Goal: Task Accomplishment & Management: Manage account settings

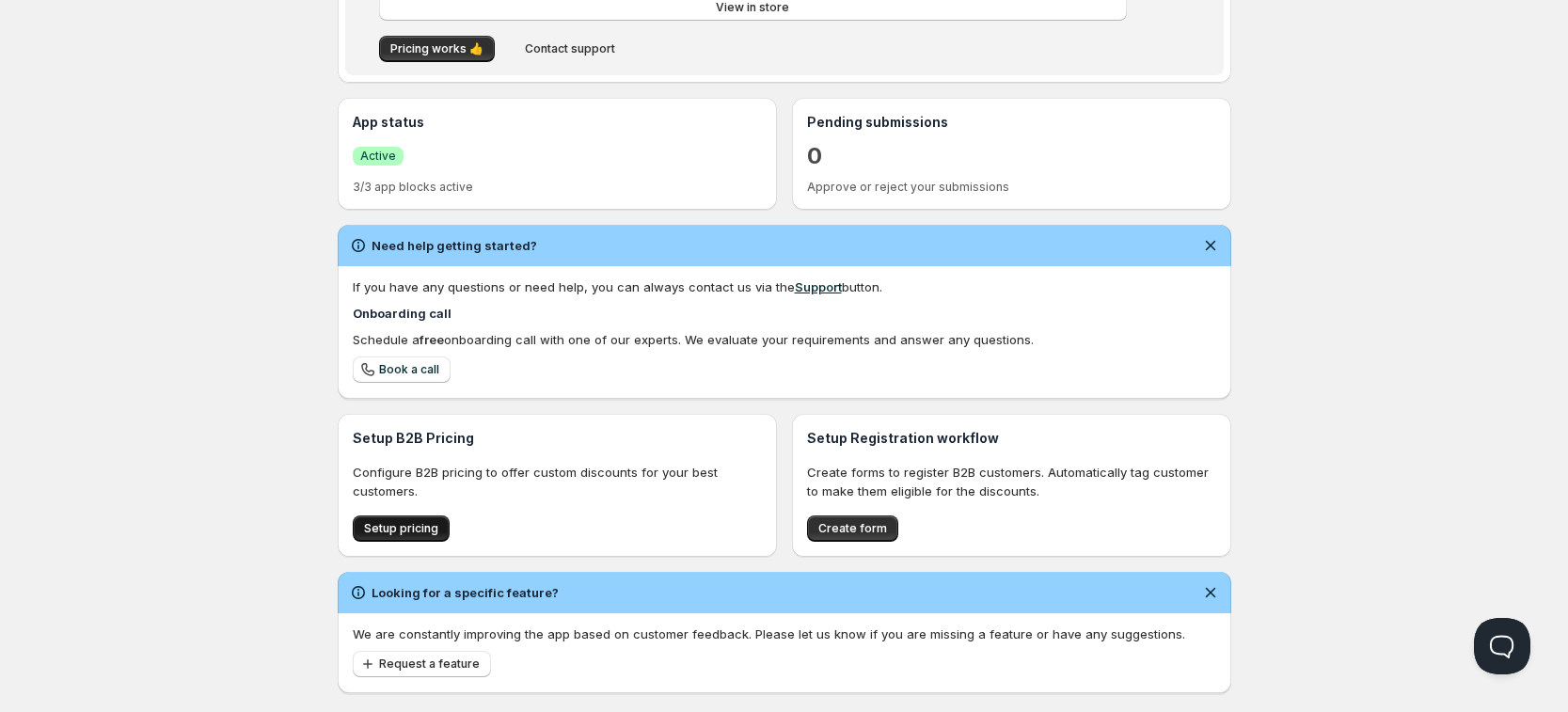
click at [412, 530] on span "Setup pricing" at bounding box center [401, 528] width 74 height 15
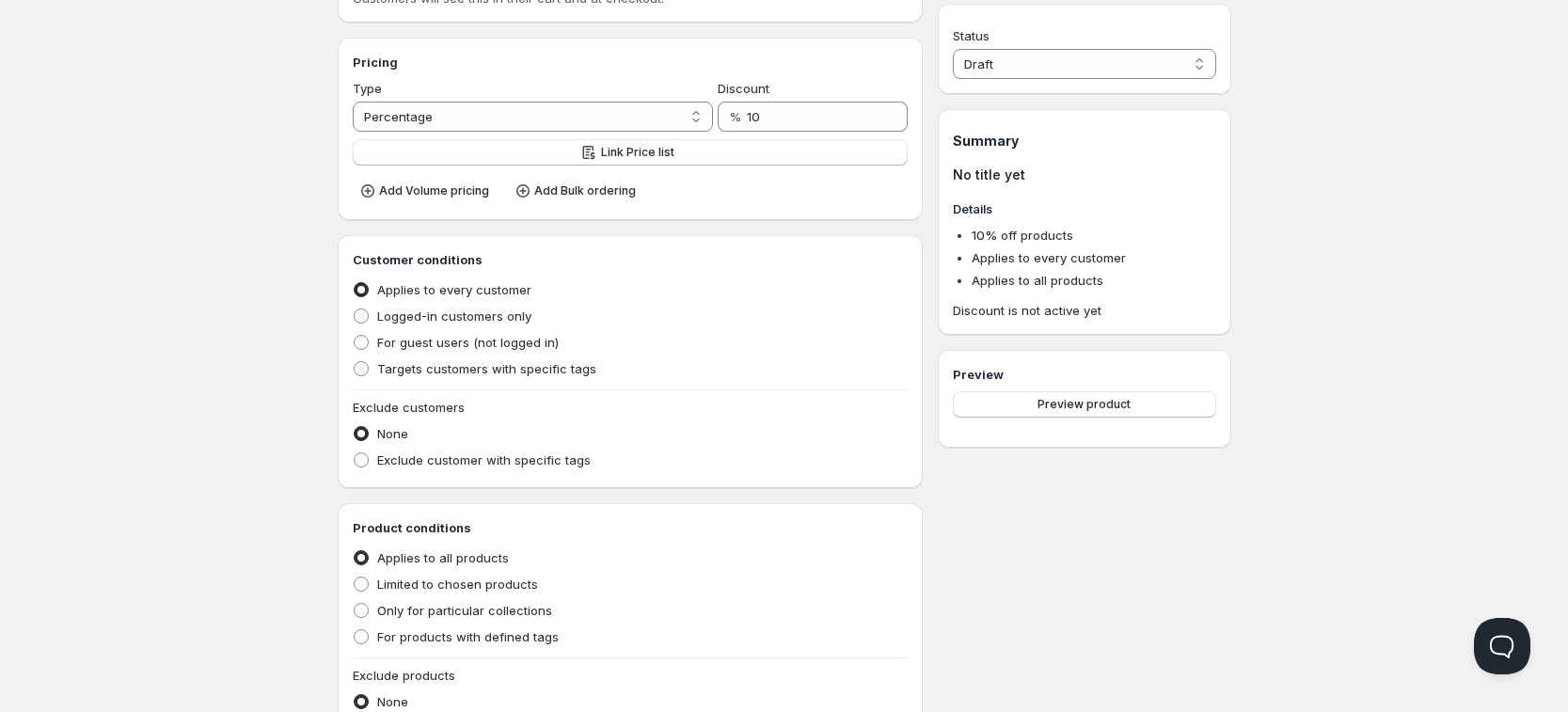
scroll to position [235, 0]
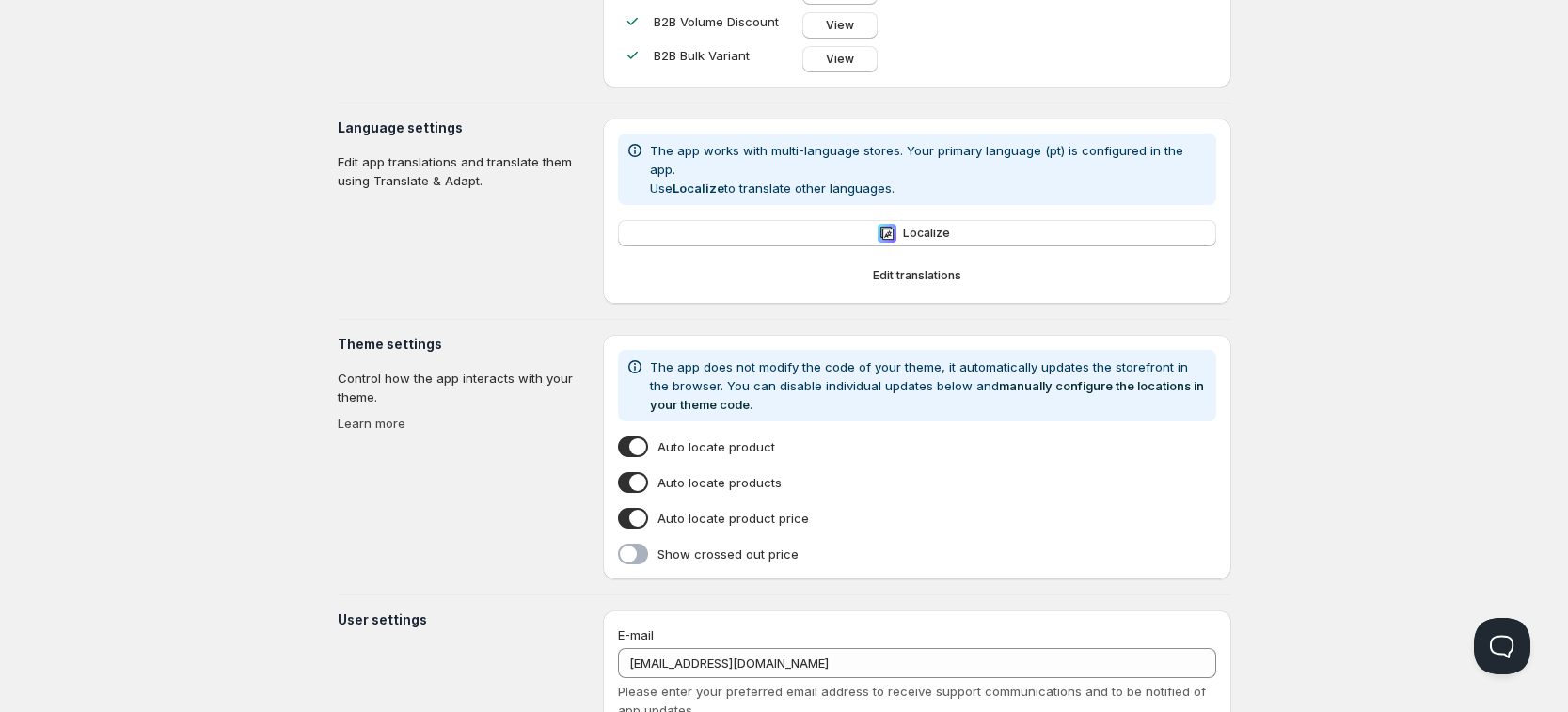
scroll to position [352, 0]
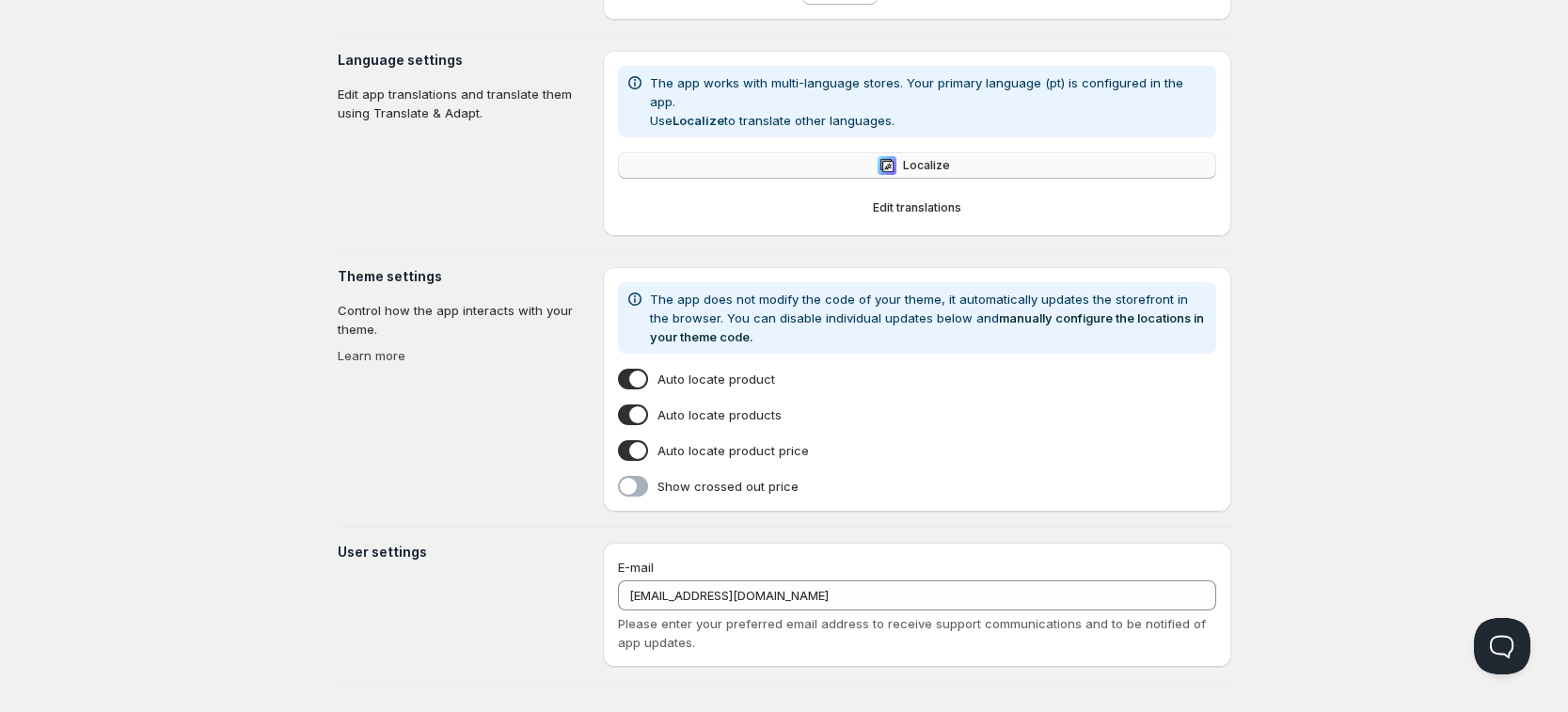
click at [917, 158] on span "Localize" at bounding box center [926, 165] width 47 height 15
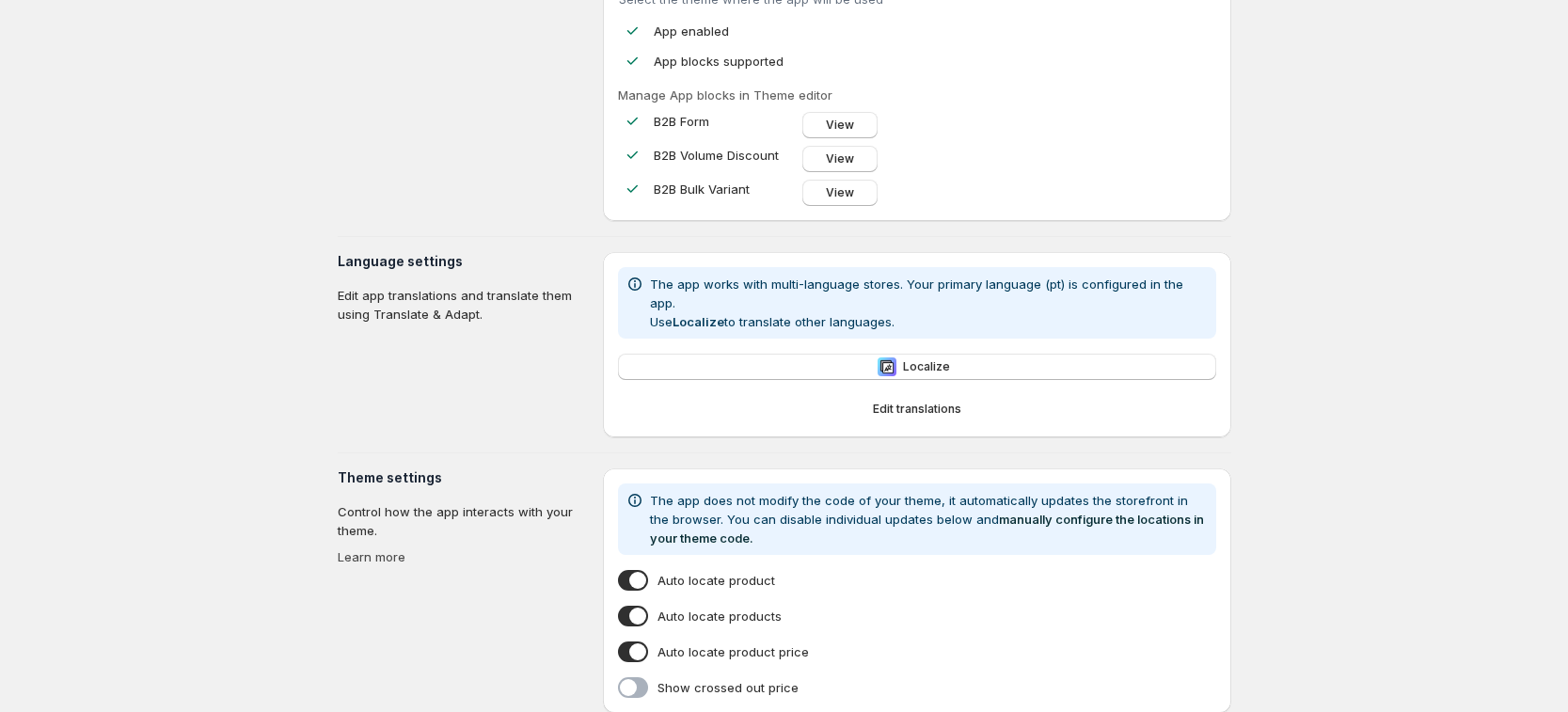
scroll to position [235, 0]
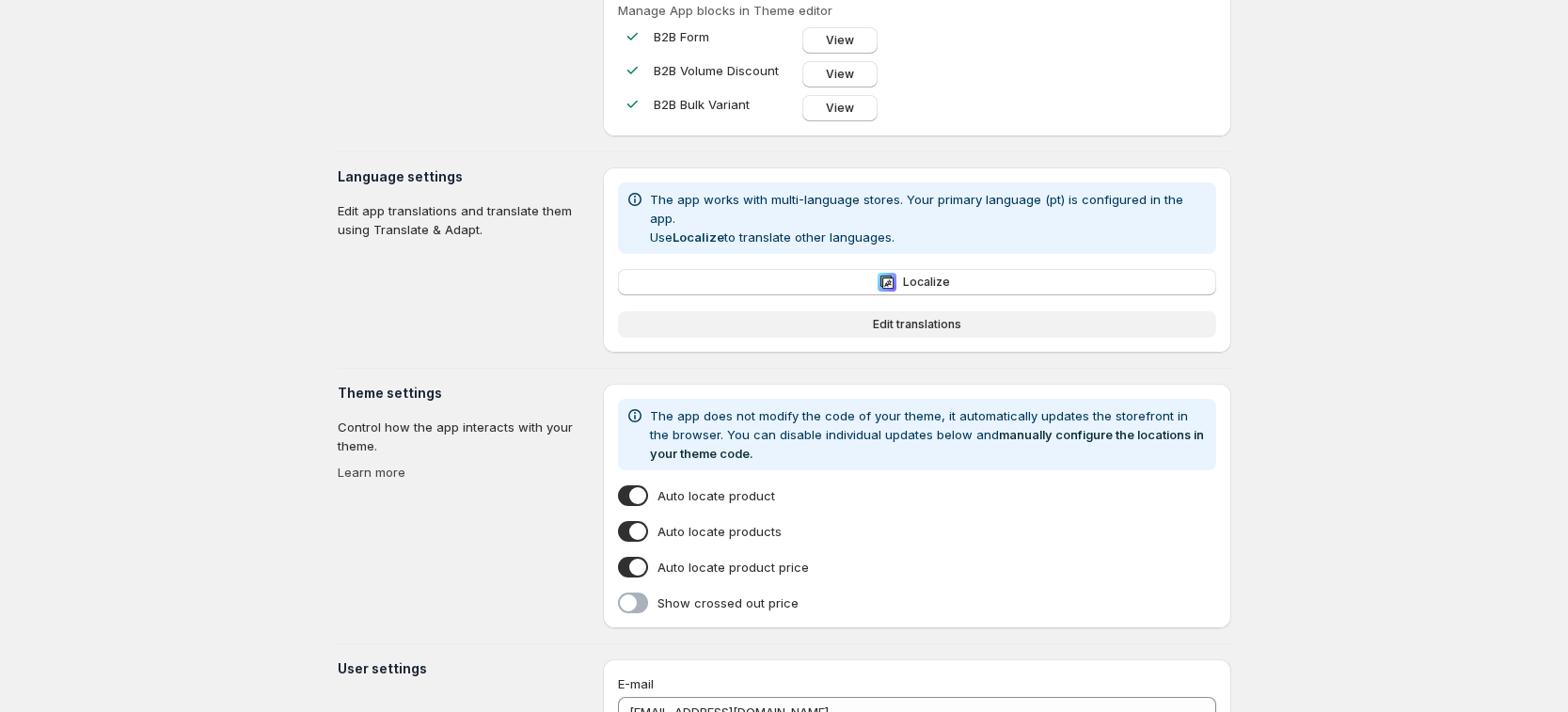
click at [890, 317] on span "Edit translations" at bounding box center [917, 325] width 88 height 15
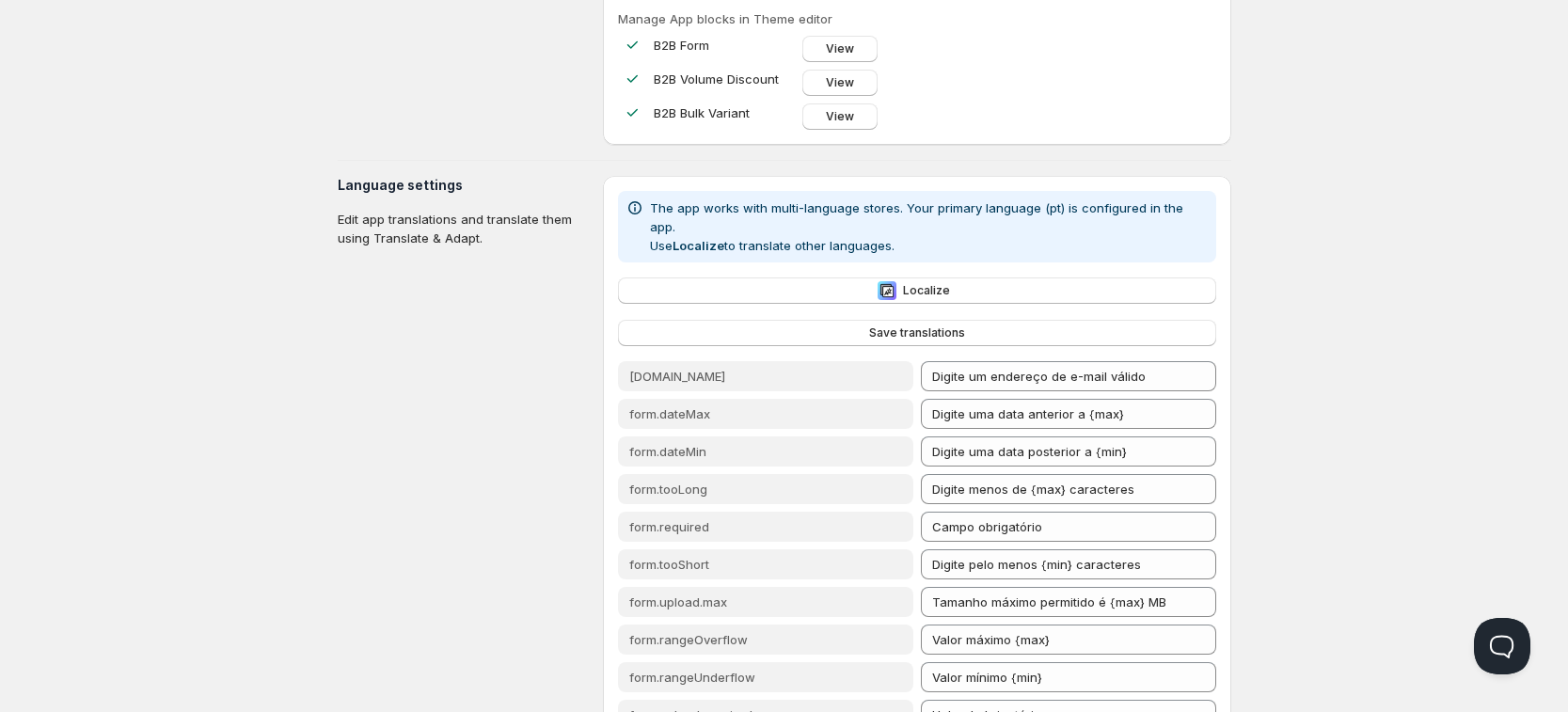
scroll to position [147, 0]
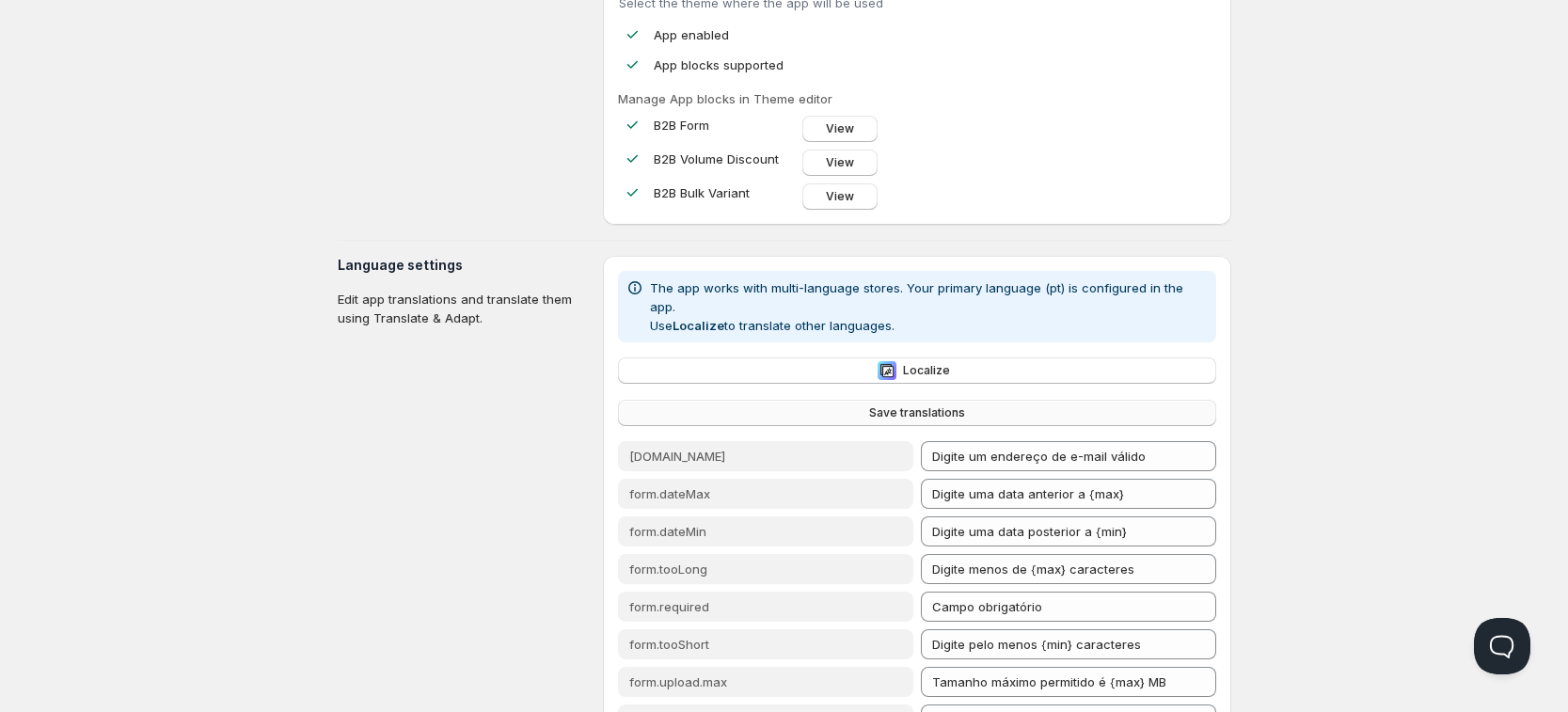
click at [928, 405] on span "Save translations" at bounding box center [918, 413] width 96 height 15
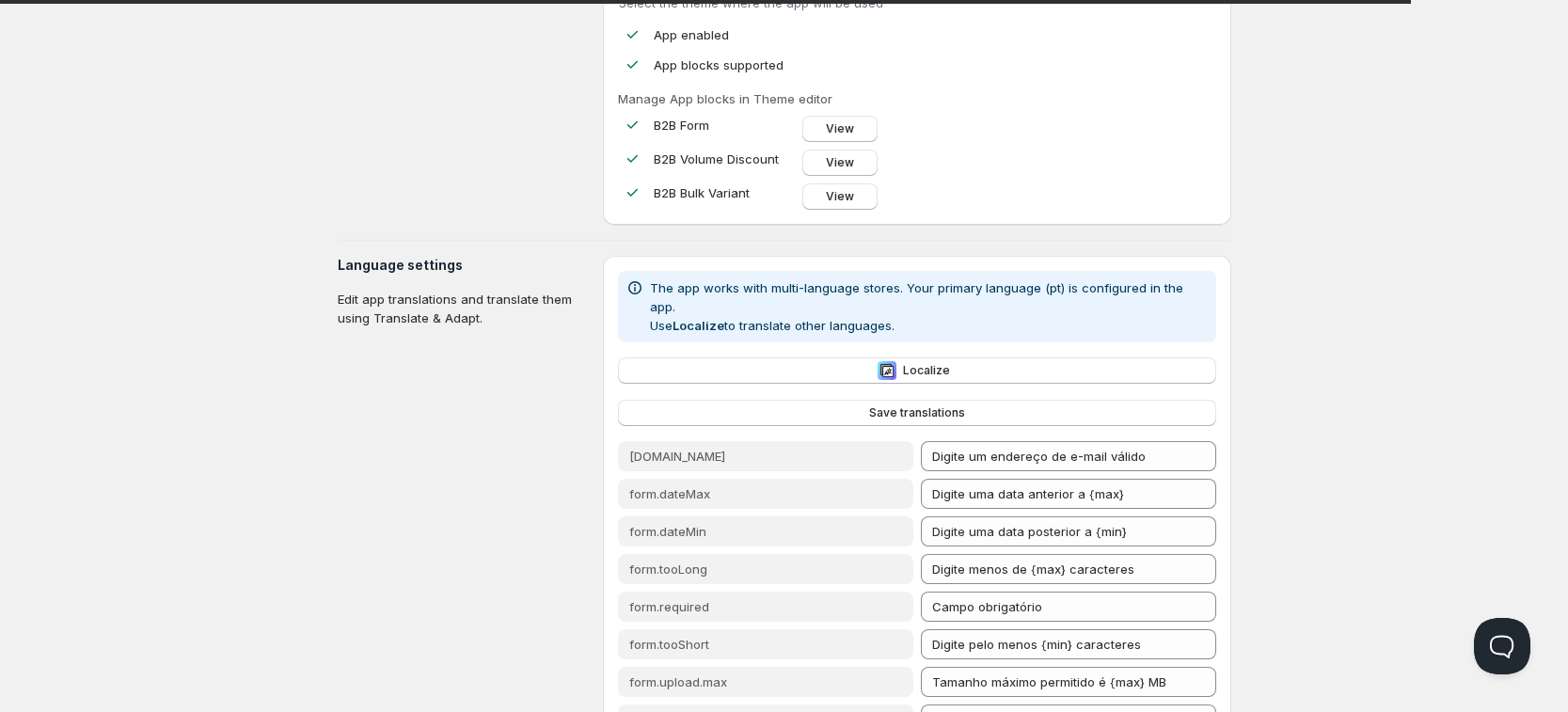
scroll to position [0, 0]
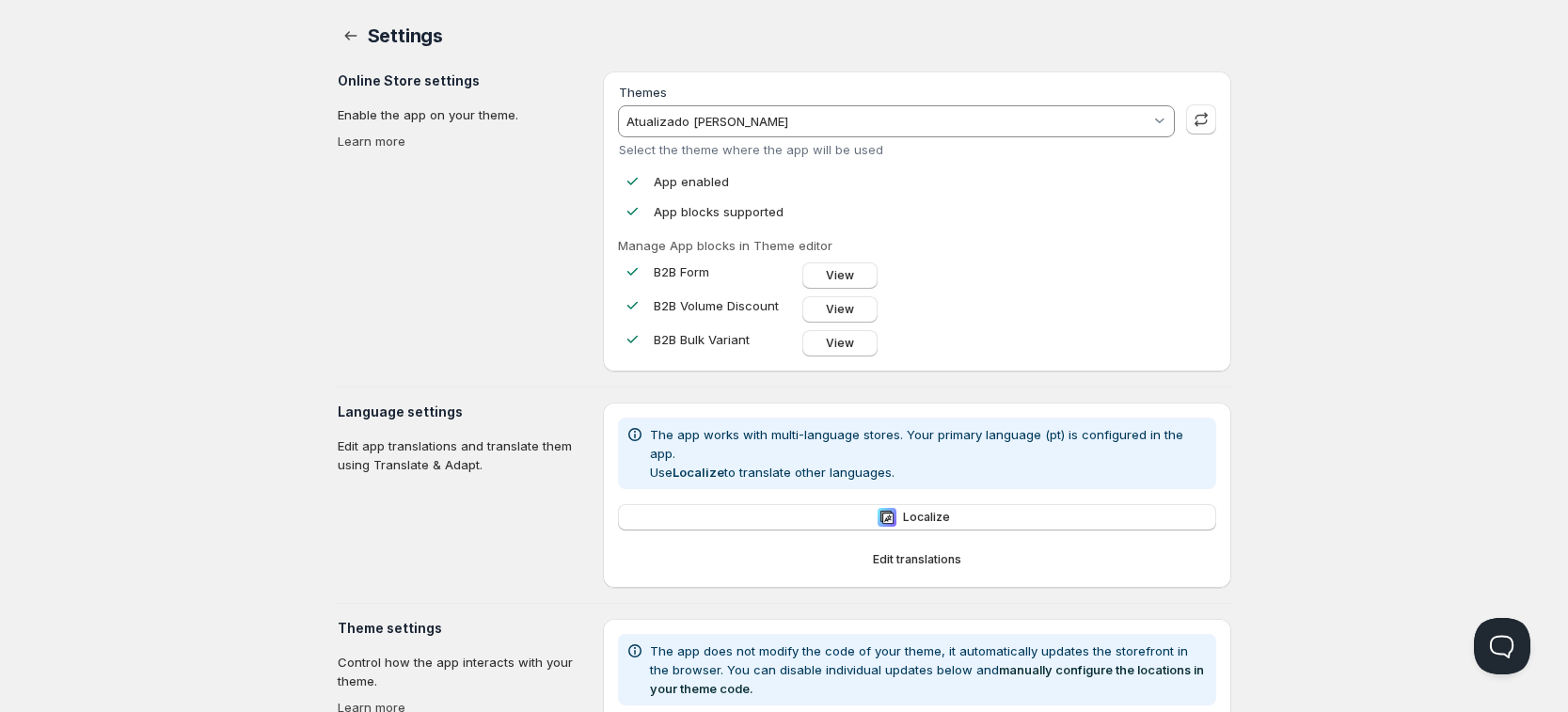
drag, startPoint x: 892, startPoint y: 100, endPoint x: 888, endPoint y: 111, distance: 11.7
click at [892, 103] on div "Themes Atualizado [PERSON_NAME] Select the theme where the app will be used" at bounding box center [895, 121] width 556 height 70
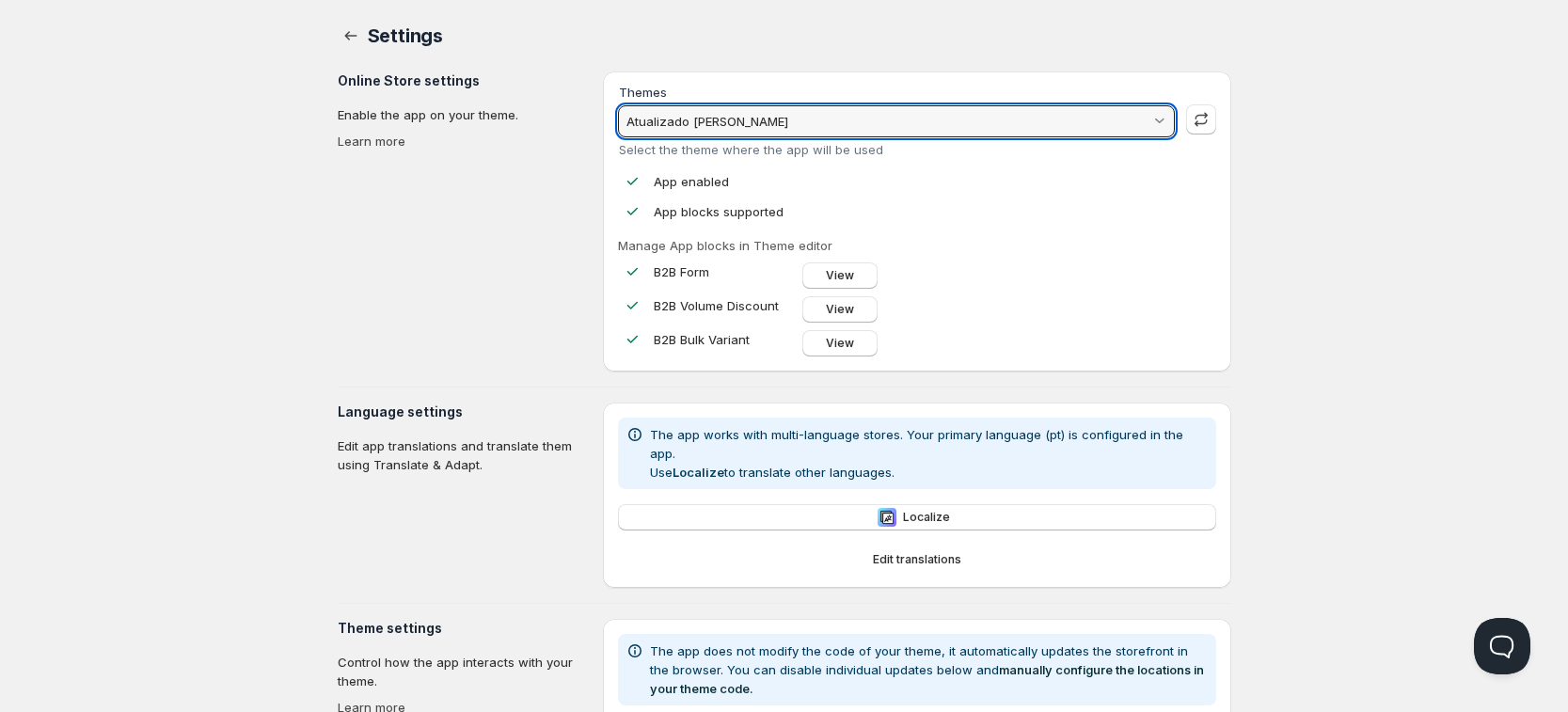
click at [887, 114] on input "Atualizado [PERSON_NAME]" at bounding box center [887, 121] width 527 height 30
click at [887, 116] on input "Atualizado [PERSON_NAME]" at bounding box center [887, 121] width 527 height 30
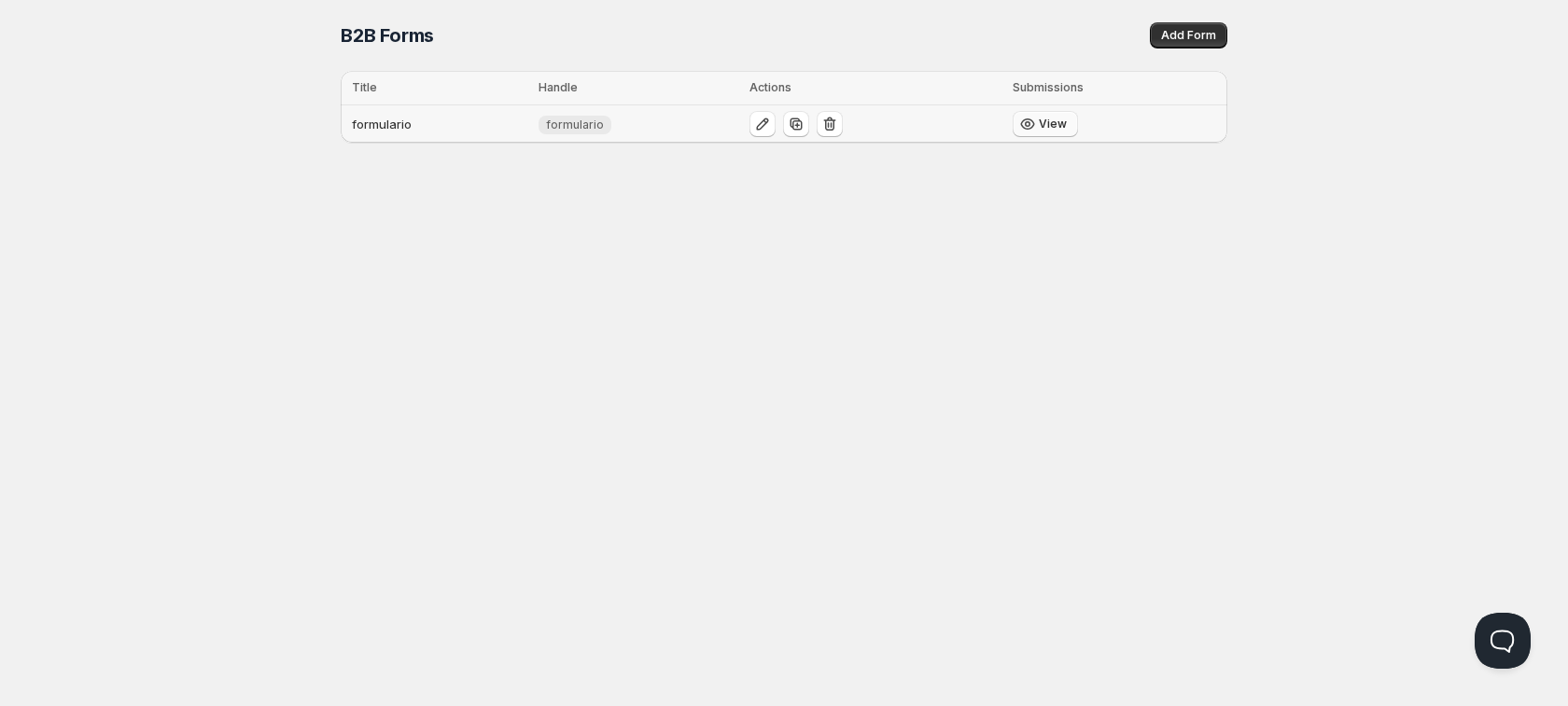
click at [1061, 118] on span "View" at bounding box center [1052, 124] width 28 height 15
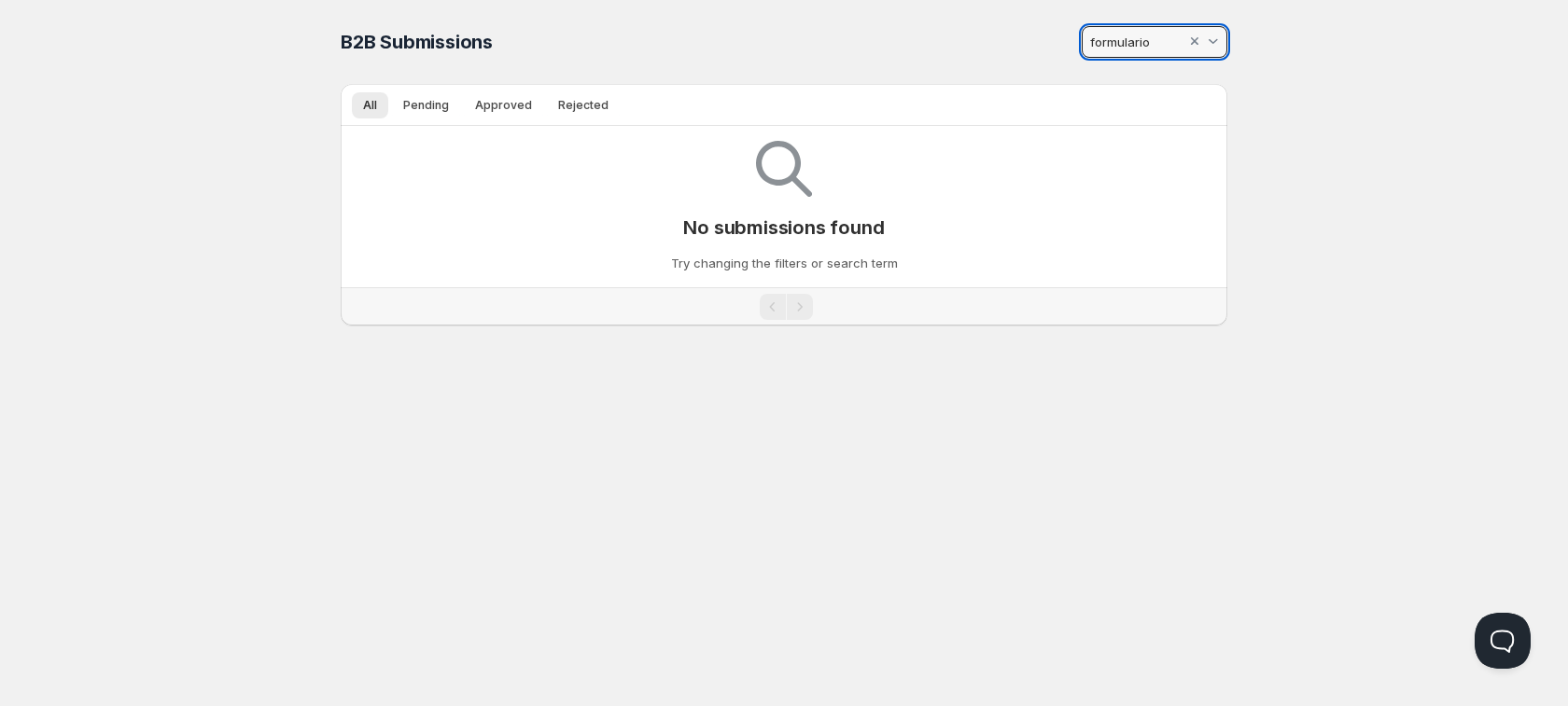
click at [1137, 39] on input "formulario" at bounding box center [1136, 41] width 99 height 30
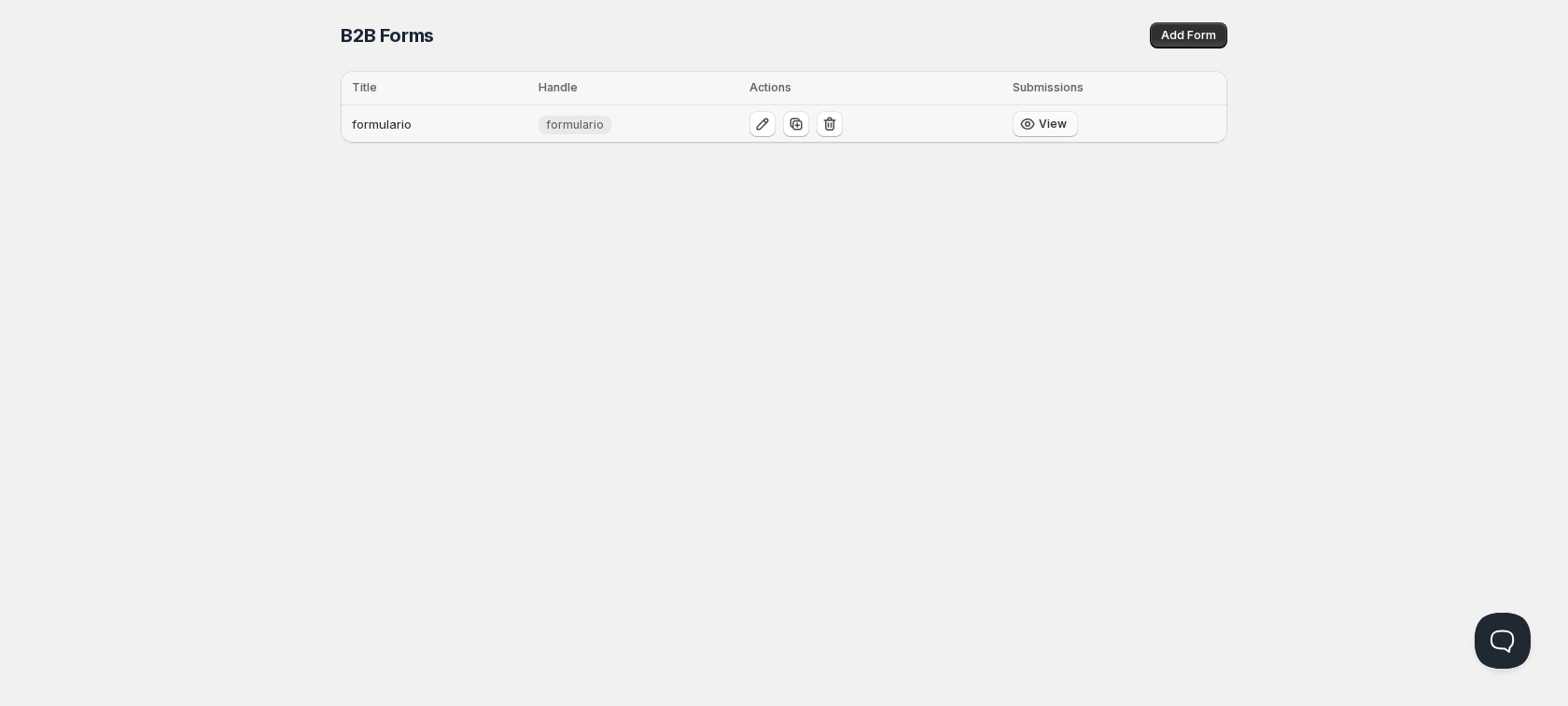
click at [1051, 122] on span "View" at bounding box center [1052, 124] width 28 height 15
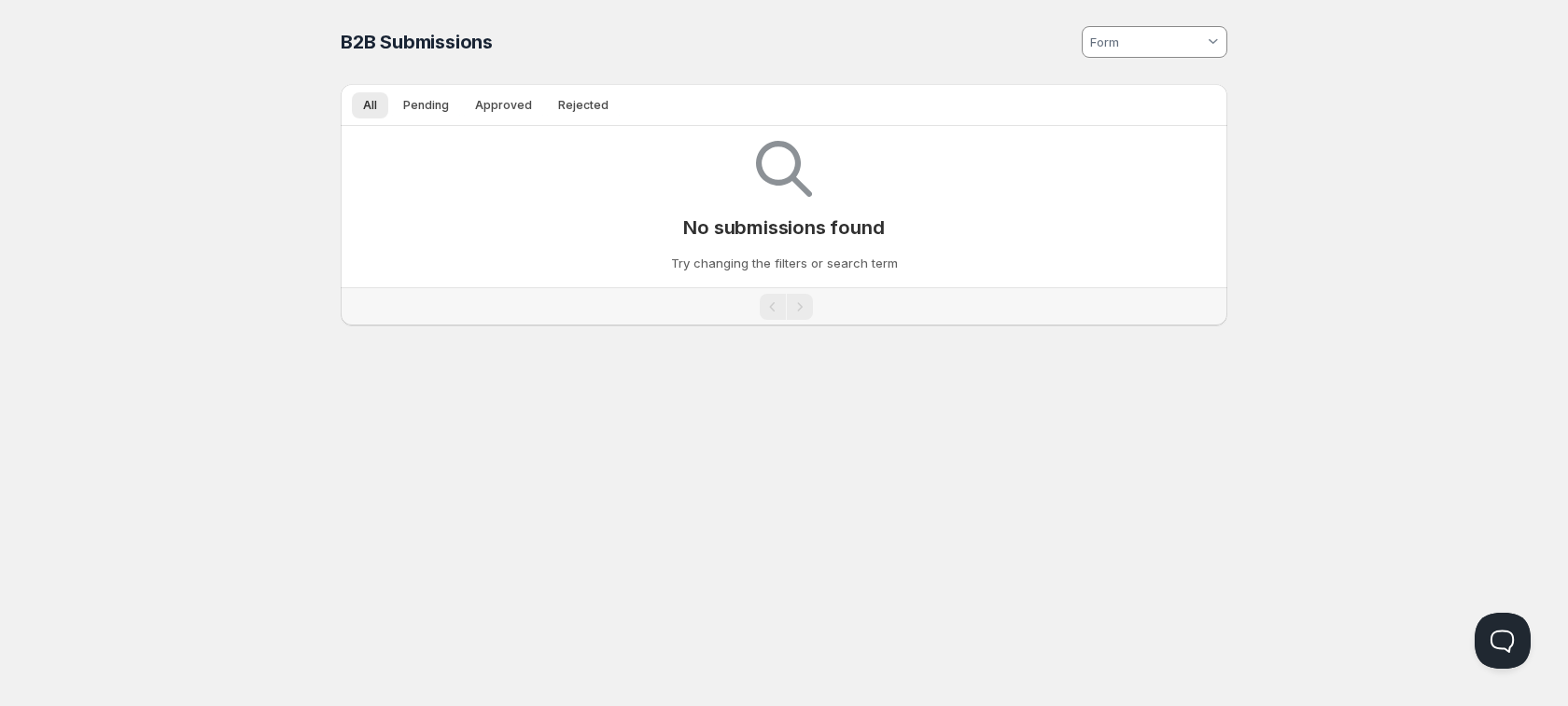
type input "formulario"
drag, startPoint x: 1128, startPoint y: 30, endPoint x: 1171, endPoint y: 58, distance: 51.3
click at [1128, 31] on input "formulario" at bounding box center [1136, 41] width 99 height 30
click at [0, 0] on slot "formulario" at bounding box center [0, 0] width 0 height 0
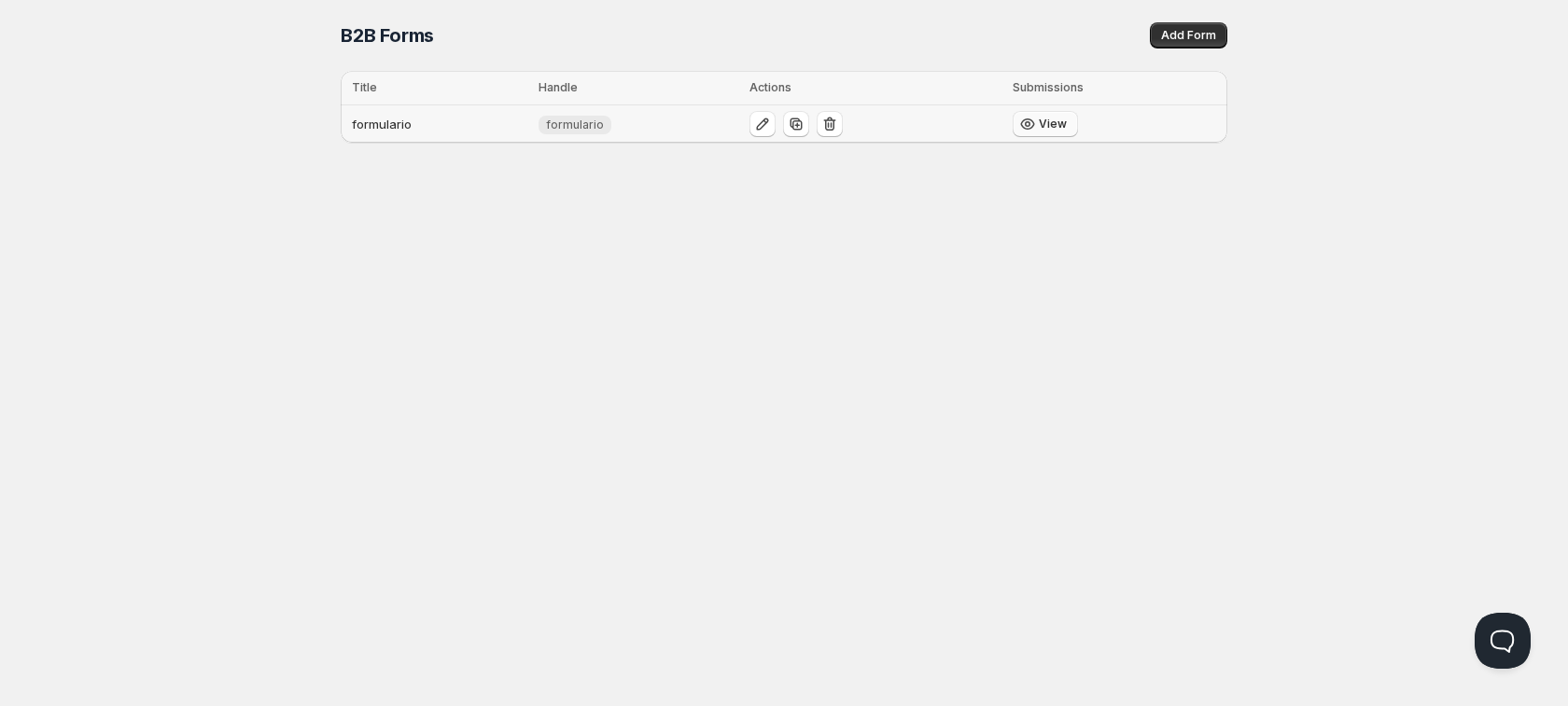
click at [1039, 118] on button "View" at bounding box center [1045, 123] width 66 height 26
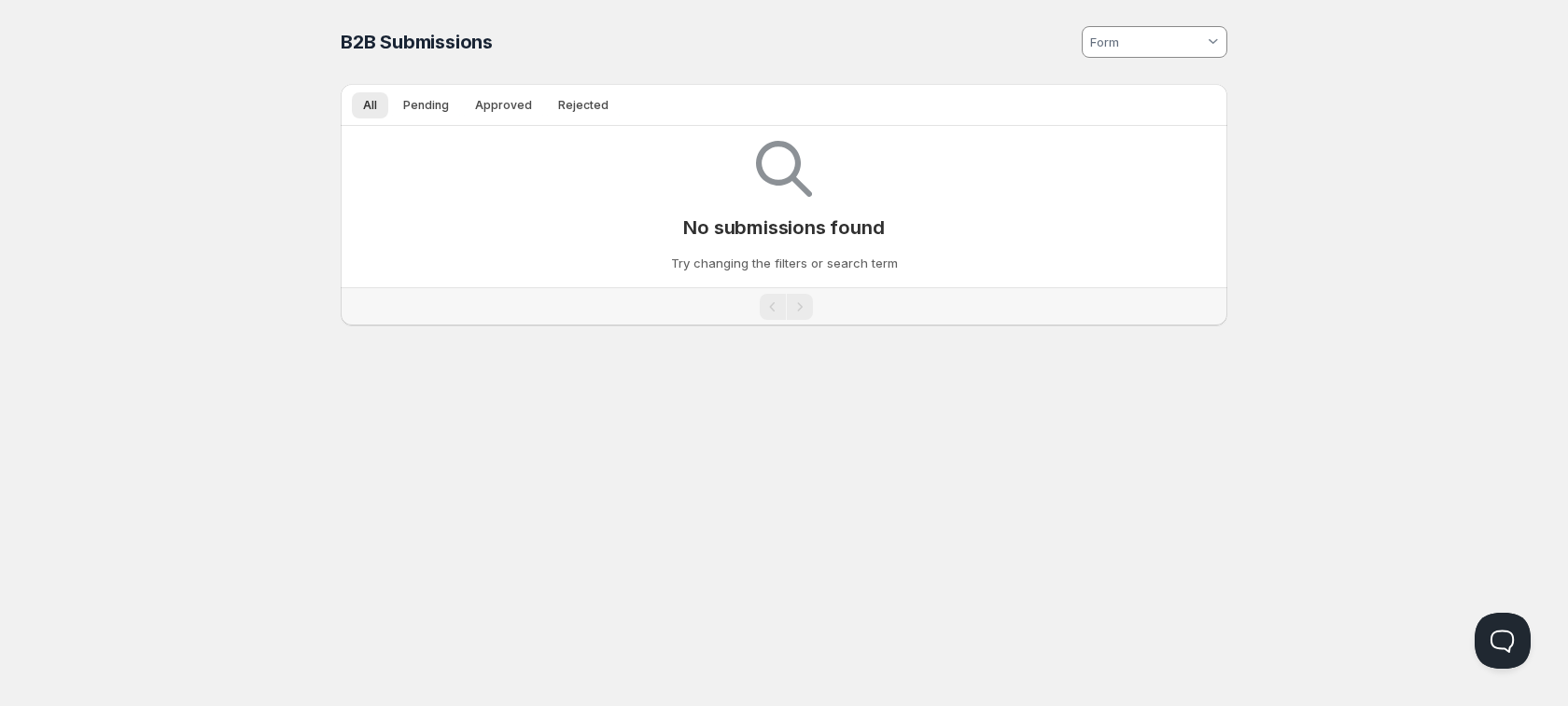
type input "formulario"
click at [1158, 41] on input "formulario" at bounding box center [1136, 41] width 99 height 30
click at [1206, 42] on div at bounding box center [1213, 42] width 19 height 19
click at [1197, 41] on div at bounding box center [1194, 42] width 19 height 19
drag, startPoint x: 429, startPoint y: 102, endPoint x: 58, endPoint y: 554, distance: 584.8
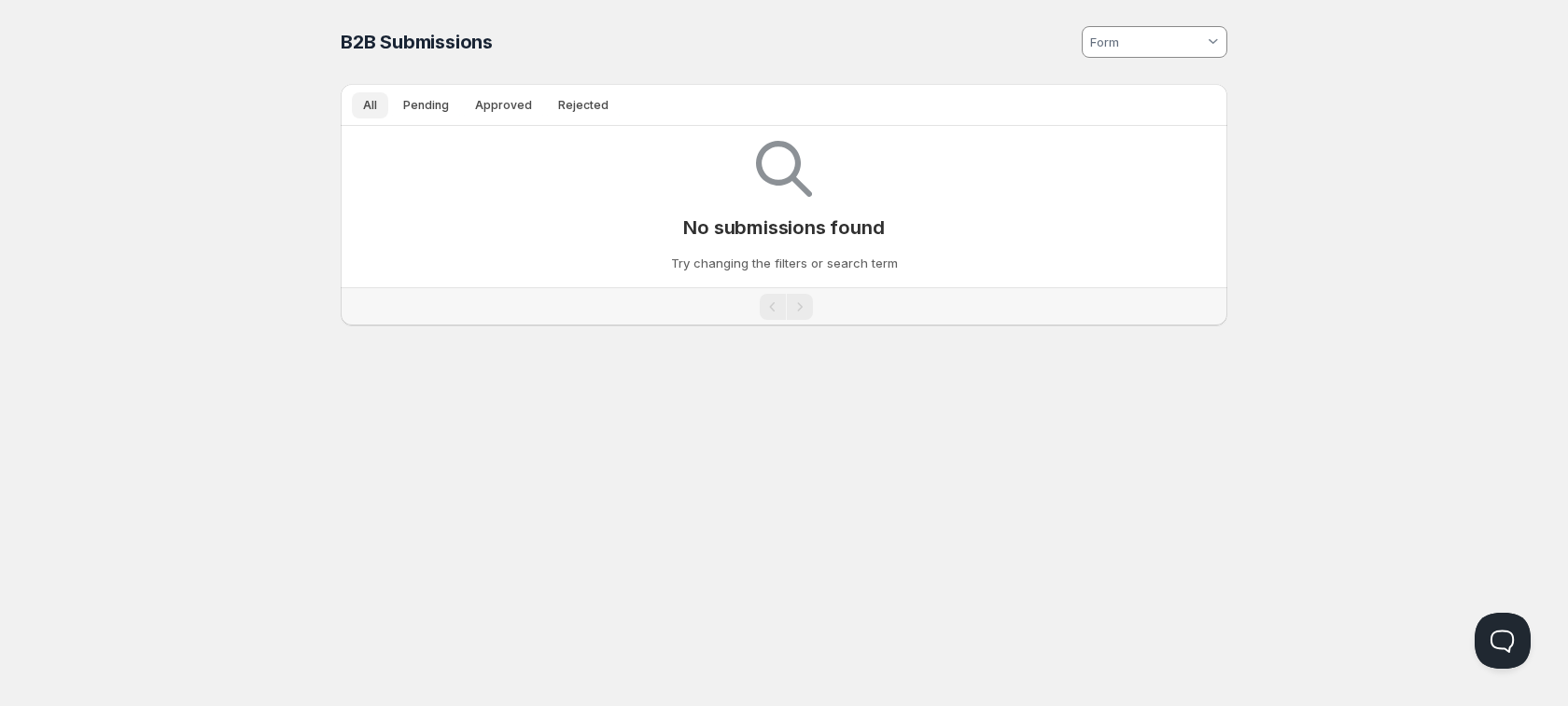
click at [427, 108] on span "Pending" at bounding box center [426, 106] width 46 height 15
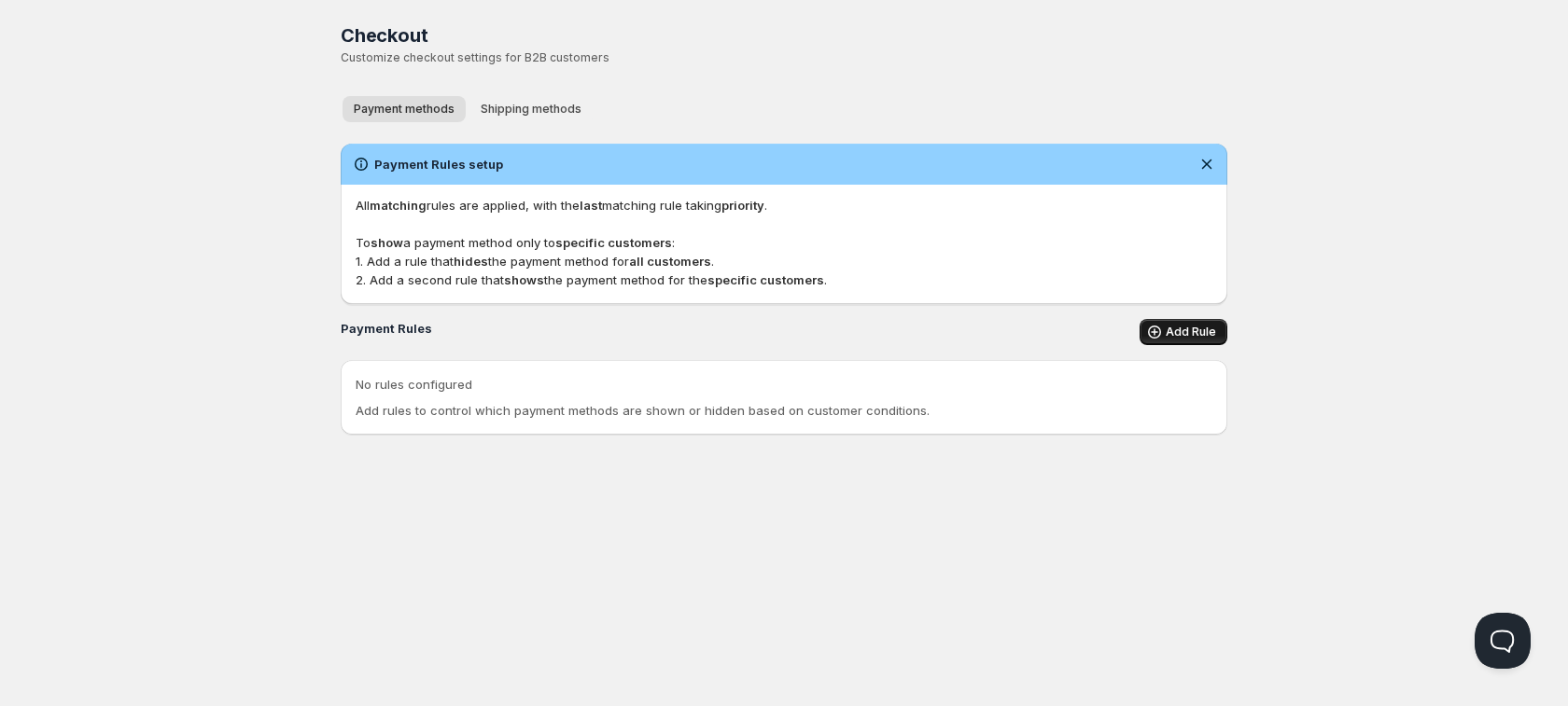
click at [1195, 328] on span "Add Rule" at bounding box center [1191, 333] width 51 height 15
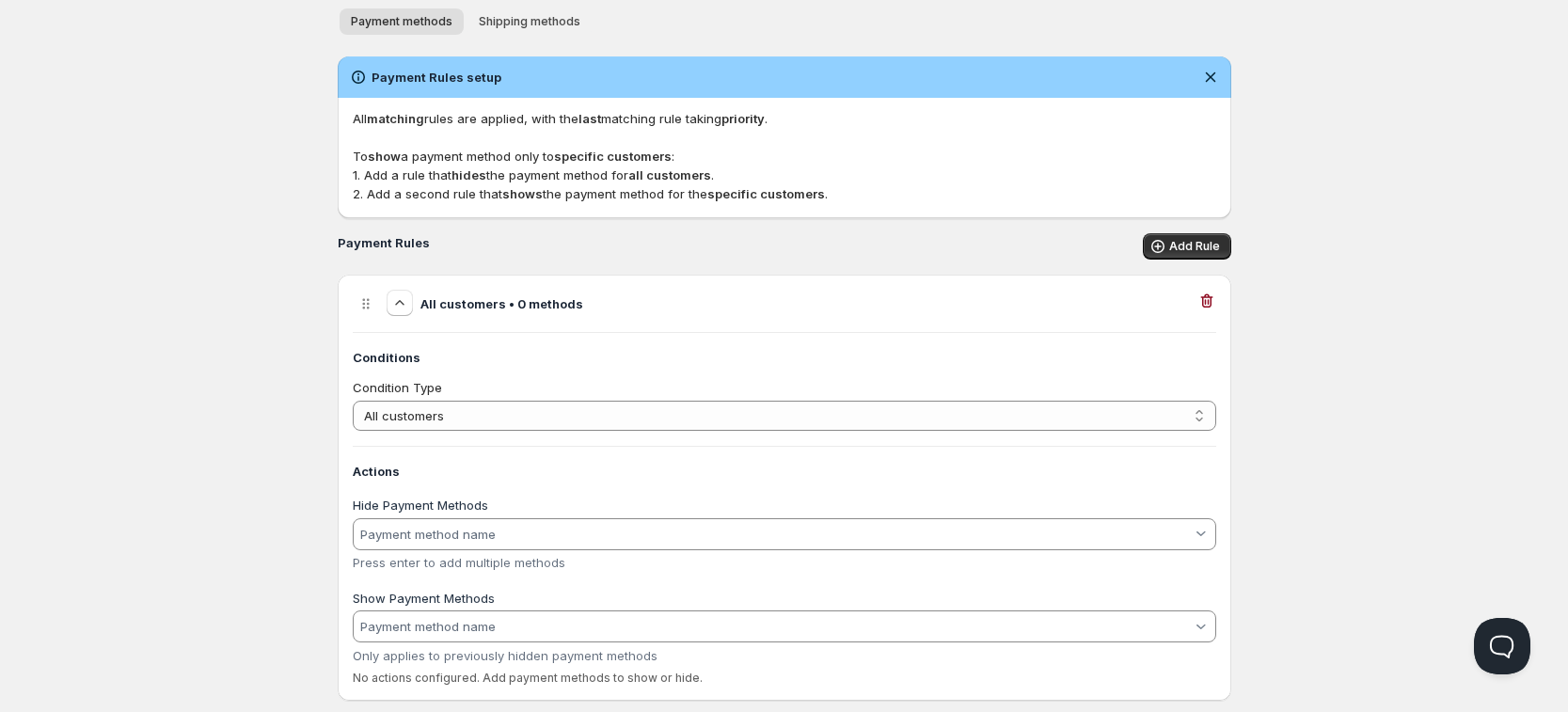
scroll to position [125, 0]
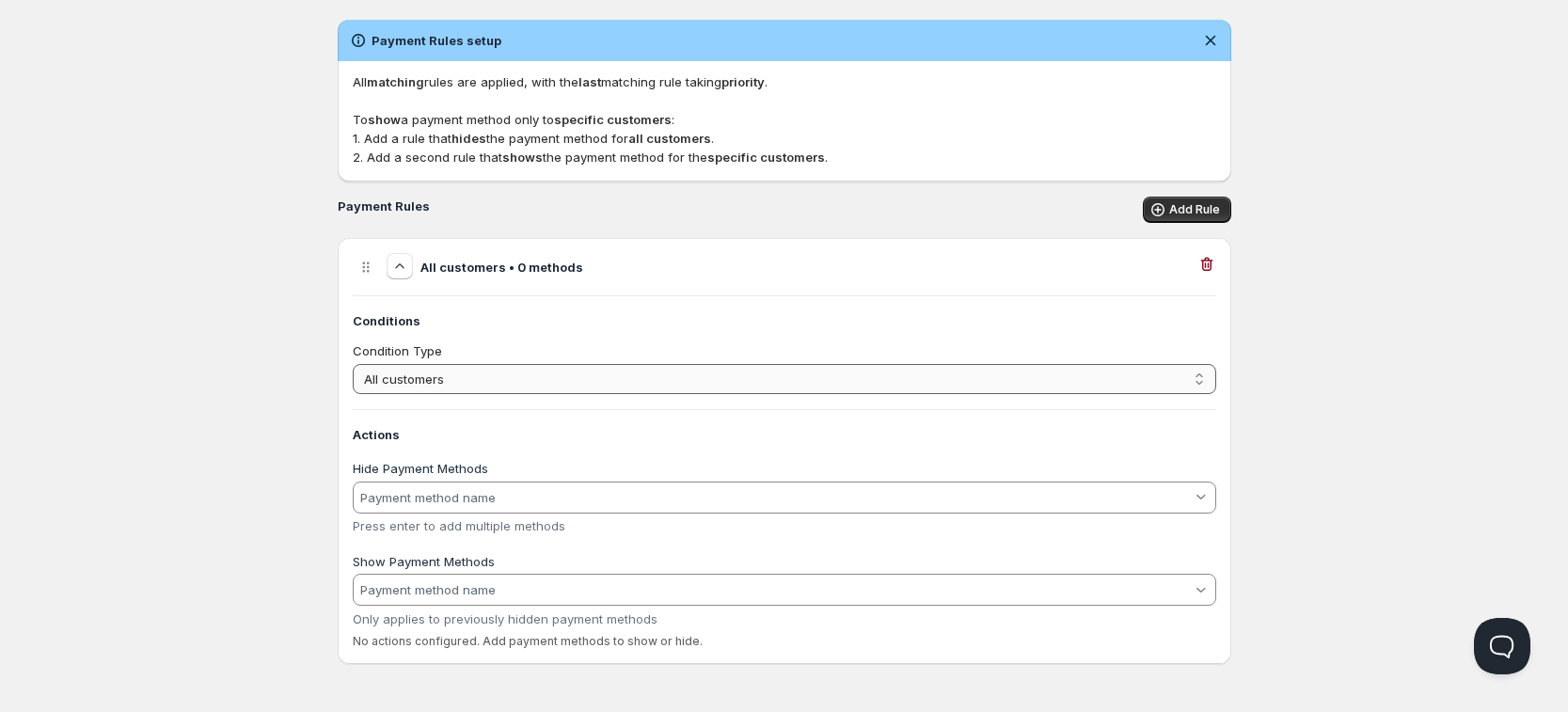
click at [483, 385] on select "All customers Customer has tags Cart total" at bounding box center [784, 379] width 864 height 30
drag, startPoint x: 540, startPoint y: 480, endPoint x: 535, endPoint y: 491, distance: 12.1
click at [538, 482] on div "Hide Payment Methods Press enter to add multiple methods" at bounding box center [784, 498] width 864 height 70
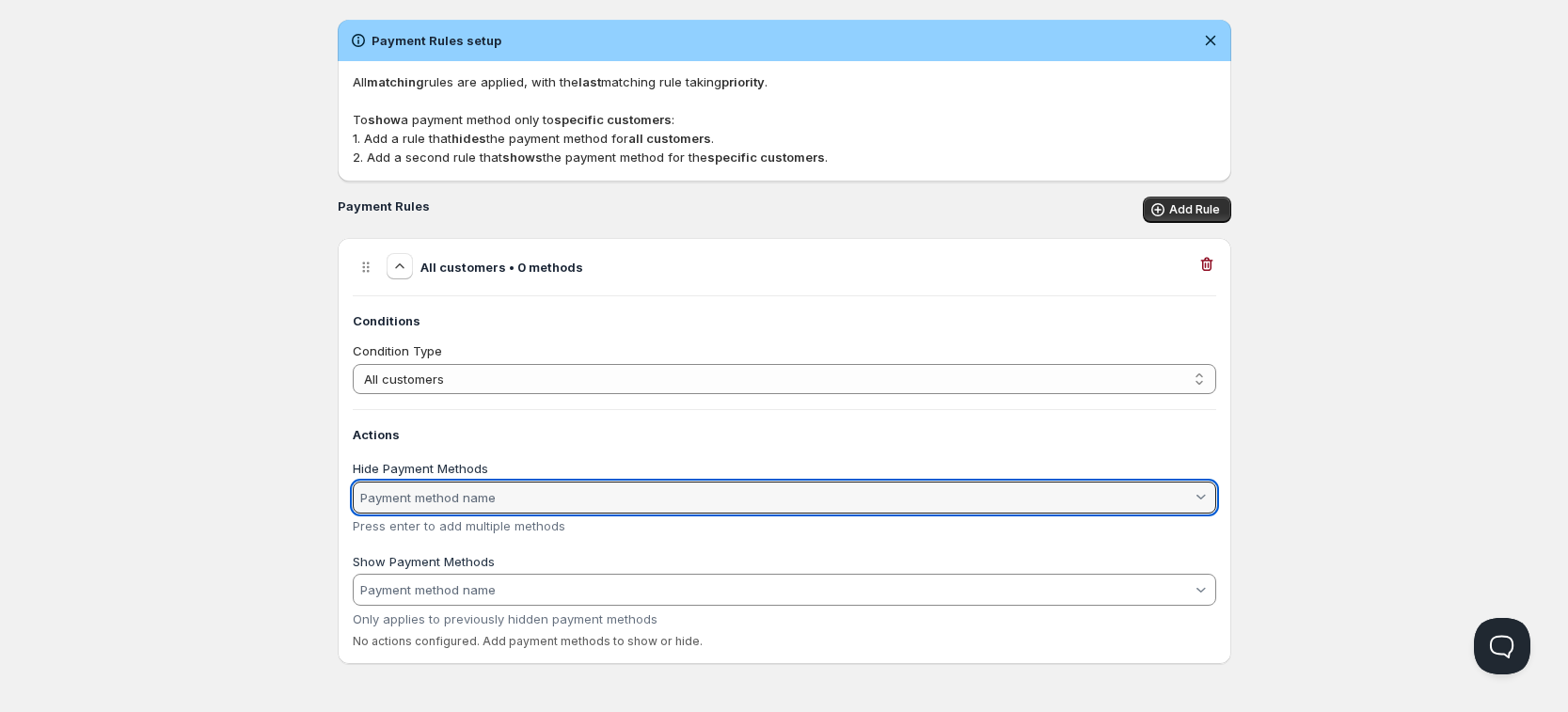
click at [532, 496] on input "Hide Payment Methods" at bounding box center [774, 497] width 834 height 30
click at [514, 595] on html "Home Pricing Price lists Checkout Forms Submissions Settings Features Plans Che…" at bounding box center [784, 293] width 1568 height 836
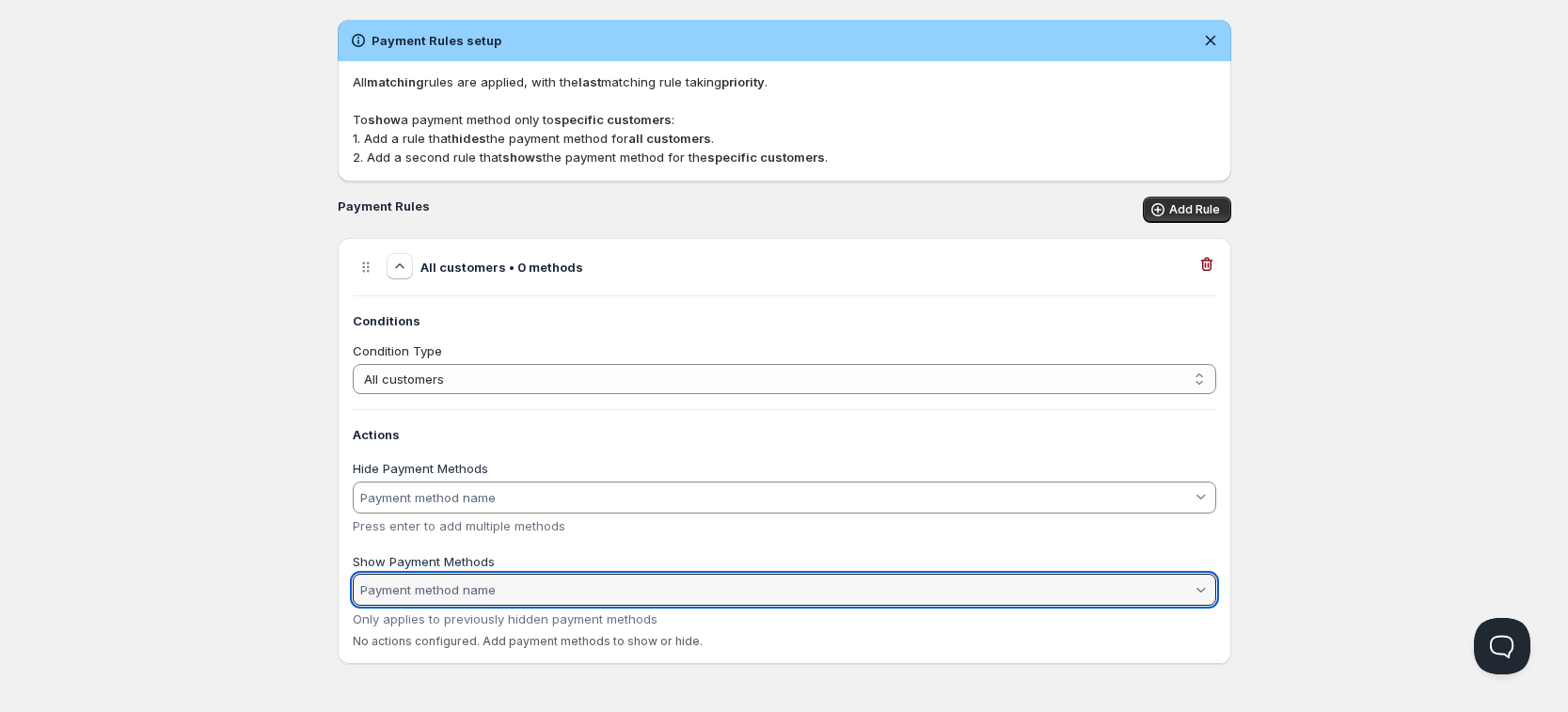
click at [514, 585] on input "Show Payment Methods" at bounding box center [774, 589] width 834 height 30
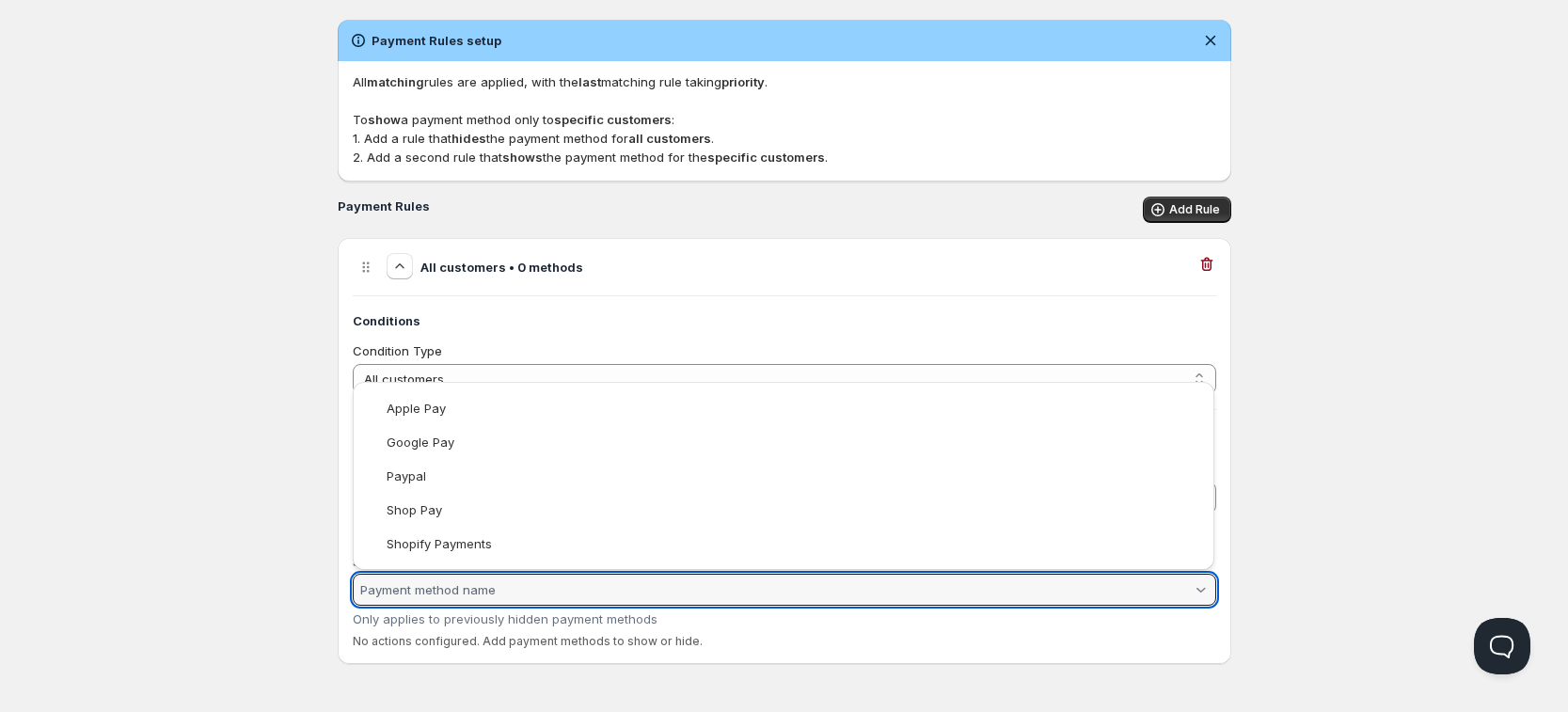
click at [171, 465] on html "Home Pricing Price lists Checkout Forms Submissions Settings Features Plans Che…" at bounding box center [784, 293] width 1568 height 836
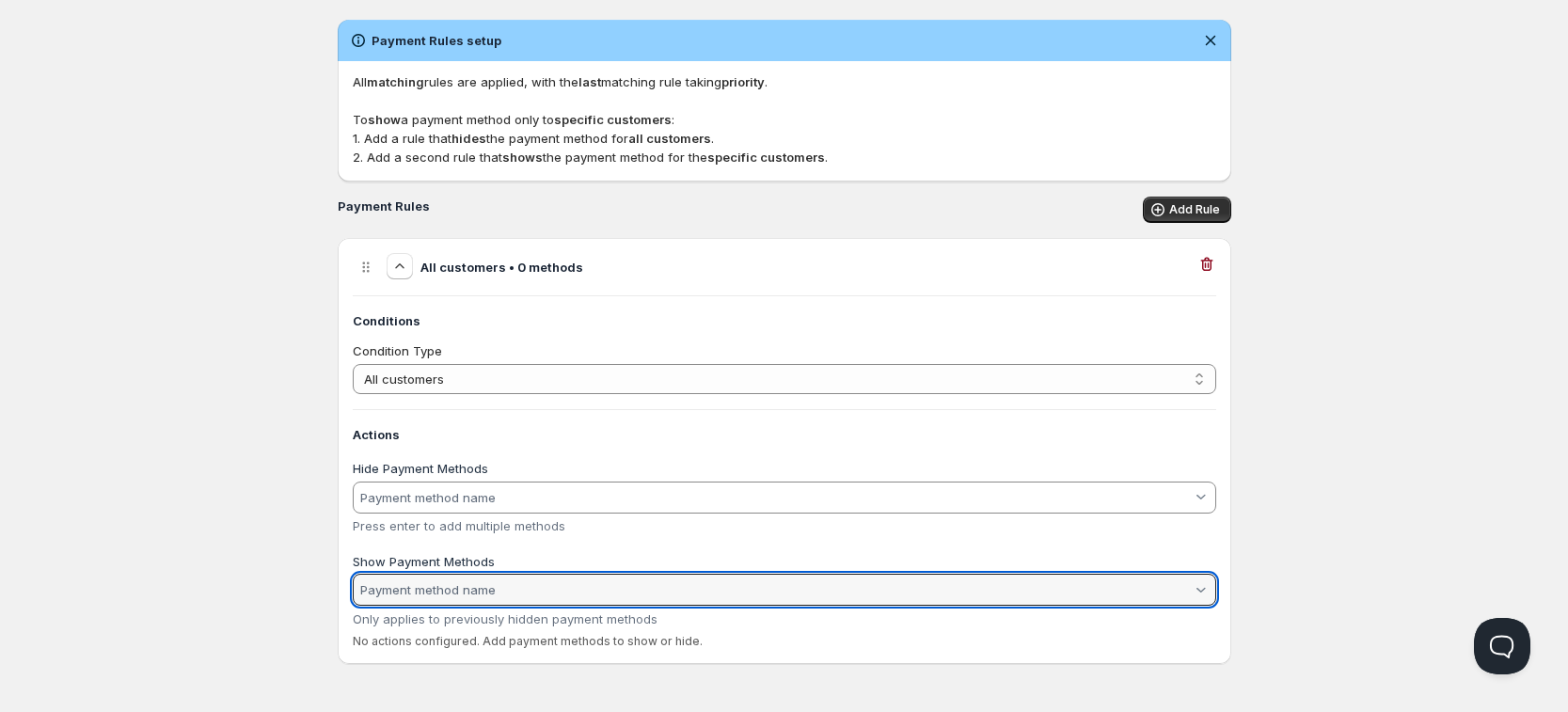
click at [464, 471] on label "Hide Payment Methods" at bounding box center [420, 469] width 135 height 15
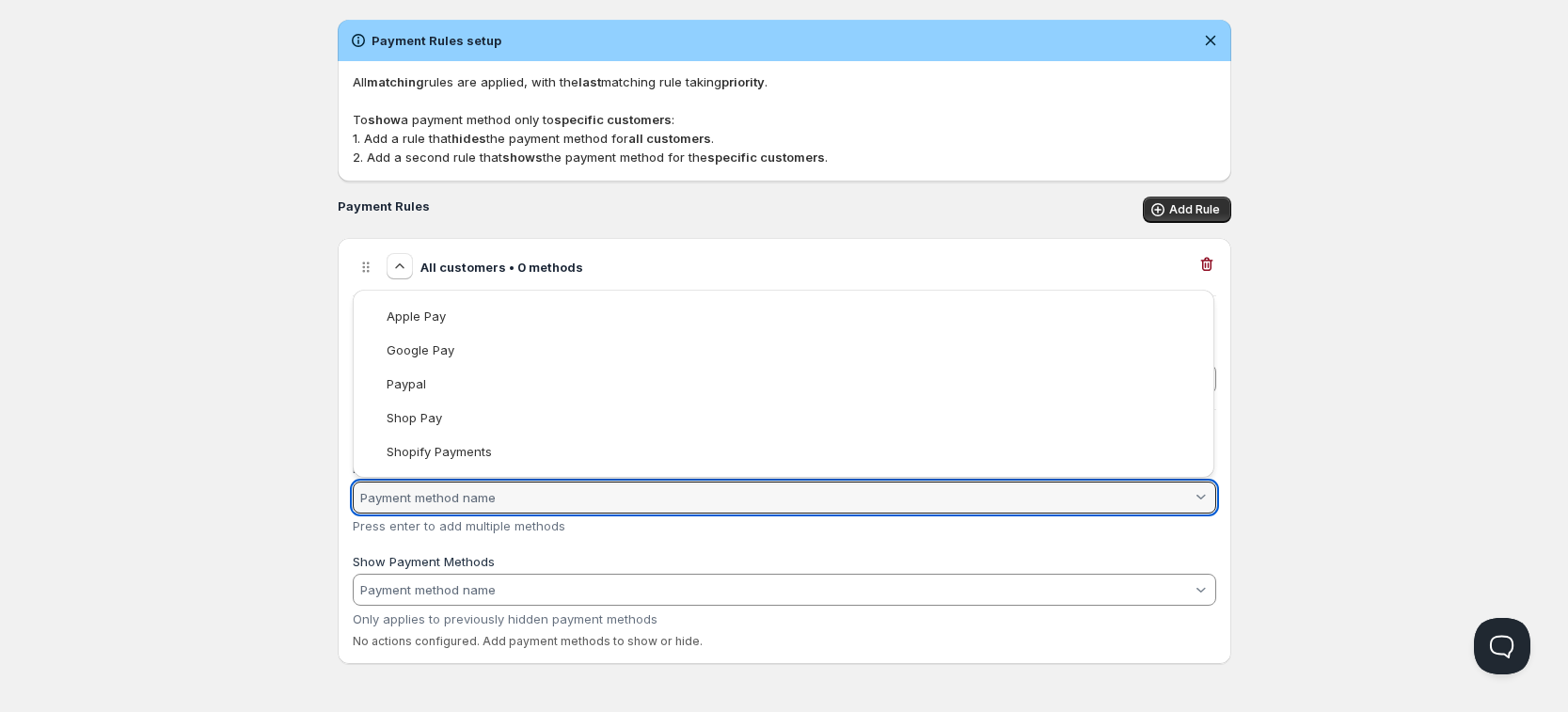
click at [465, 469] on div "Apple Pay Google Pay Paypal Shop Pay Shopify Payments" at bounding box center [783, 384] width 862 height 188
click at [465, 468] on div "Apple Pay Google Pay Paypal Shop Pay Shopify Payments" at bounding box center [783, 383] width 850 height 177
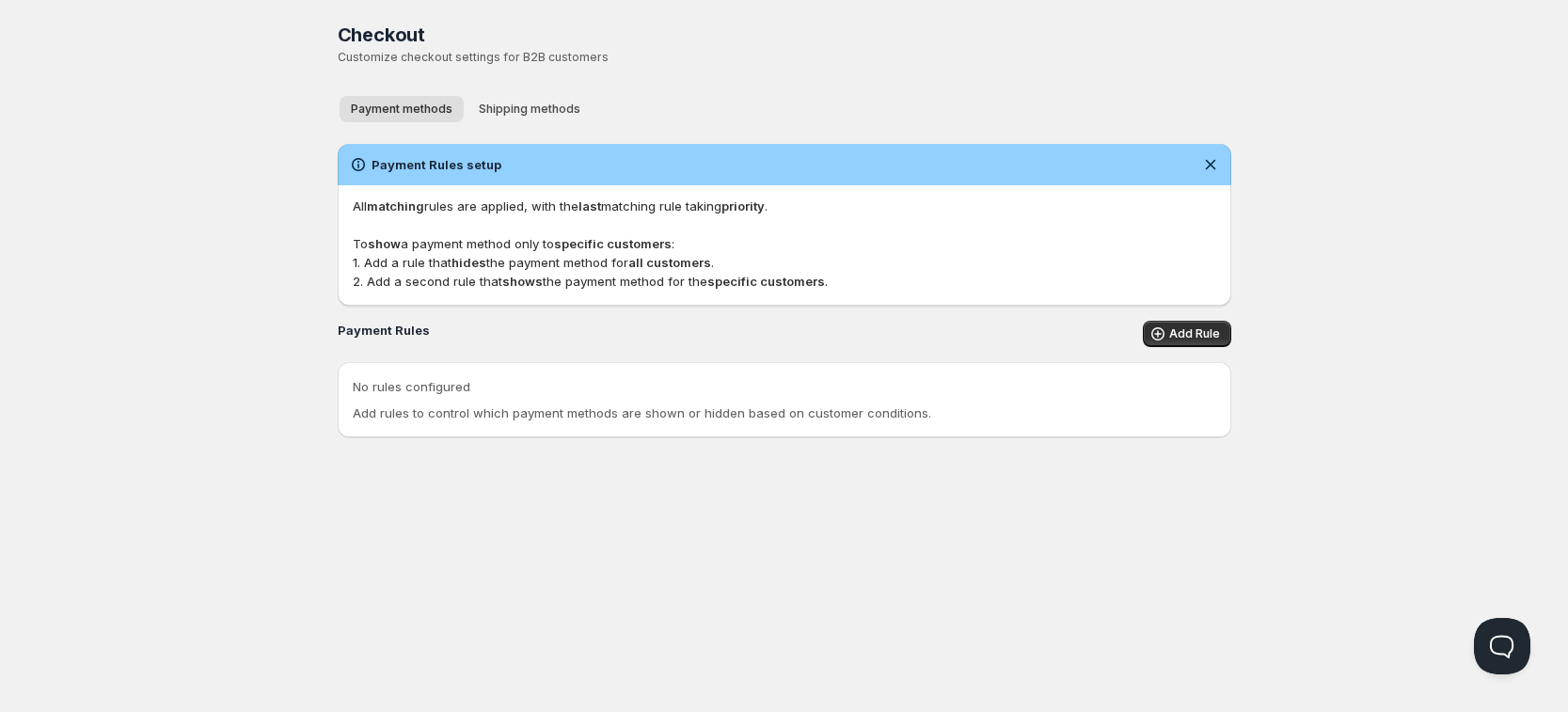
scroll to position [1, 0]
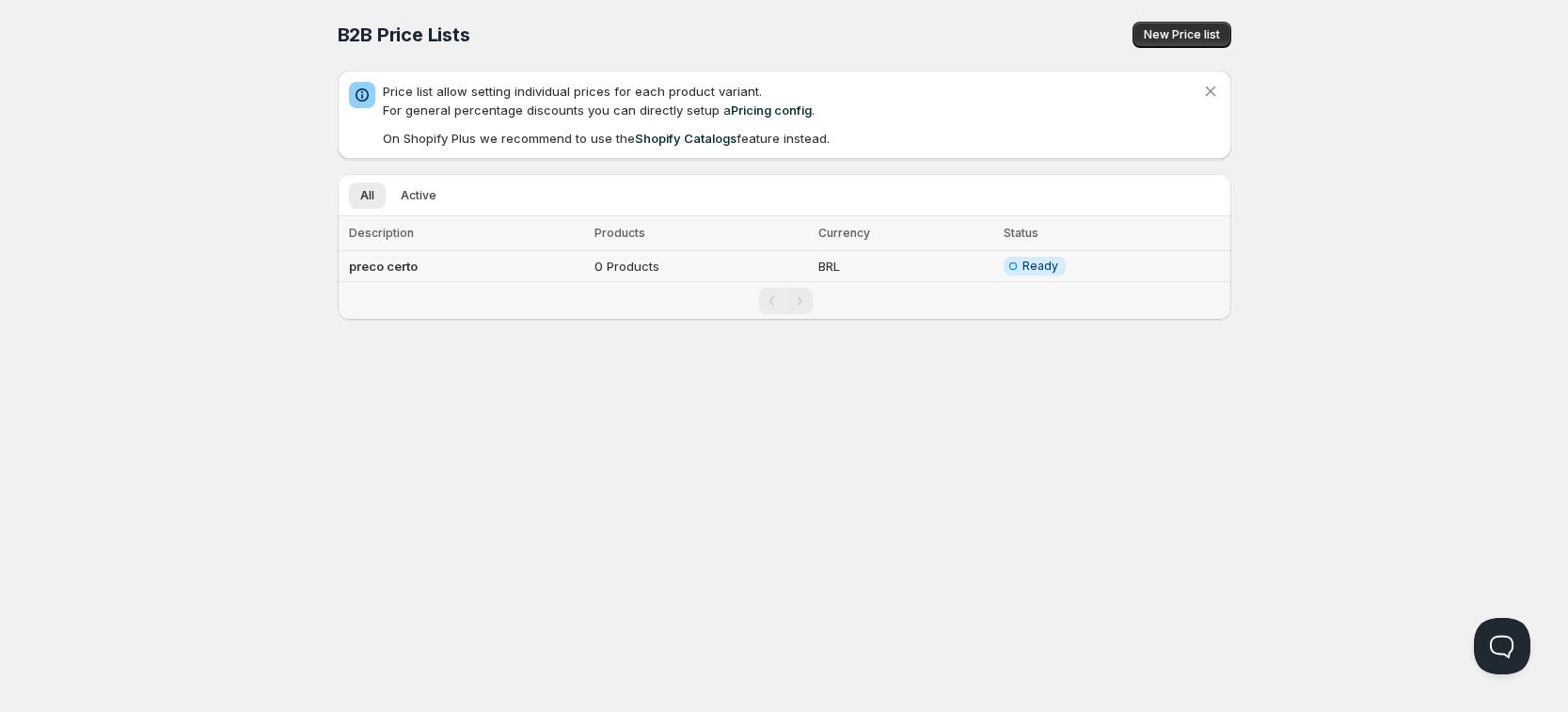
click at [915, 264] on td "BRL" at bounding box center [905, 266] width 185 height 31
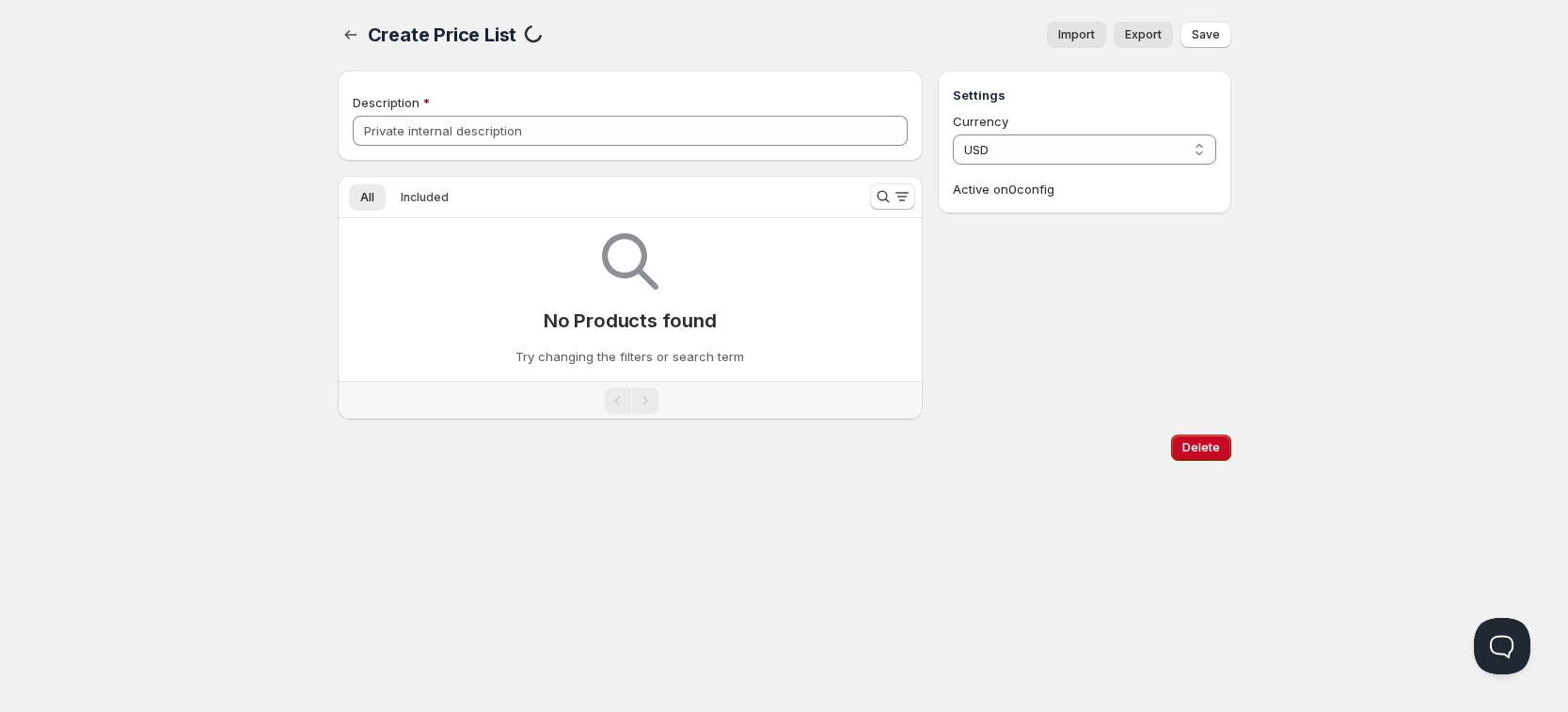
type input "preco certo"
select select "BRL"
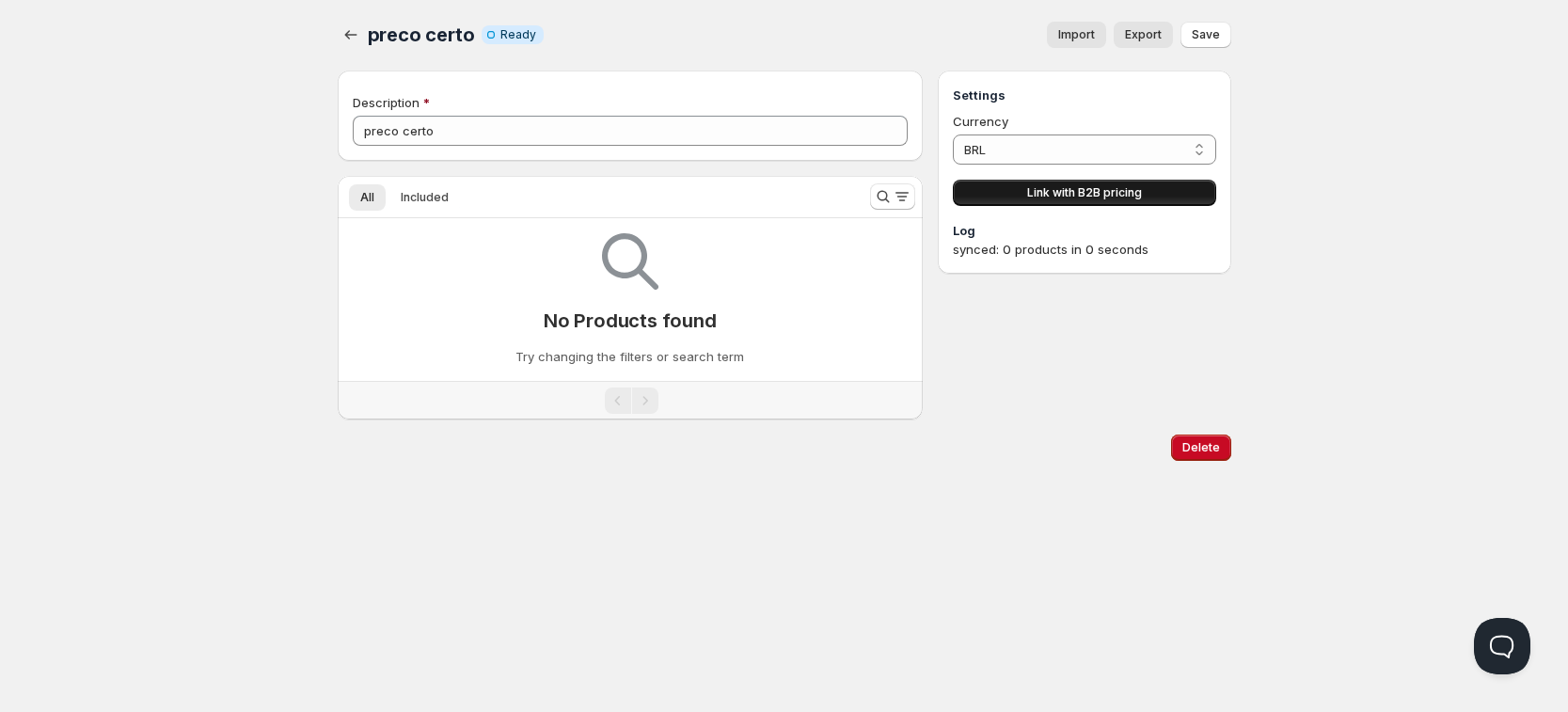
click at [1101, 194] on span "Link with B2B pricing" at bounding box center [1084, 193] width 114 height 15
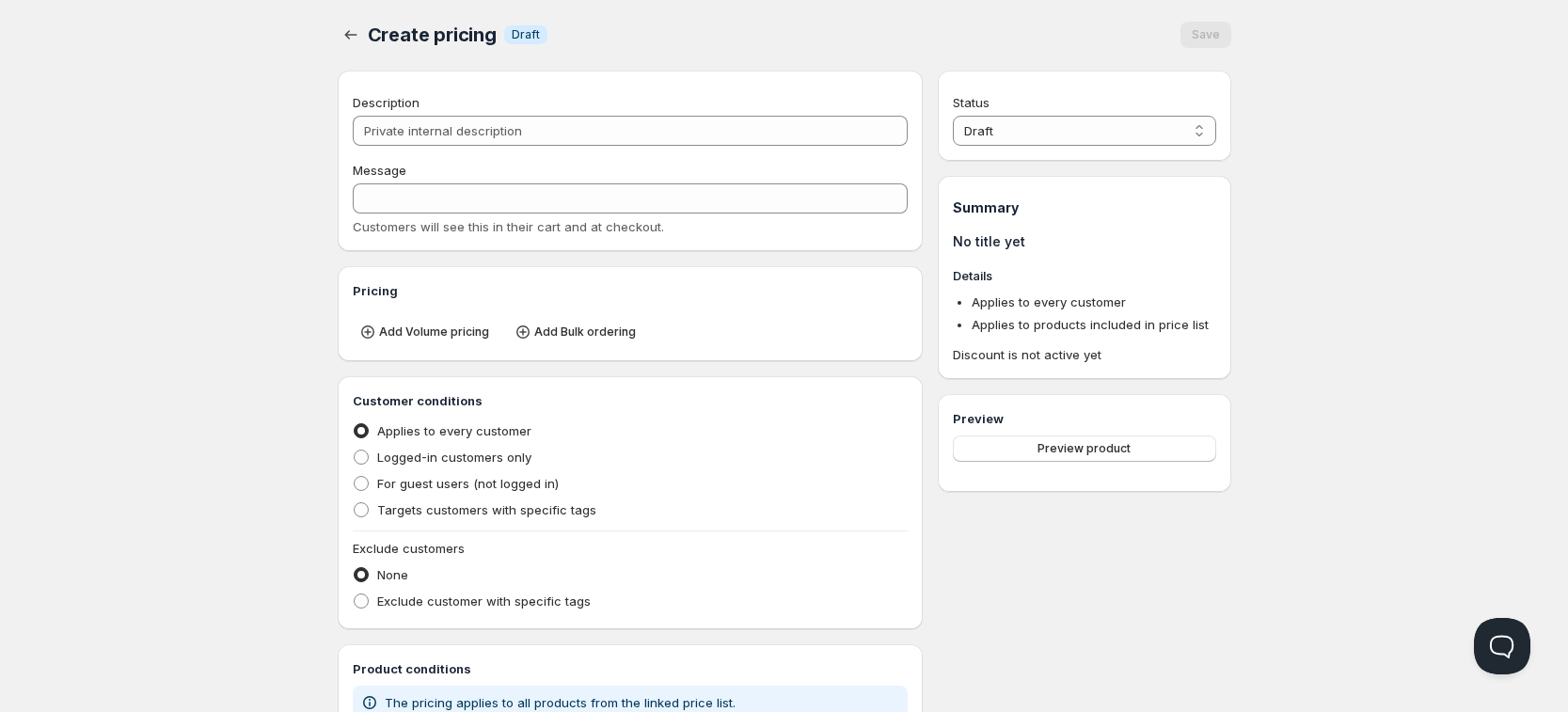
type input "PL preco certo"
type input "PL_PRECO_CERTO"
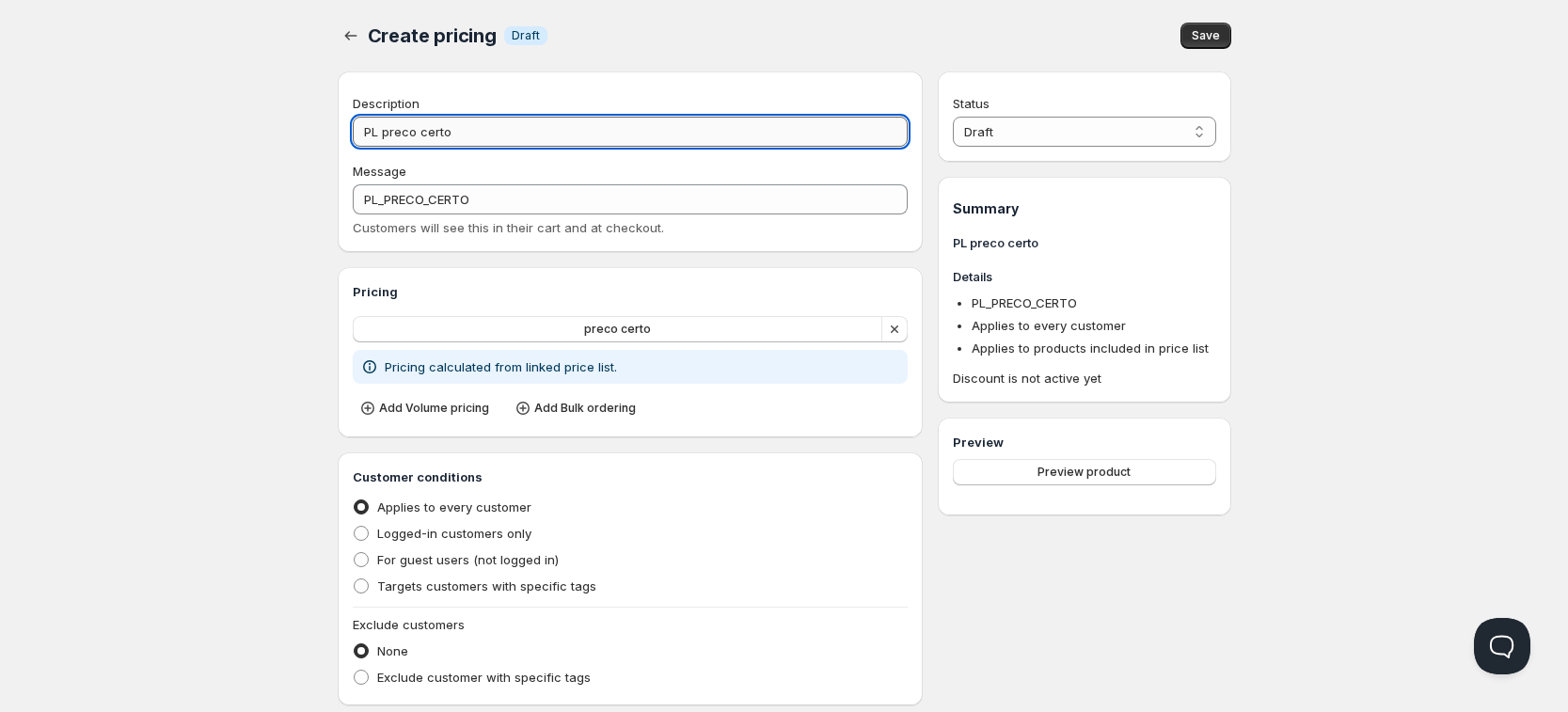
click at [522, 143] on input "PL preco certo" at bounding box center [630, 131] width 556 height 30
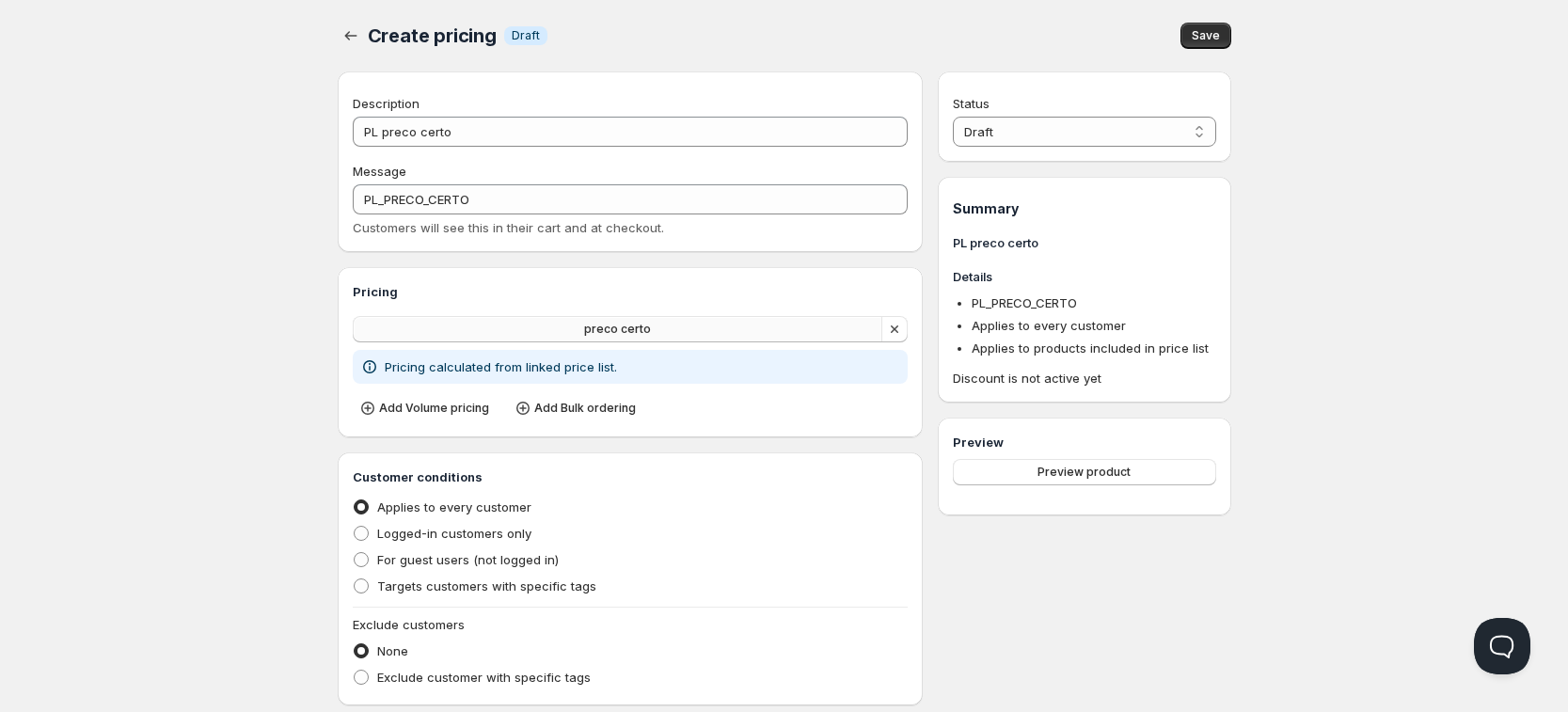
click at [619, 332] on span "preco certo" at bounding box center [618, 330] width 67 height 15
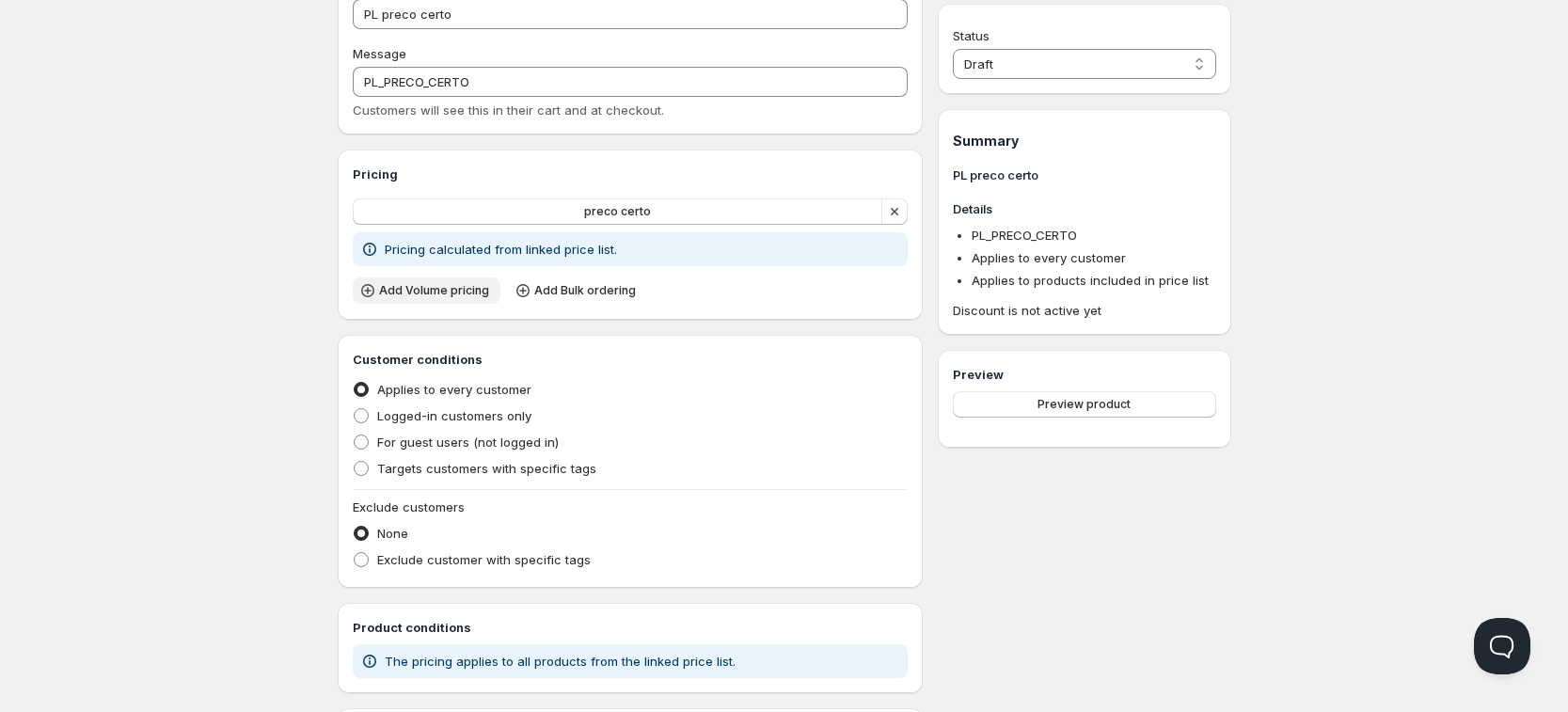
click at [427, 287] on span "Add Volume pricing" at bounding box center [434, 291] width 110 height 15
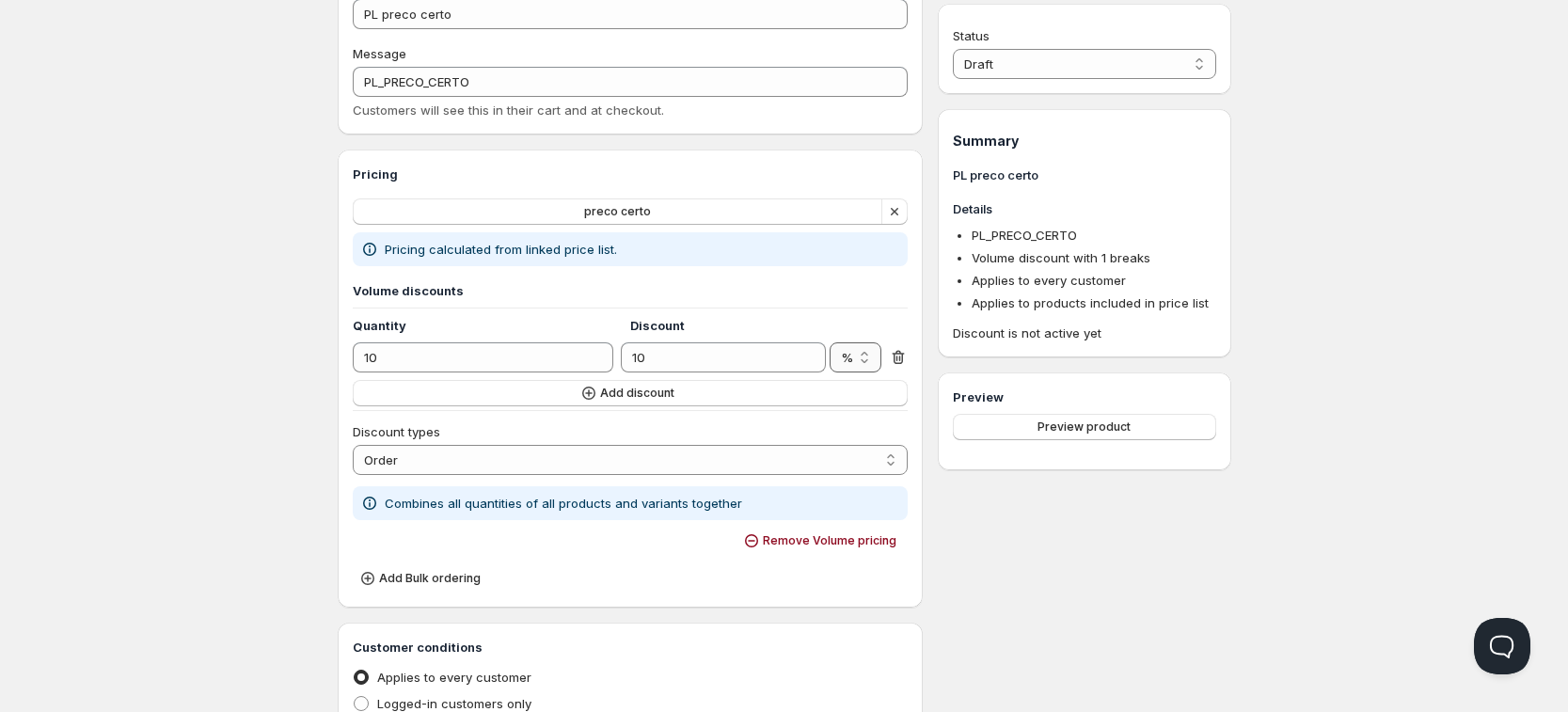
click at [852, 353] on select "% R$" at bounding box center [855, 356] width 52 height 30
select select "R$"
click at [829, 342] on select "% R$" at bounding box center [855, 356] width 52 height 30
click at [697, 354] on input "10" at bounding box center [709, 356] width 177 height 30
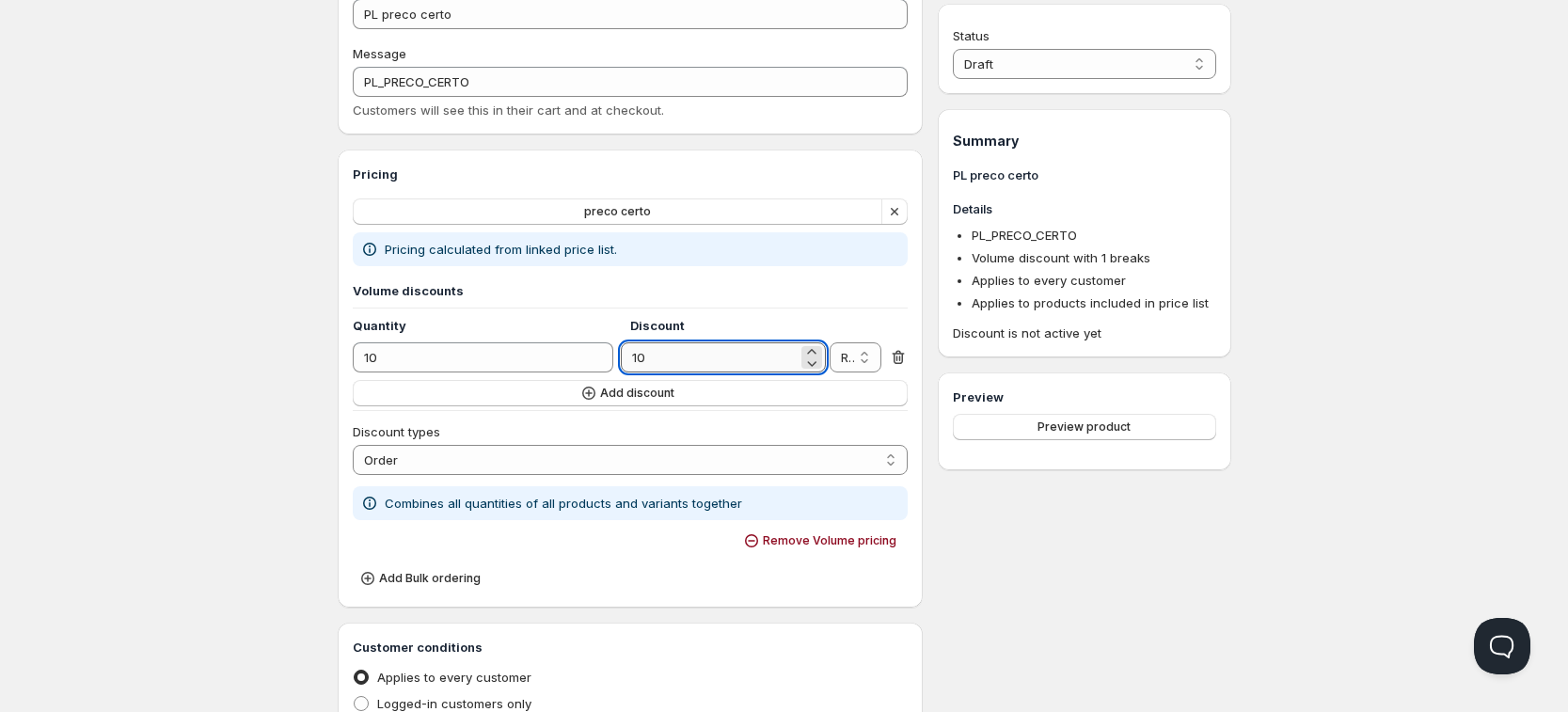
click at [697, 354] on input "10" at bounding box center [709, 356] width 177 height 30
click at [902, 354] on icon at bounding box center [898, 357] width 12 height 14
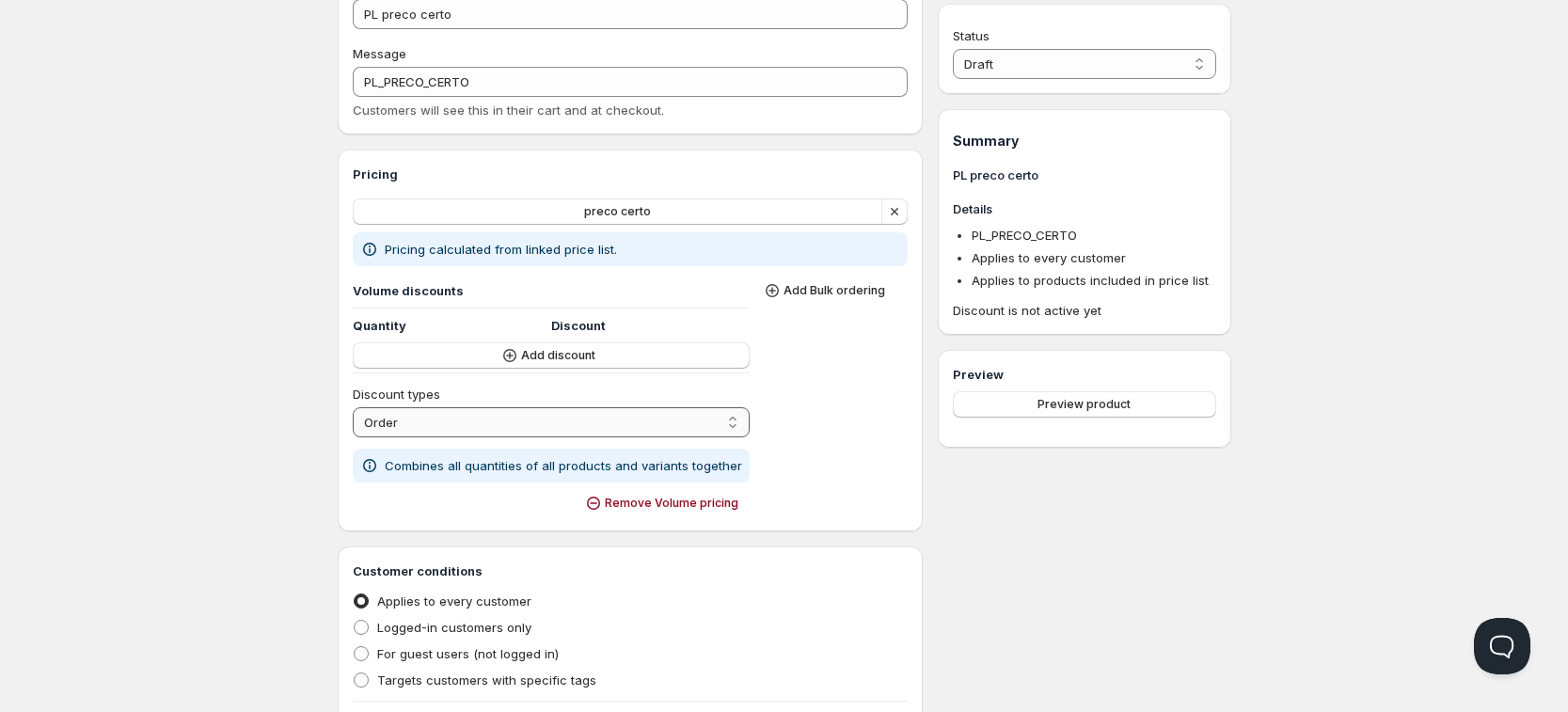
click at [550, 424] on select "Order Product Variant Item" at bounding box center [551, 422] width 397 height 30
select select "2"
click at [353, 407] on select "Order Product Variant Item" at bounding box center [551, 422] width 397 height 30
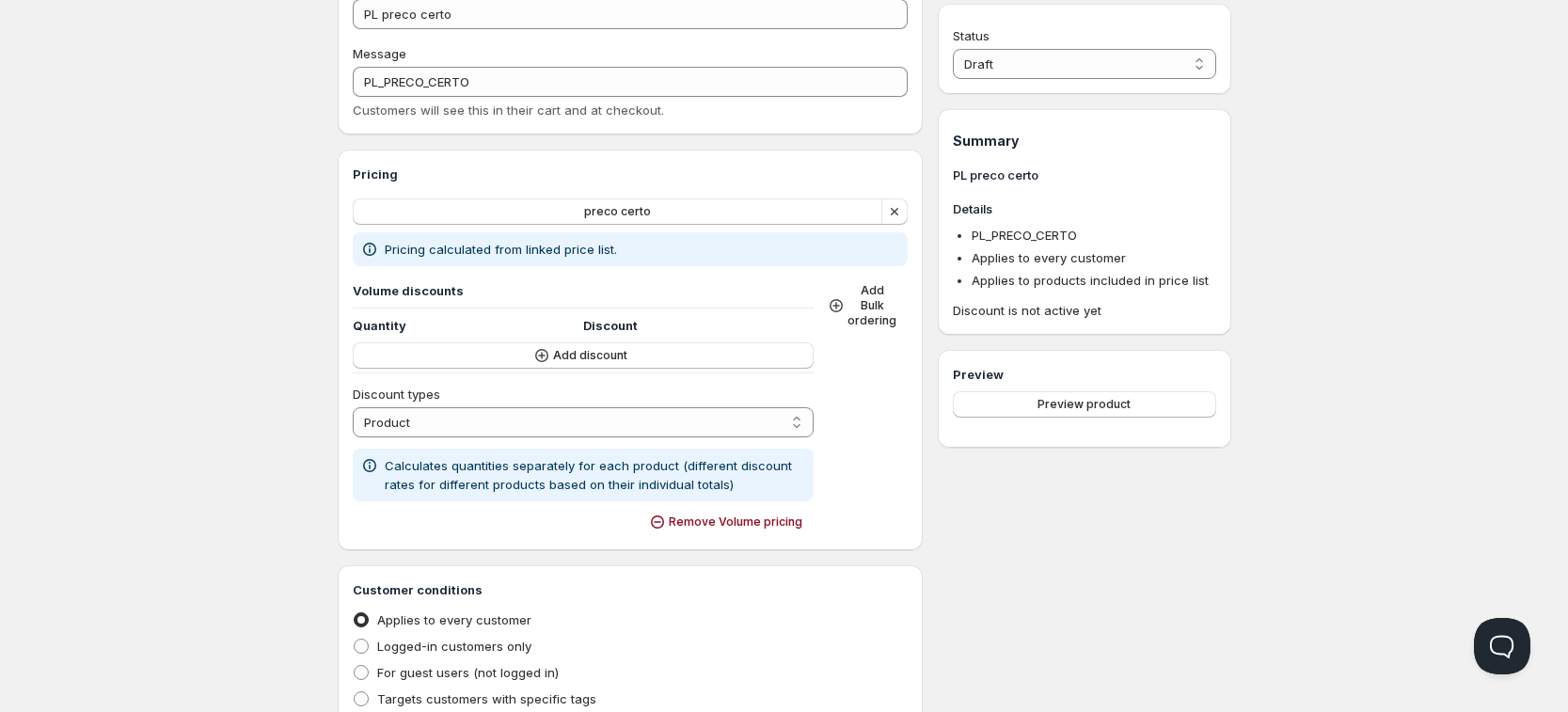
click at [463, 246] on p "Pricing calculated from linked price list." at bounding box center [501, 250] width 233 height 19
click at [380, 179] on h3 "Pricing" at bounding box center [630, 174] width 556 height 19
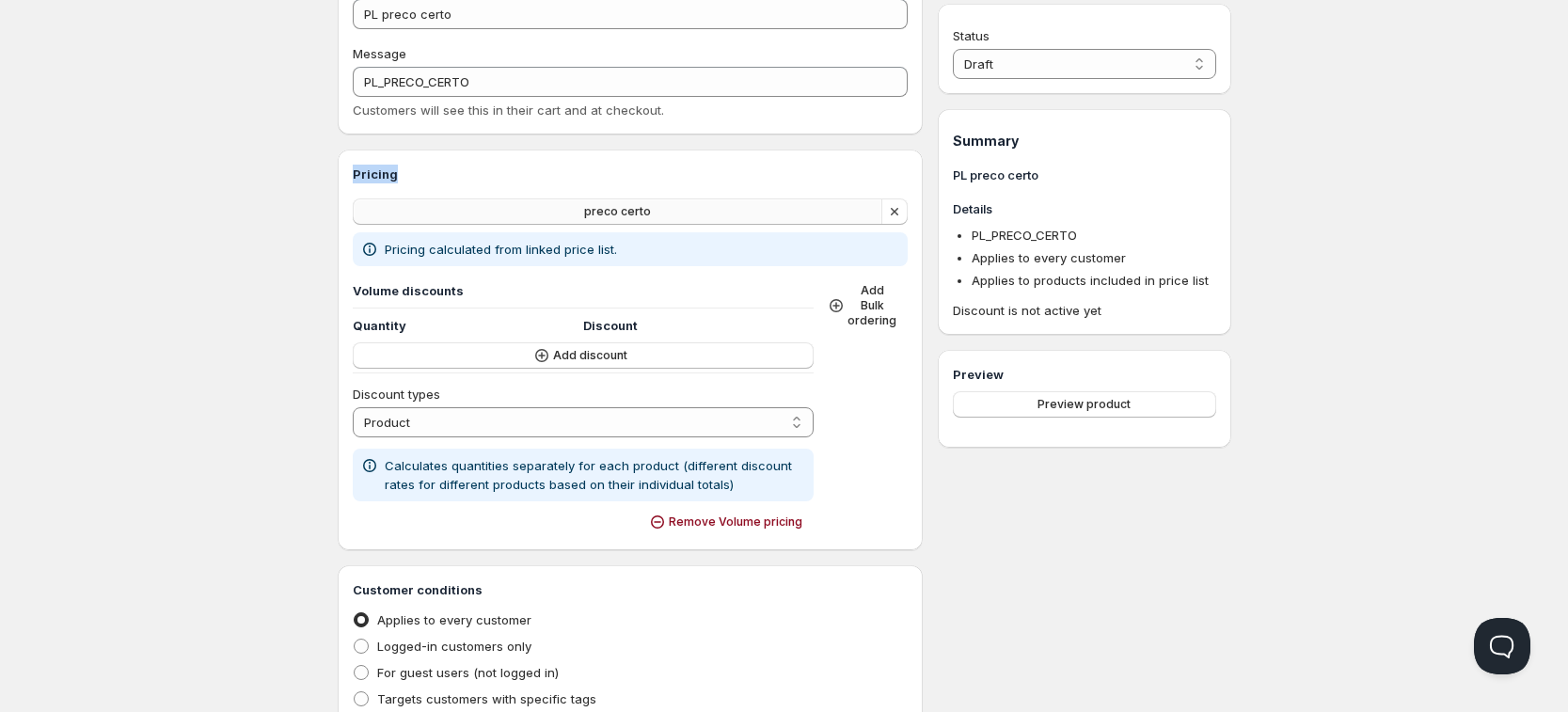
click at [604, 212] on span "preco certo" at bounding box center [618, 211] width 67 height 15
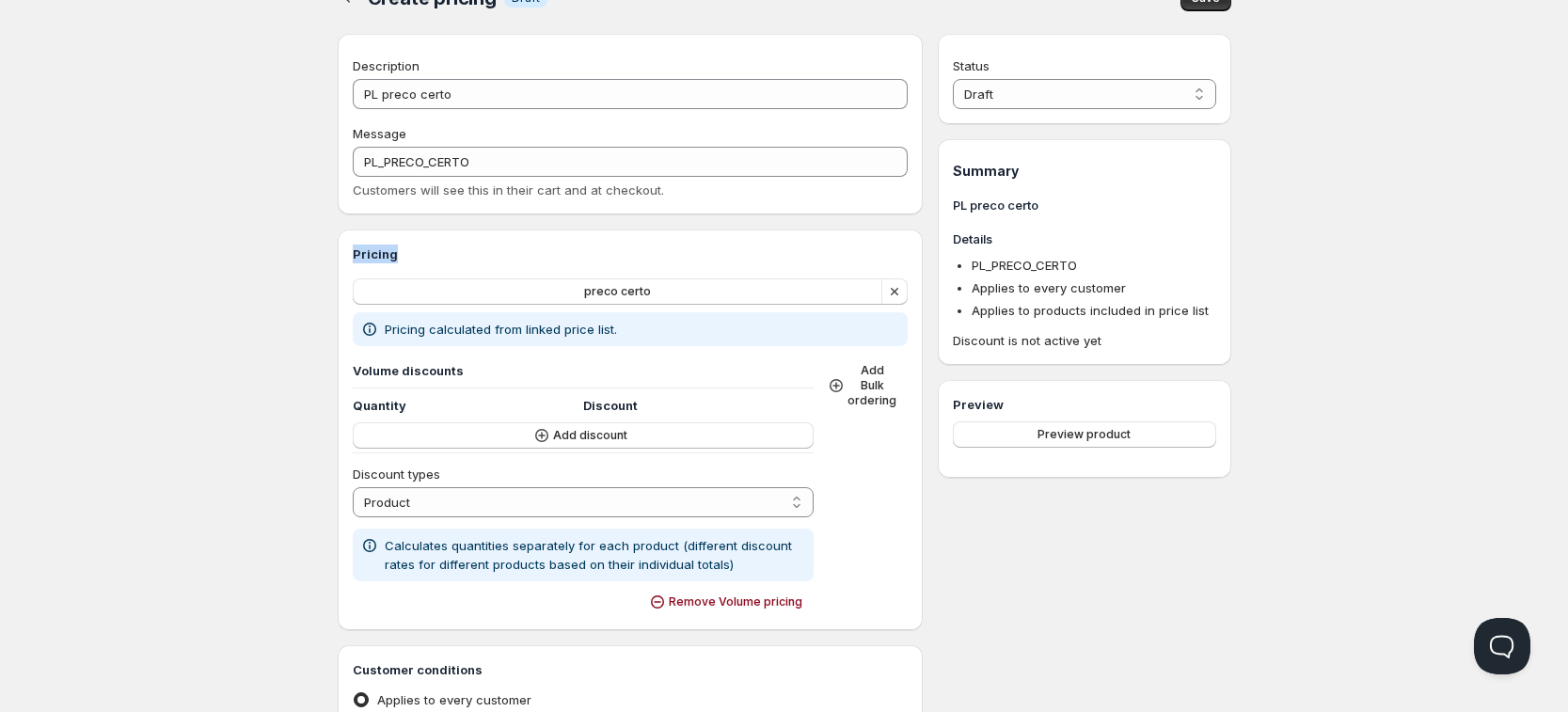
scroll to position [0, 0]
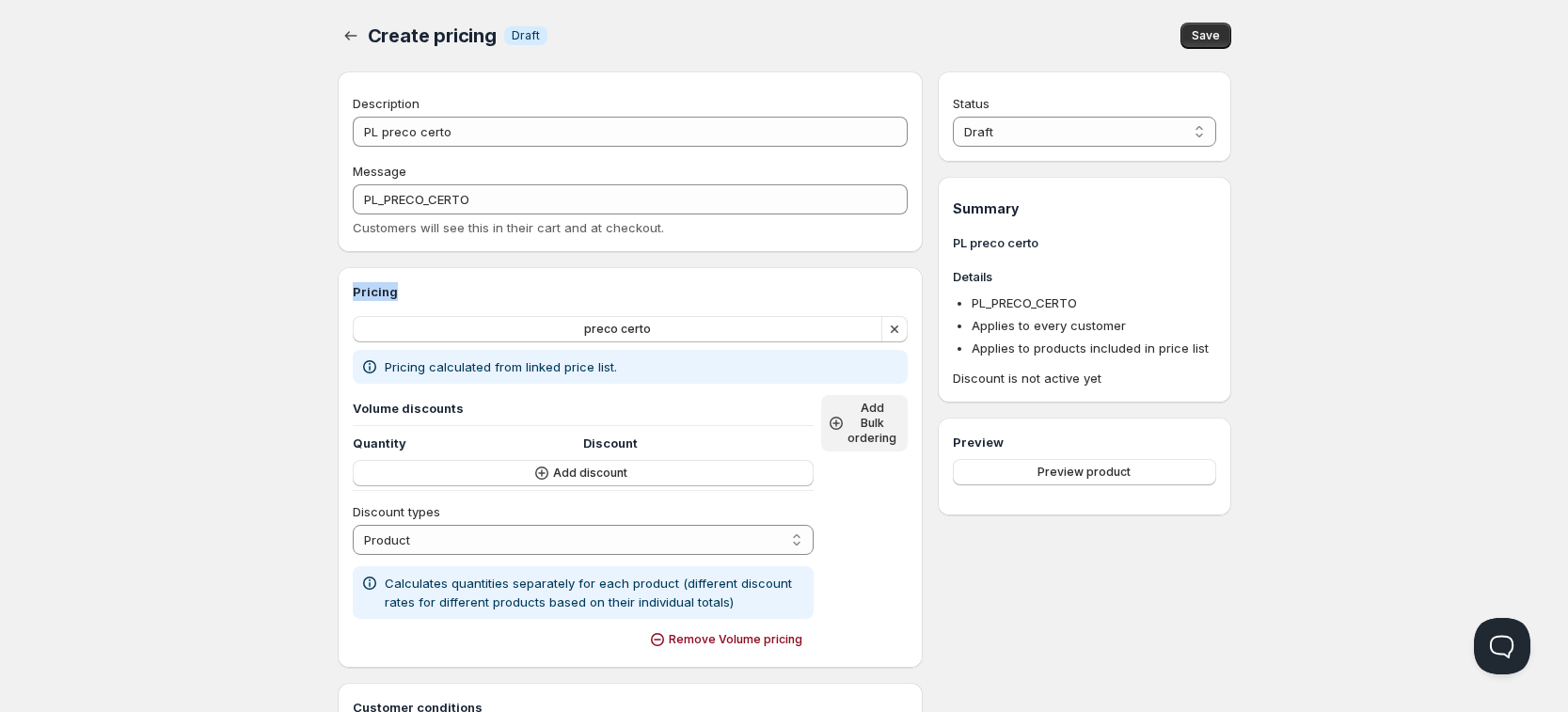
click at [856, 424] on span "Add Bulk ordering" at bounding box center [871, 423] width 49 height 45
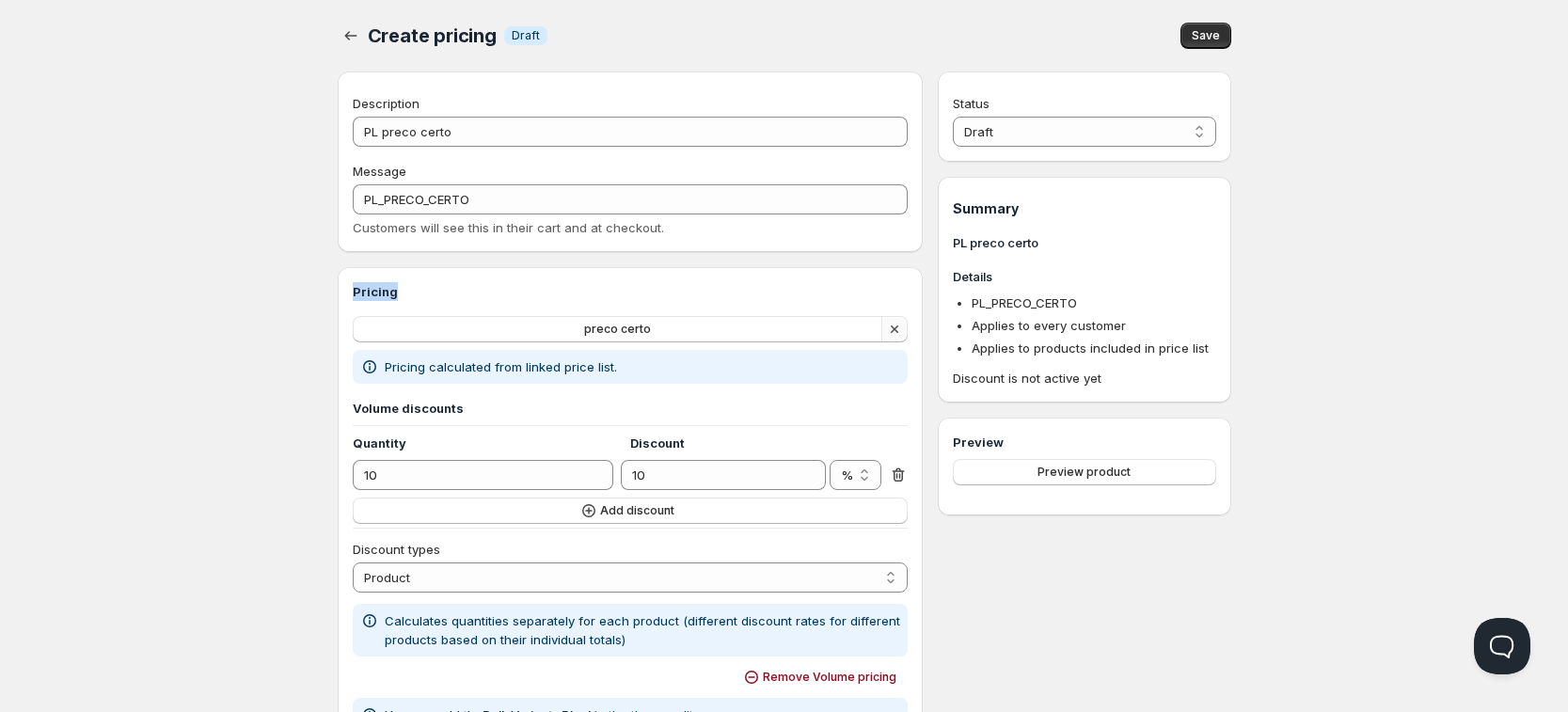
click at [887, 329] on icon "button" at bounding box center [894, 330] width 19 height 19
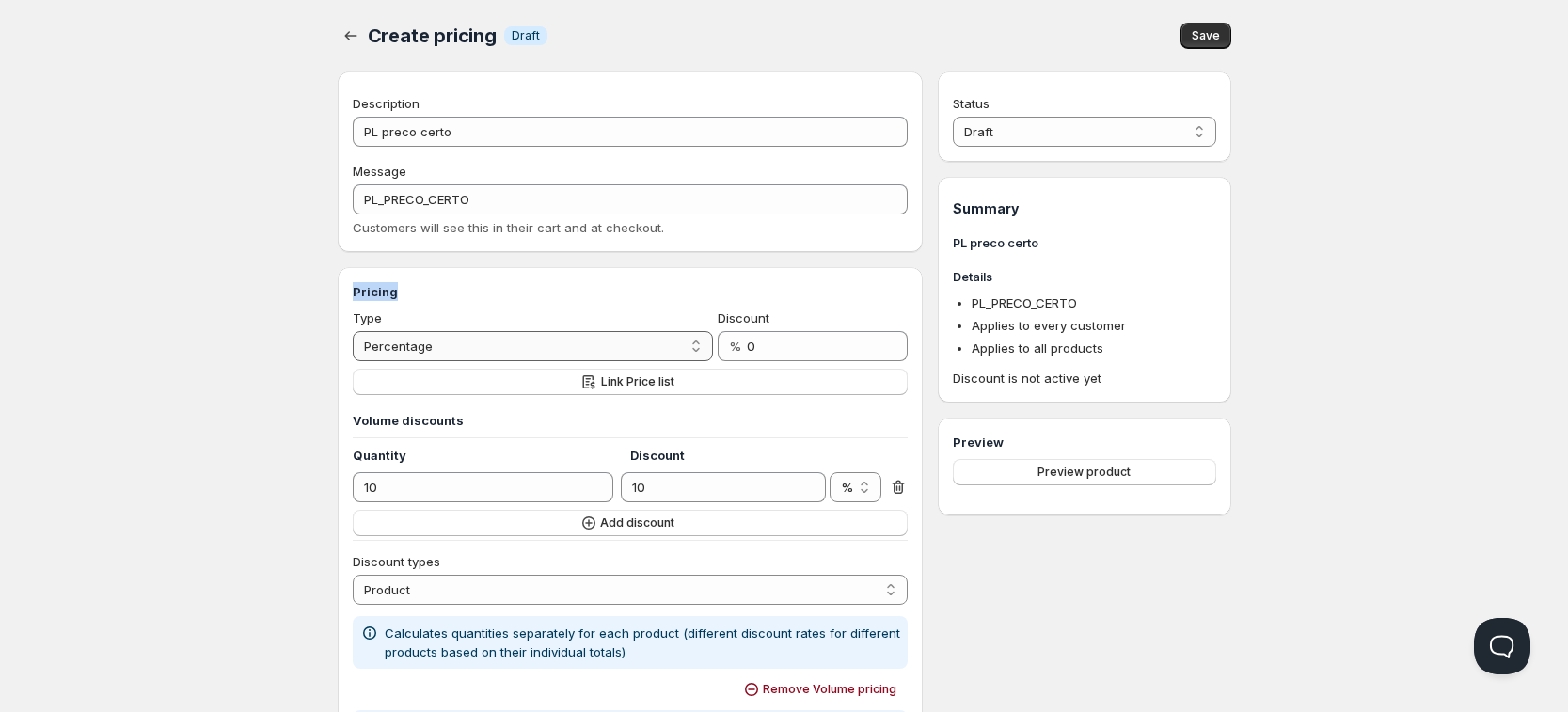
click at [496, 347] on select "Percentage Absolute" at bounding box center [533, 346] width 361 height 30
select select "2"
click at [353, 331] on select "Percentage Absolute" at bounding box center [533, 346] width 361 height 30
drag, startPoint x: 353, startPoint y: 312, endPoint x: 421, endPoint y: 349, distance: 77.4
click at [434, 360] on div "Type Percentage Absolute Absolute" at bounding box center [533, 334] width 361 height 53
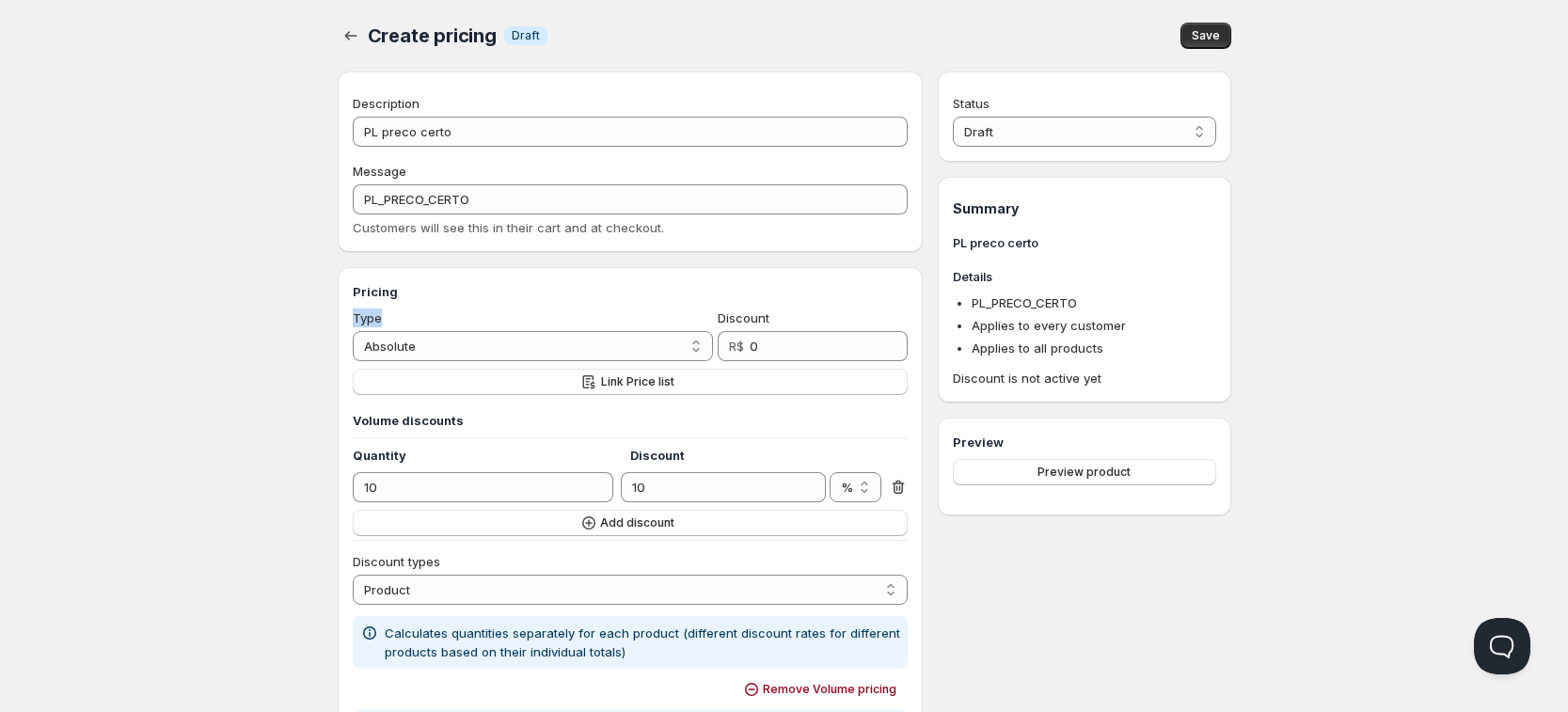
drag, startPoint x: 432, startPoint y: 347, endPoint x: 367, endPoint y: 307, distance: 76.3
click at [362, 302] on div "Pricing Type Percentage Absolute Absolute Discount R$ 0 Link Price list Volume …" at bounding box center [630, 530] width 556 height 496
drag, startPoint x: 398, startPoint y: 300, endPoint x: 380, endPoint y: 288, distance: 21.6
click at [396, 295] on h3 "Pricing" at bounding box center [630, 292] width 556 height 19
drag, startPoint x: 352, startPoint y: 288, endPoint x: 420, endPoint y: 369, distance: 105.8
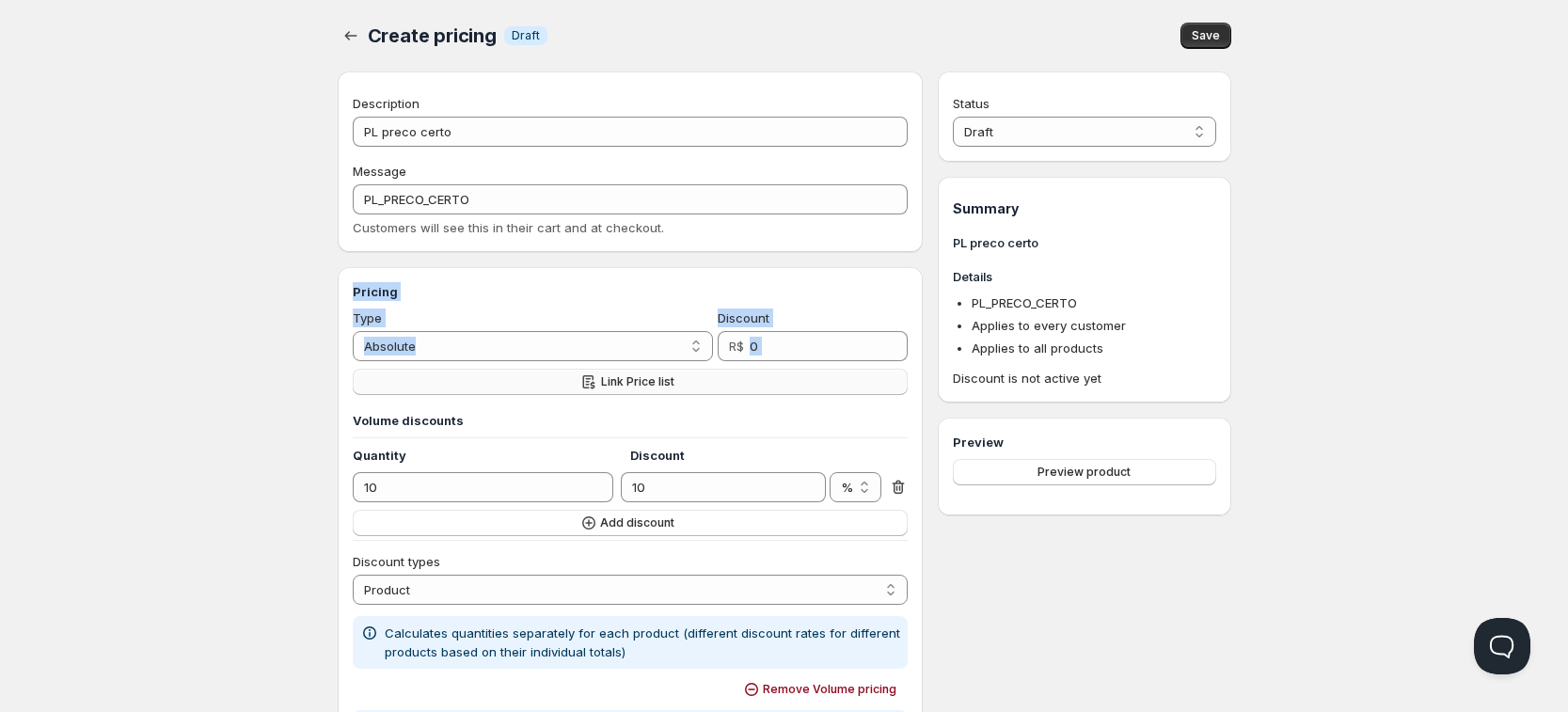
click at [420, 369] on div "Pricing Type Percentage Absolute Absolute Discount R$ 0 Link Price list Volume …" at bounding box center [630, 530] width 556 height 496
click at [744, 381] on button "Link Price list" at bounding box center [630, 381] width 556 height 26
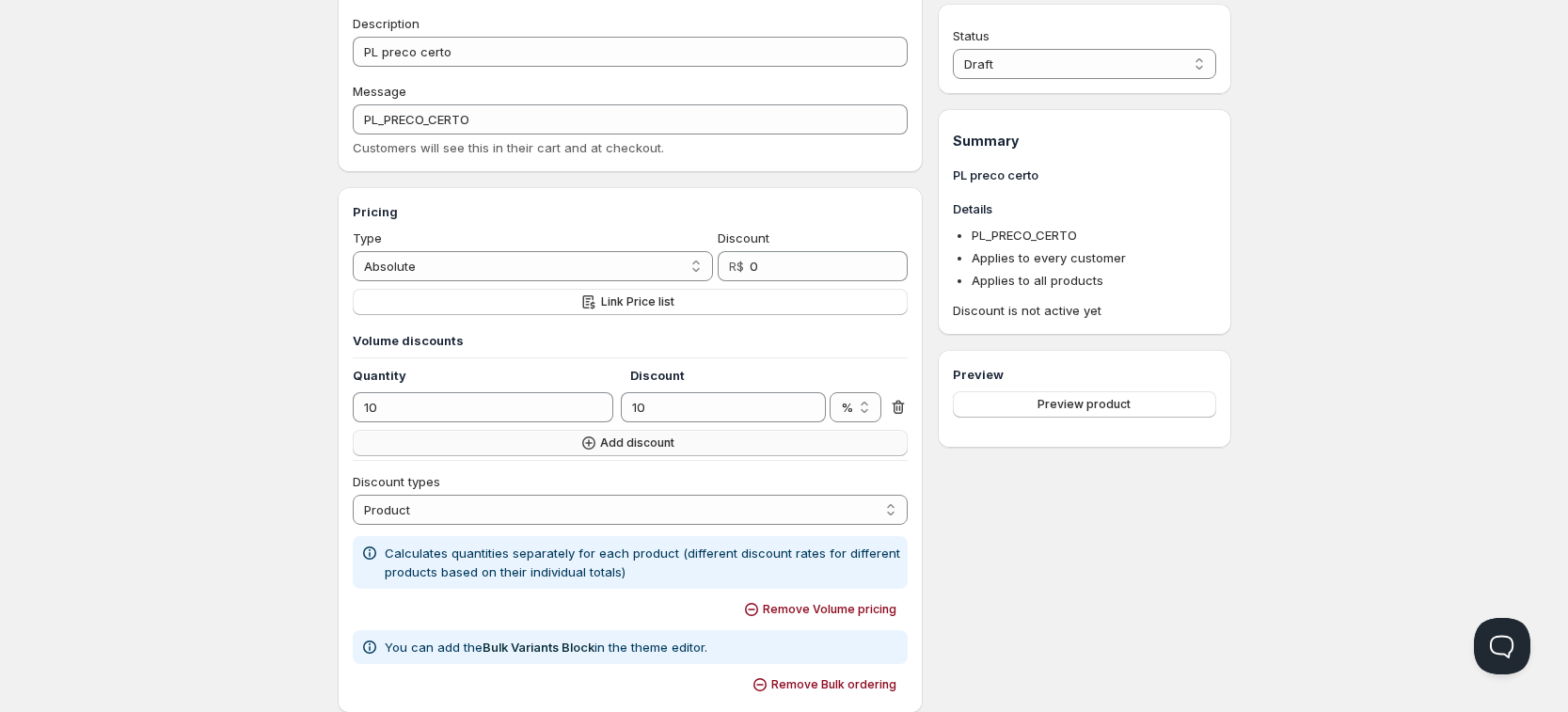
scroll to position [117, 0]
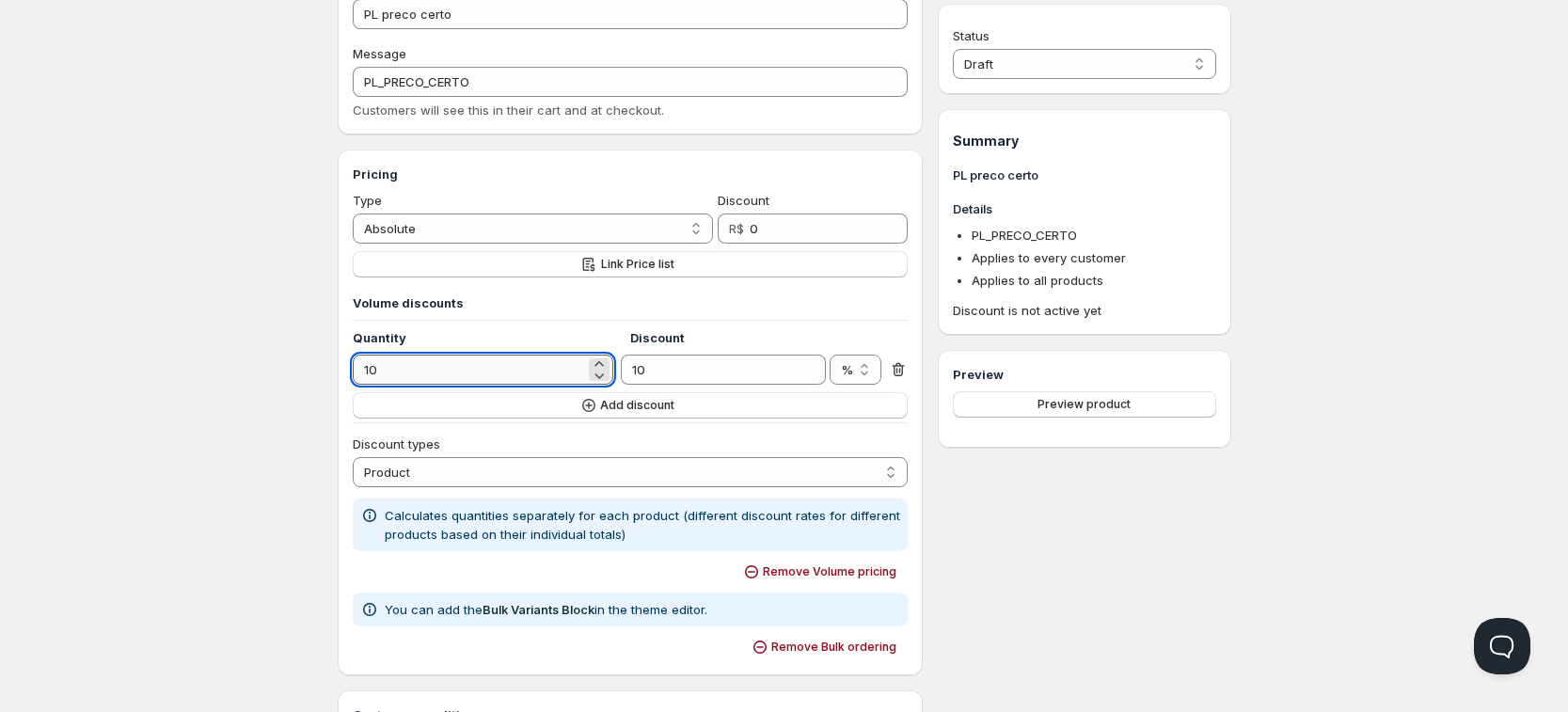
click at [486, 361] on input "10" at bounding box center [469, 369] width 233 height 30
click at [904, 371] on icon at bounding box center [898, 370] width 19 height 19
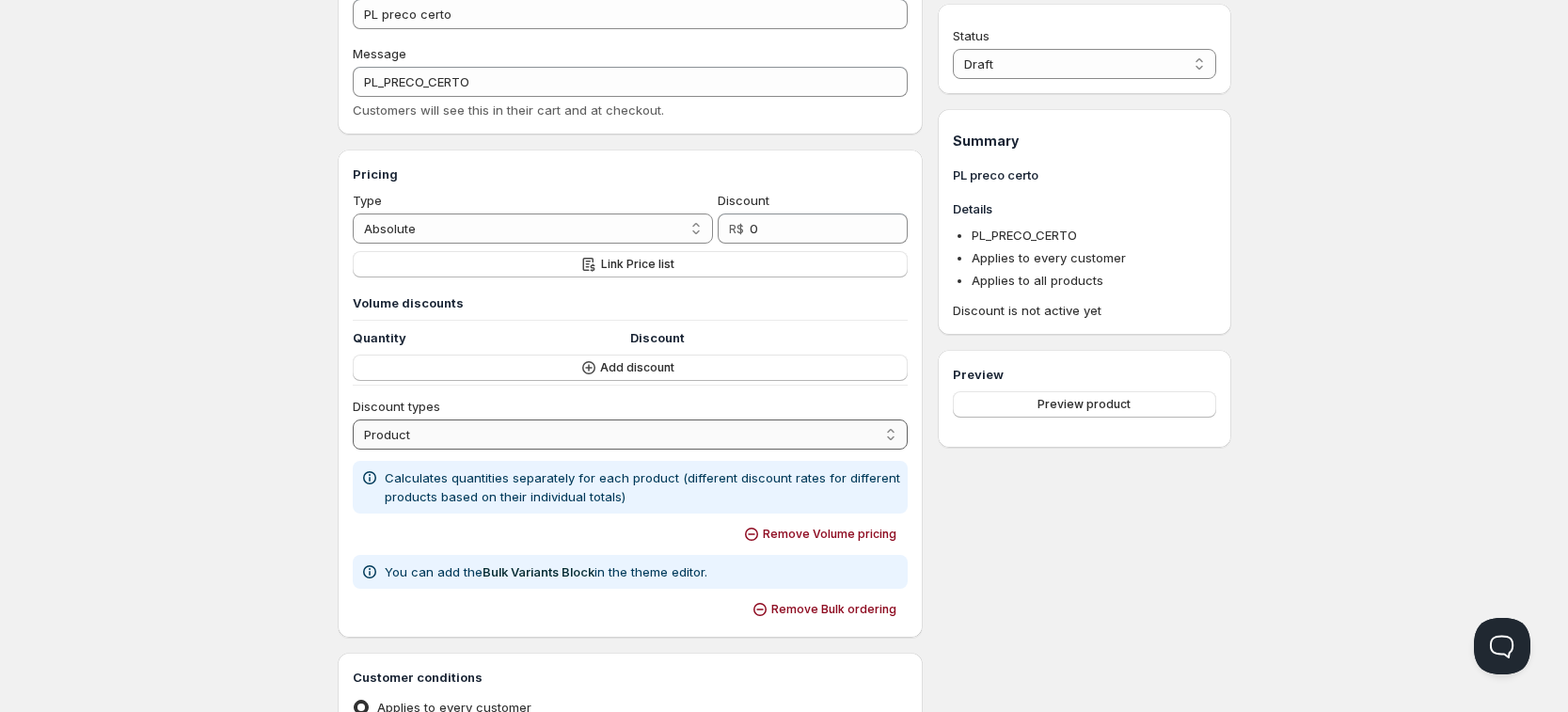
click at [525, 432] on select "Order Product Variant Item" at bounding box center [630, 434] width 556 height 30
click at [523, 437] on select "Order Product Variant Item" at bounding box center [630, 434] width 556 height 30
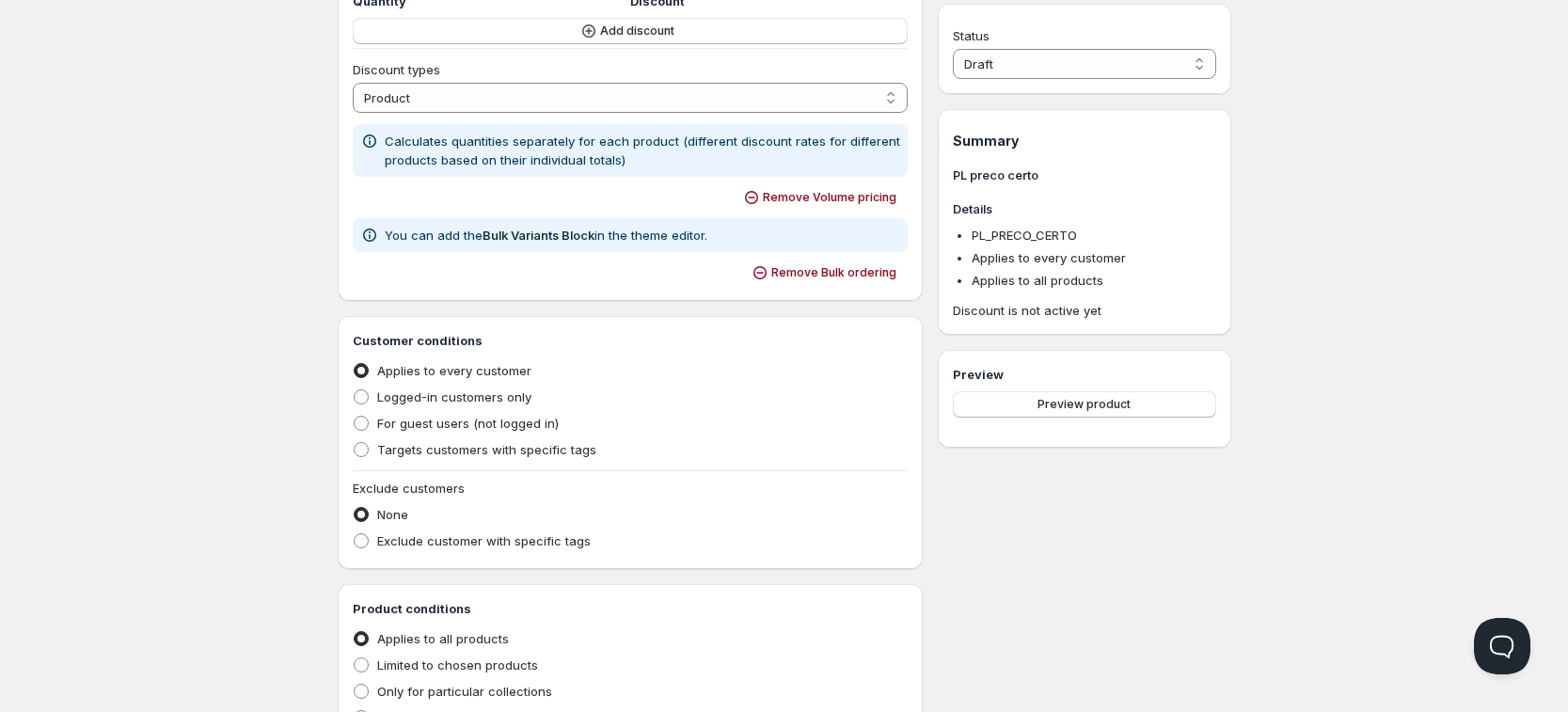
scroll to position [311, 0]
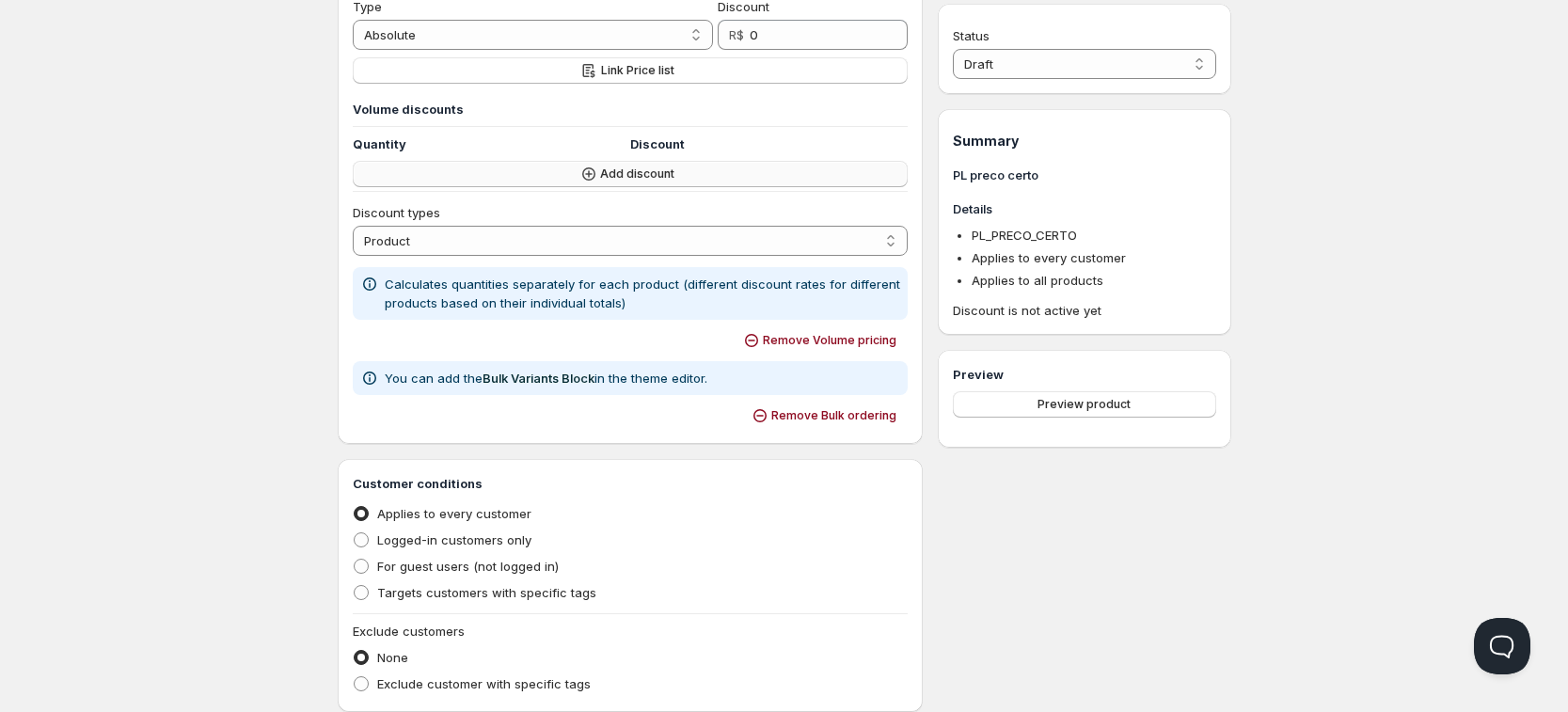
click at [633, 177] on span "Add discount" at bounding box center [637, 174] width 74 height 15
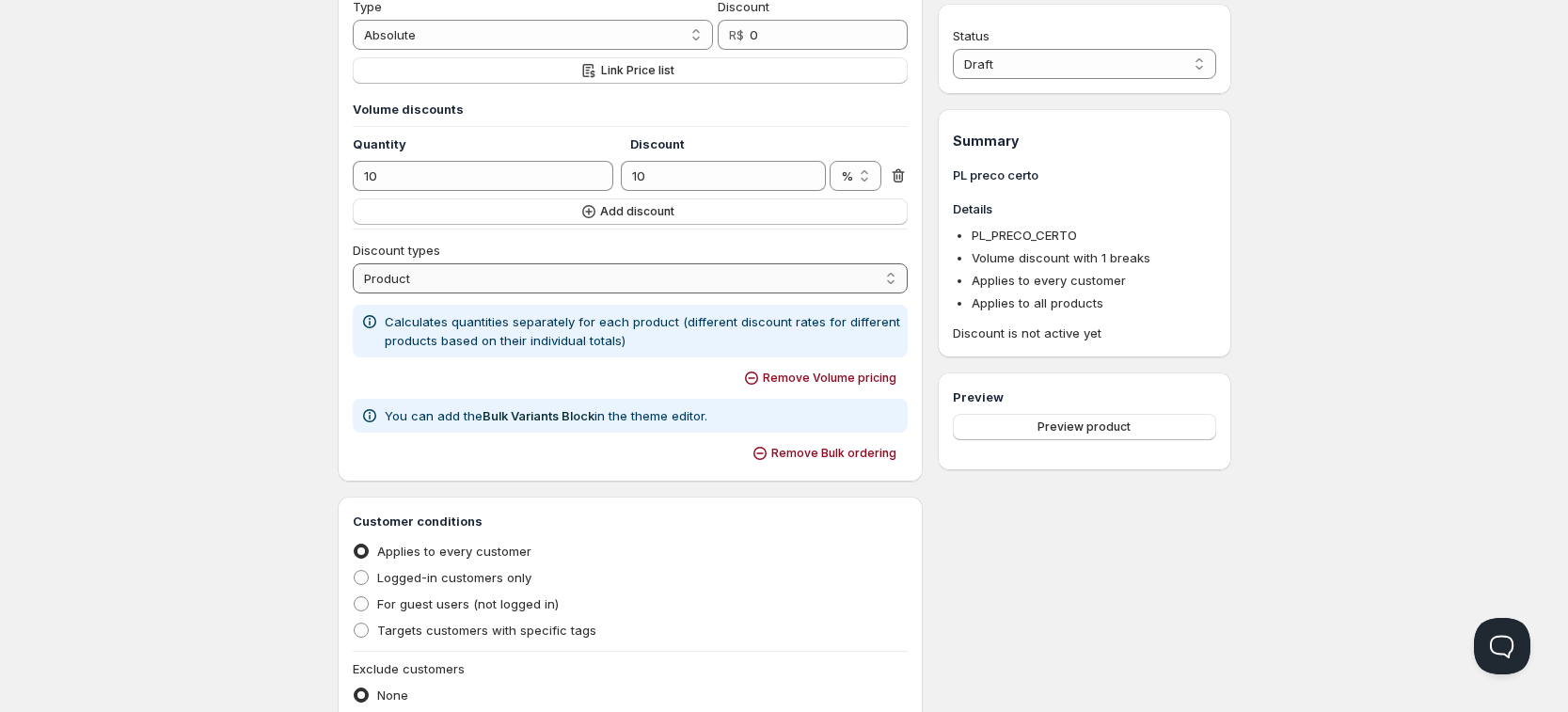
click at [493, 279] on select "Order Product Variant Item" at bounding box center [630, 278] width 556 height 30
click at [493, 280] on select "Order Product Variant Item" at bounding box center [630, 278] width 556 height 30
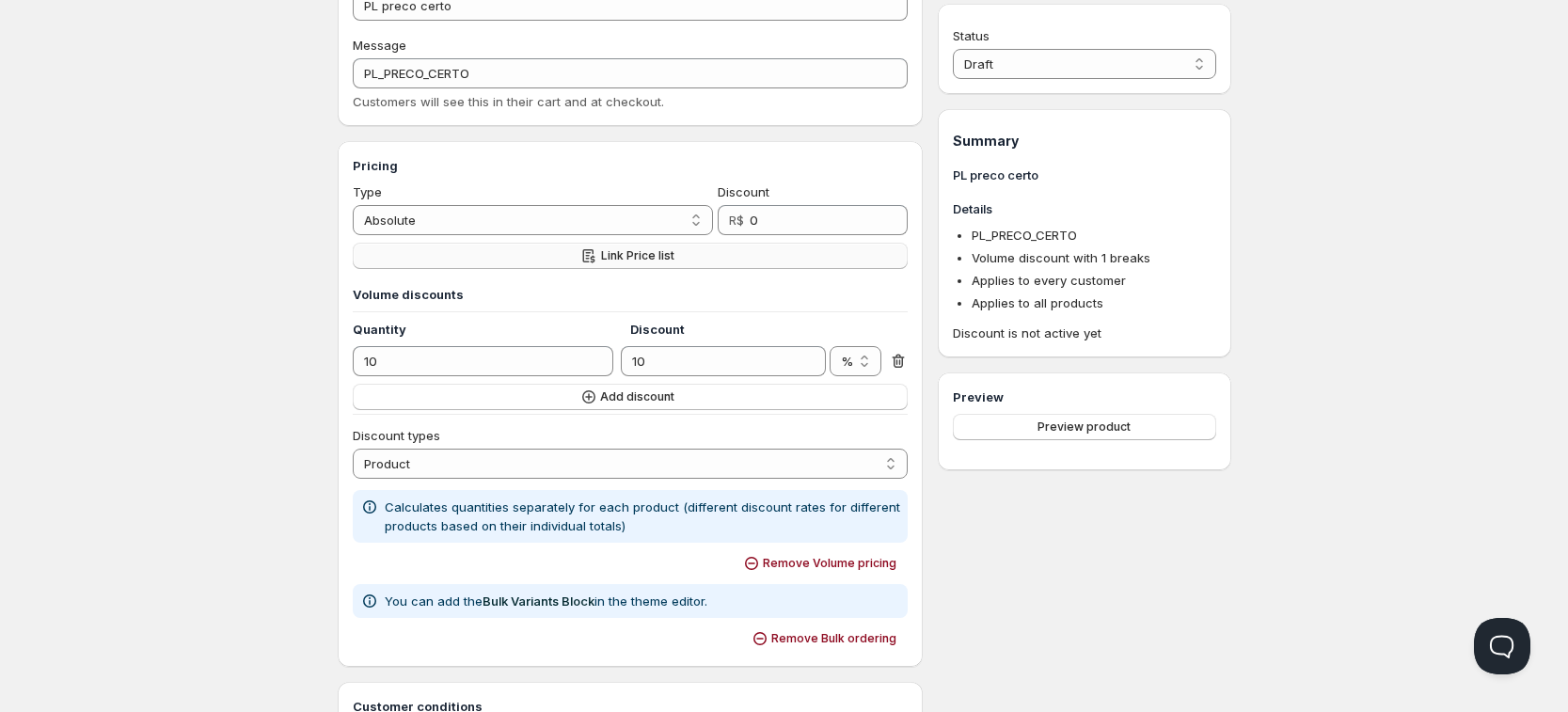
scroll to position [76, 0]
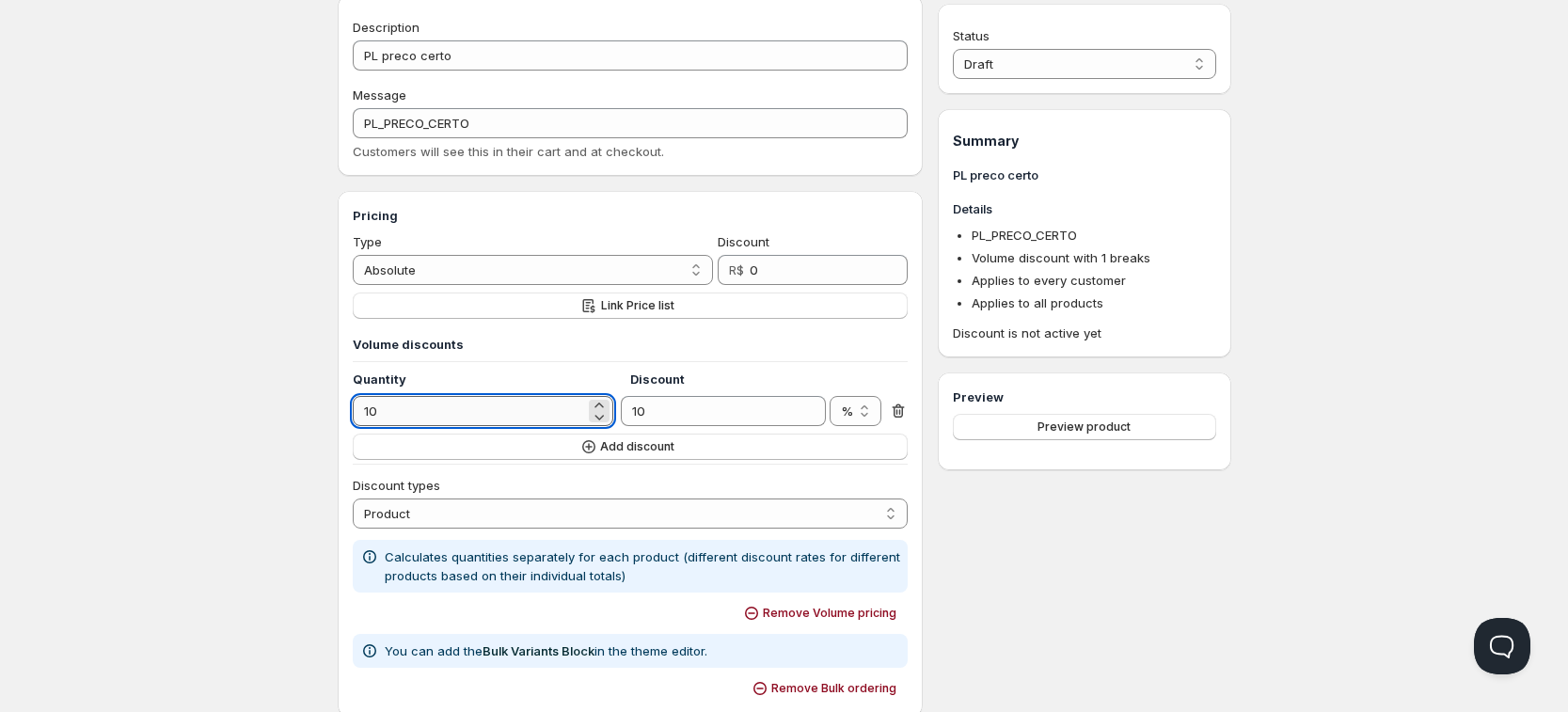
click at [476, 412] on input "10" at bounding box center [469, 410] width 233 height 30
click at [850, 409] on select "% R$" at bounding box center [855, 410] width 52 height 30
select select "R$"
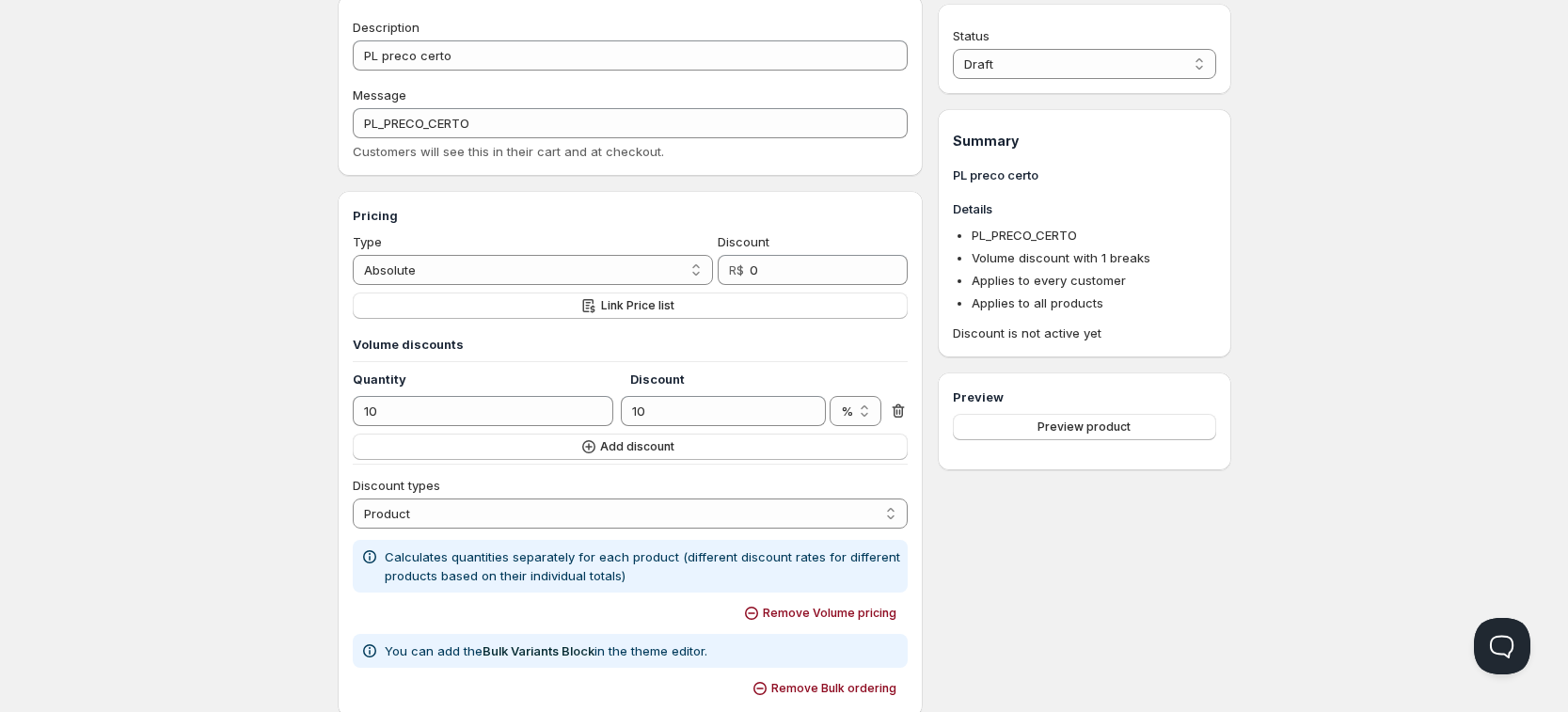
click at [829, 396] on select "% R$" at bounding box center [855, 410] width 52 height 30
click at [404, 411] on input "10" at bounding box center [469, 410] width 233 height 30
click at [750, 400] on input "10" at bounding box center [709, 410] width 177 height 30
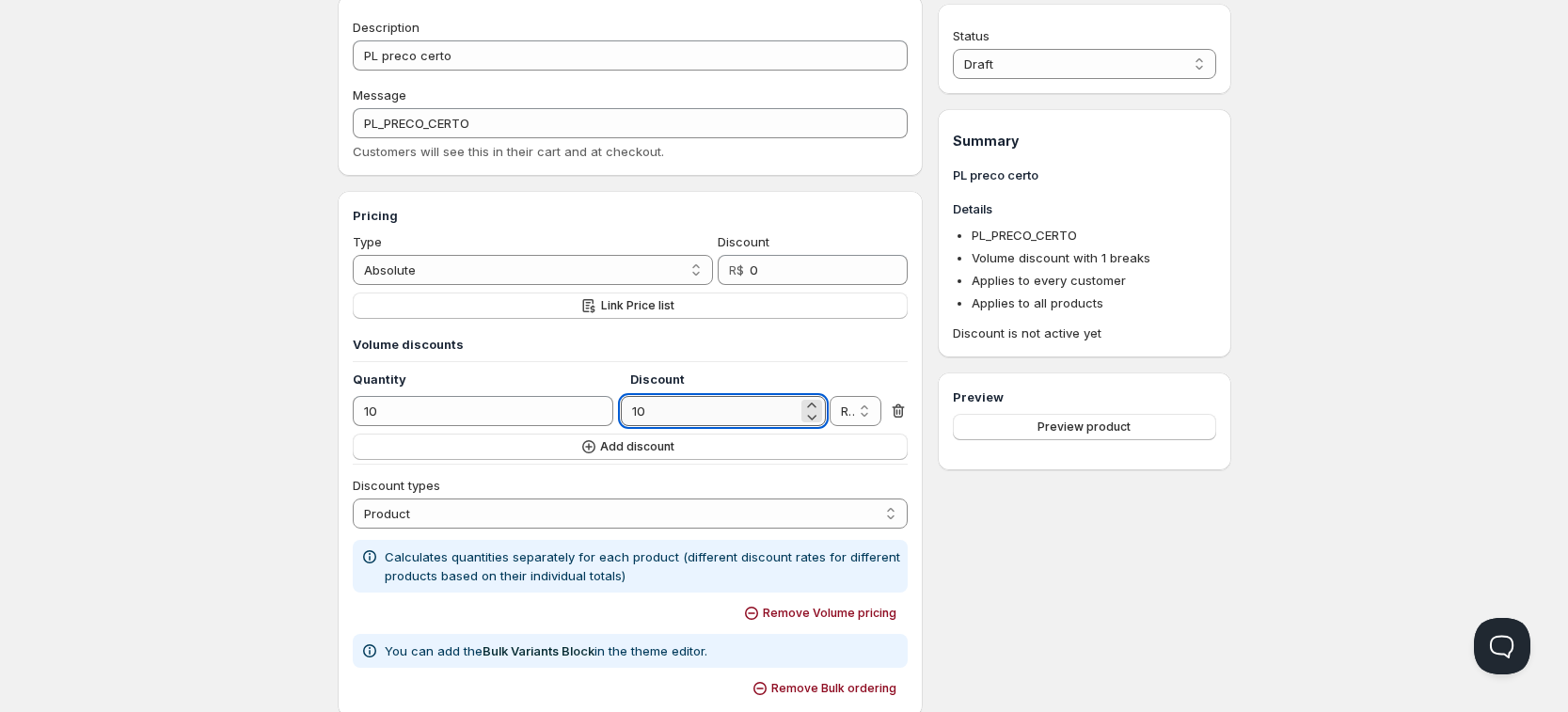
click at [750, 400] on input "10" at bounding box center [709, 410] width 177 height 30
type input "0"
drag, startPoint x: 854, startPoint y: 405, endPoint x: 870, endPoint y: 424, distance: 24.8
click at [855, 405] on select "% R$" at bounding box center [855, 410] width 52 height 30
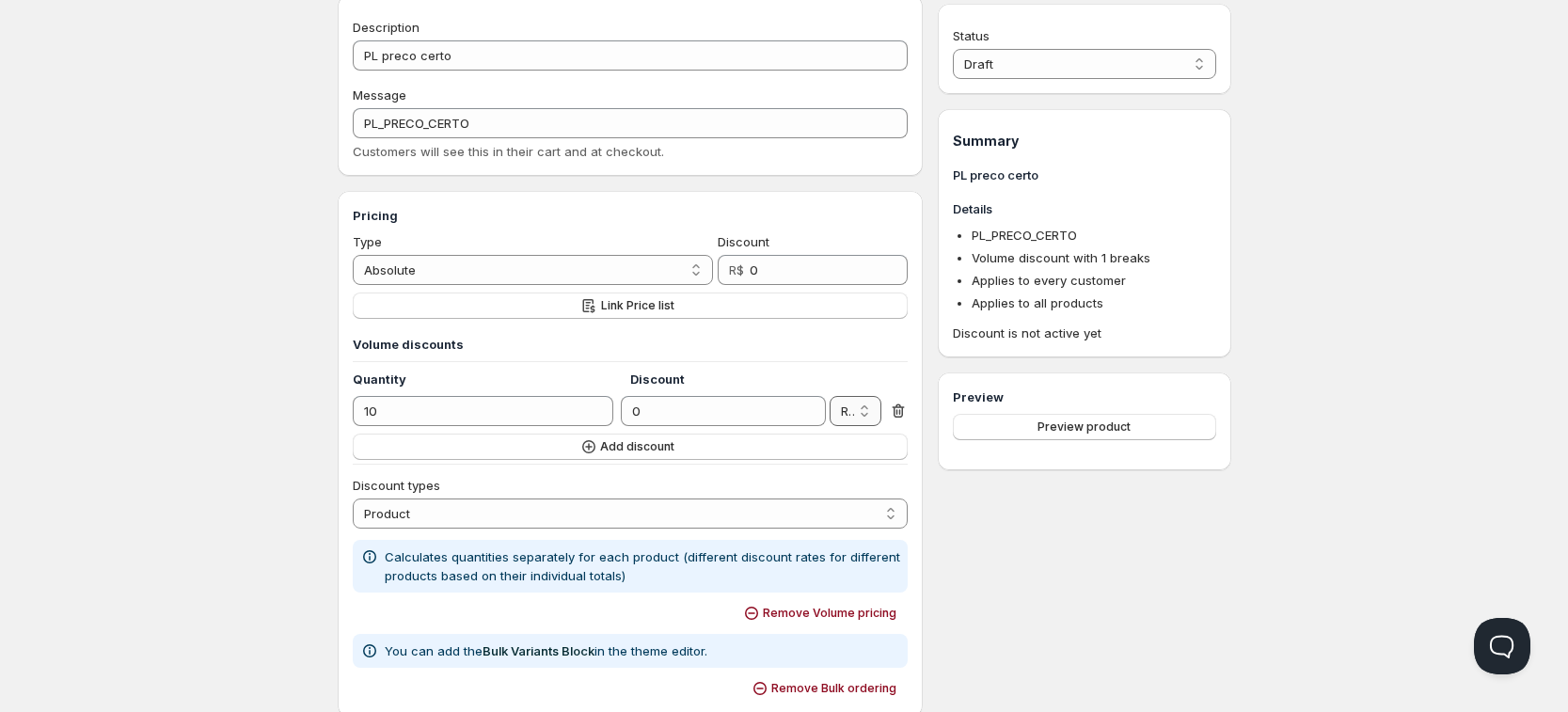
select select "%"
click at [829, 396] on select "% R$" at bounding box center [855, 410] width 52 height 30
click at [1012, 553] on div "Status Draft Active Draft Summary PL preco certo Details PL_PRECO_CERTO Volume …" at bounding box center [1084, 700] width 292 height 1412
click at [458, 419] on input "10" at bounding box center [469, 410] width 233 height 30
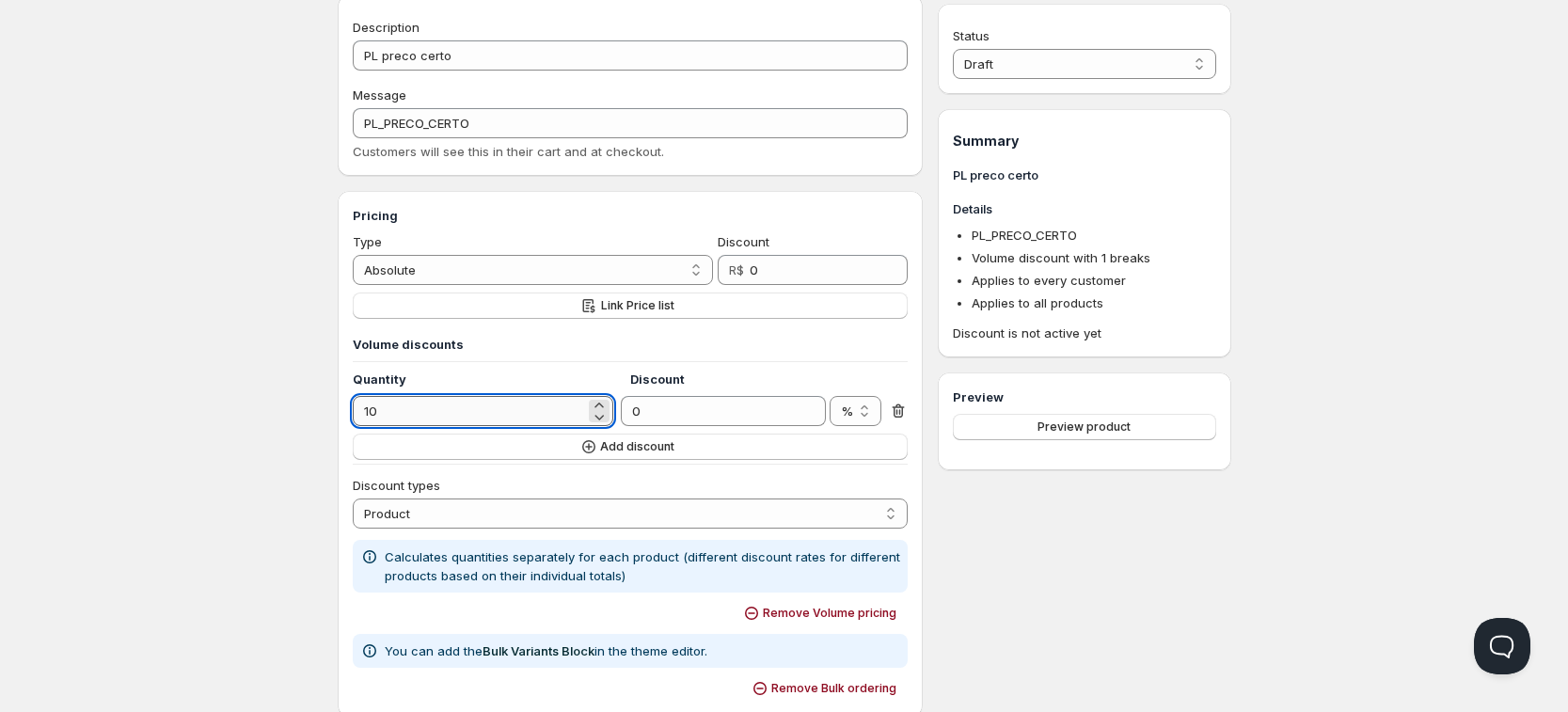
click at [458, 419] on input "10" at bounding box center [469, 410] width 233 height 30
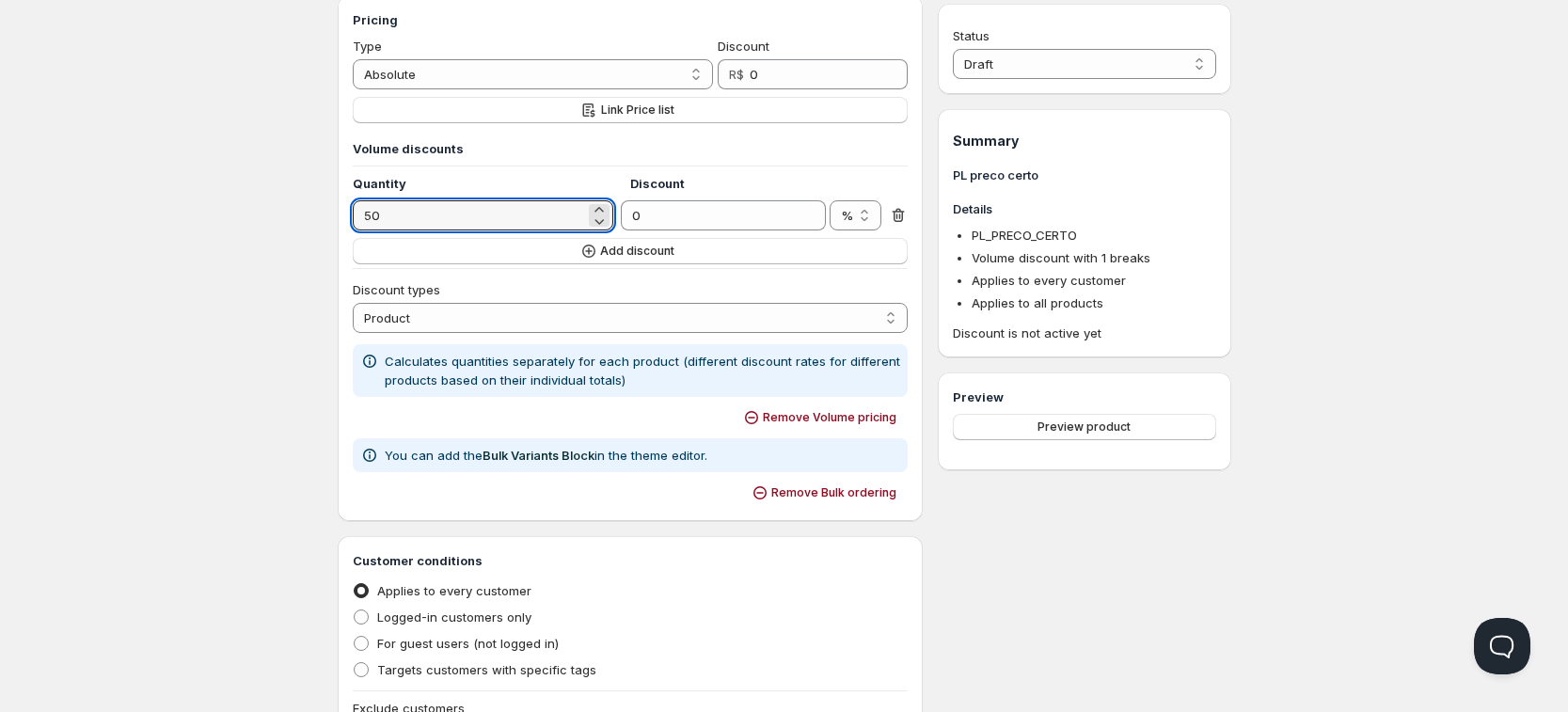
scroll to position [311, 0]
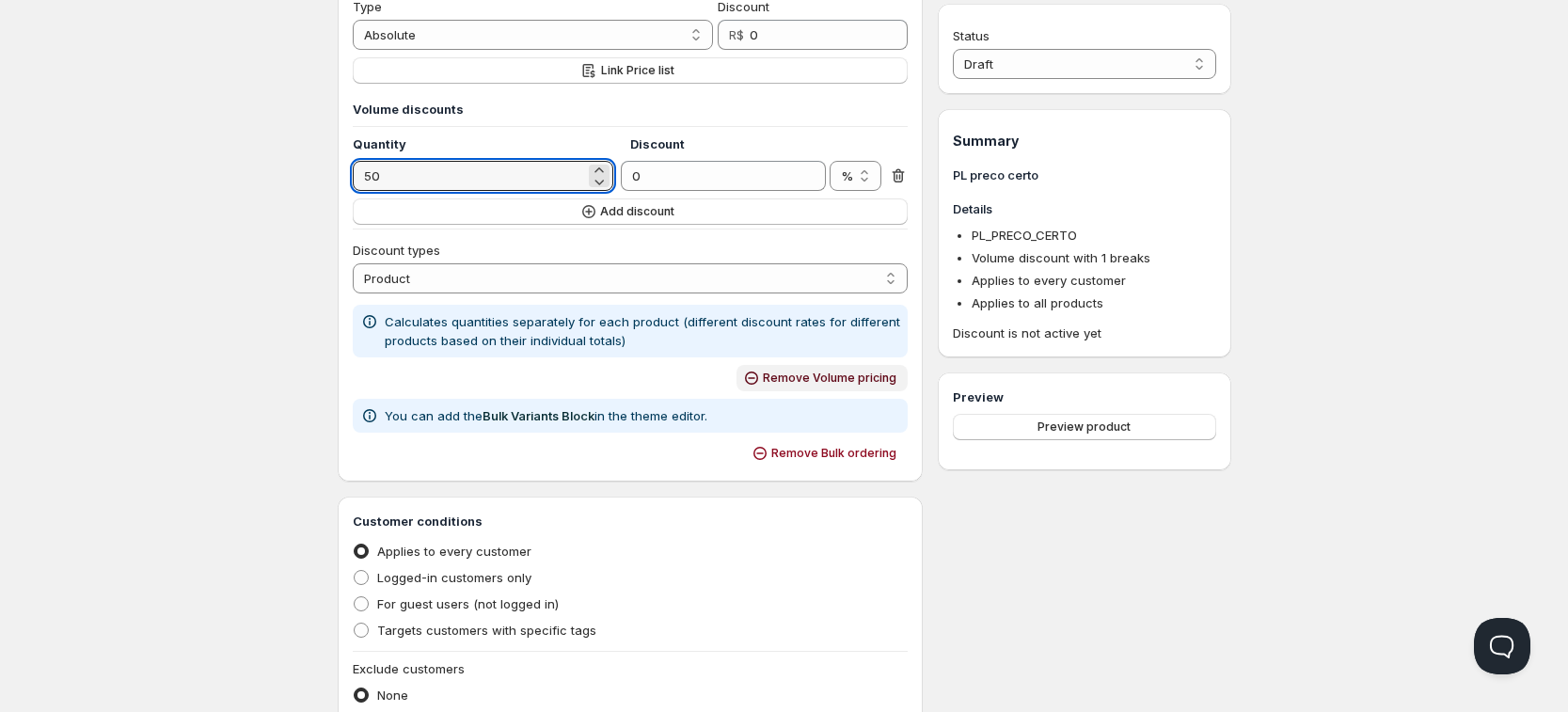
type input "50"
click at [800, 374] on span "Remove Volume pricing" at bounding box center [829, 379] width 134 height 15
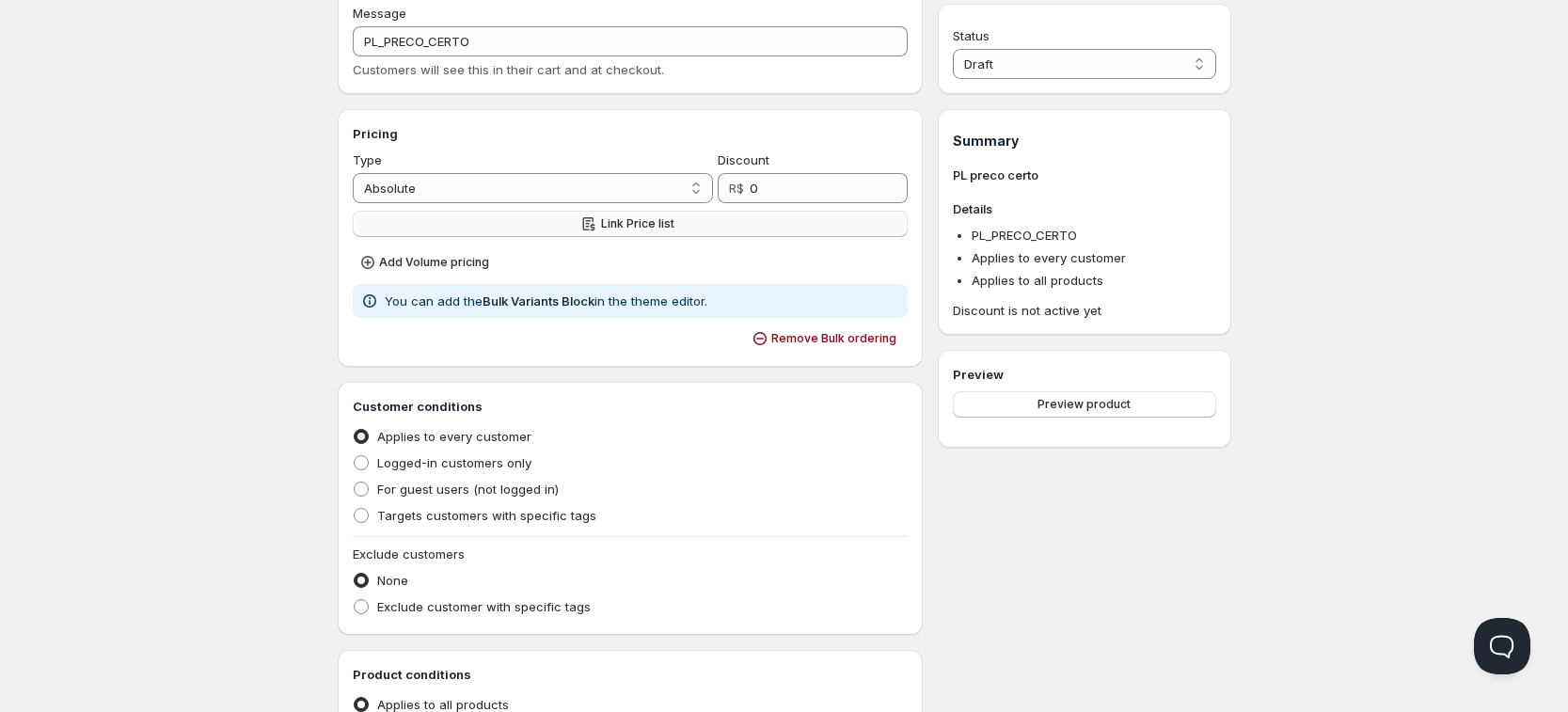
scroll to position [76, 0]
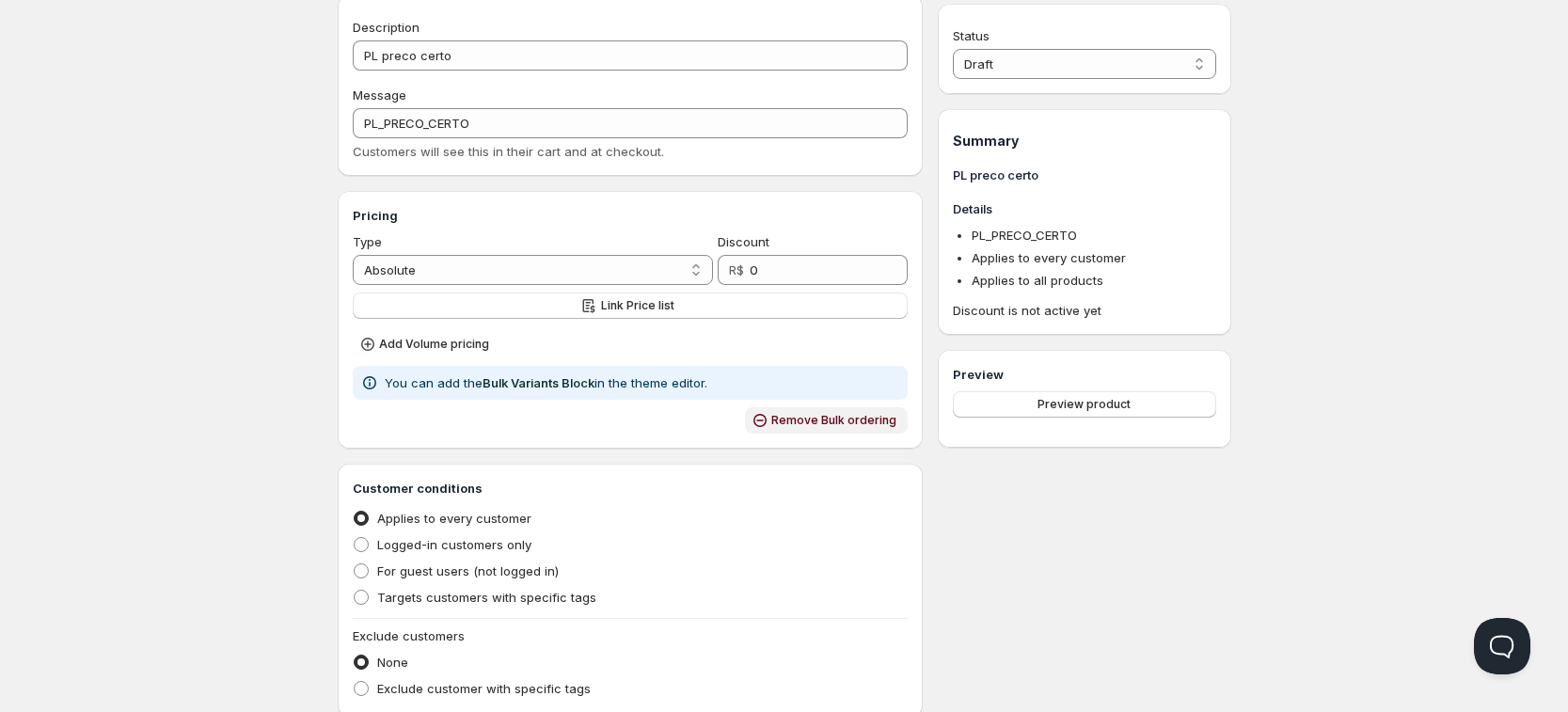
click at [850, 424] on span "Remove Bulk ordering" at bounding box center [834, 421] width 125 height 15
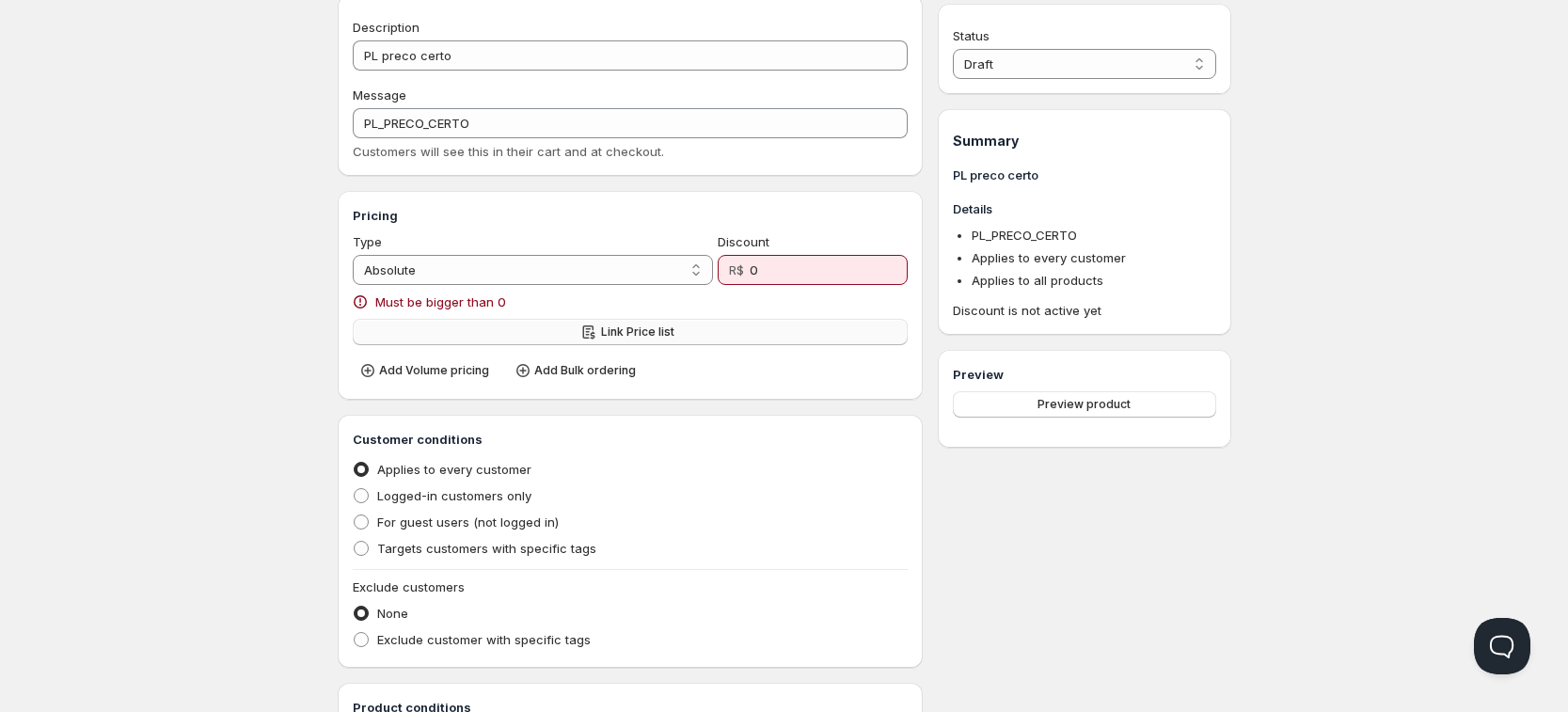
click at [556, 325] on button "Link Price list" at bounding box center [630, 331] width 556 height 26
click at [412, 369] on span "Add Volume pricing" at bounding box center [434, 371] width 110 height 15
select select "2"
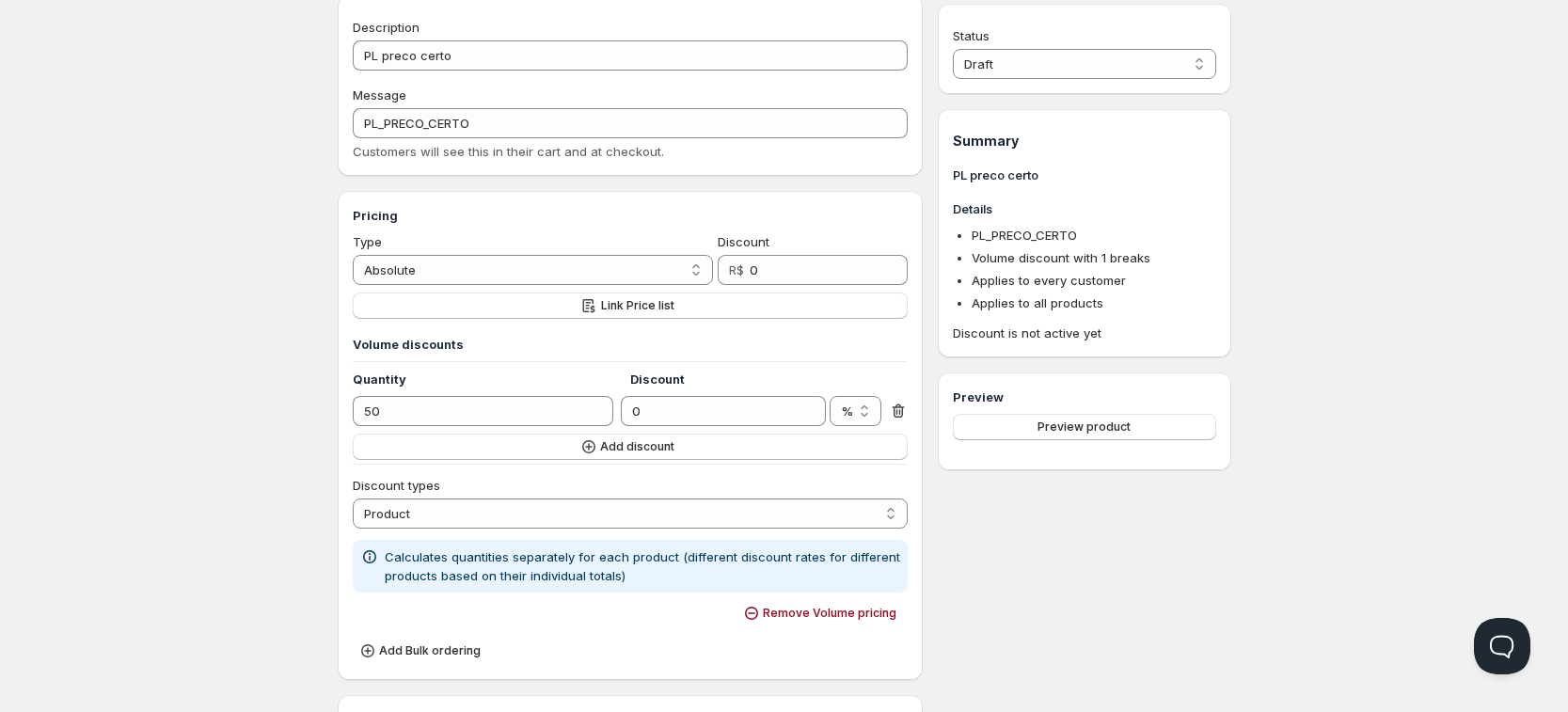
click at [846, 602] on button "Remove Volume pricing" at bounding box center [821, 613] width 171 height 26
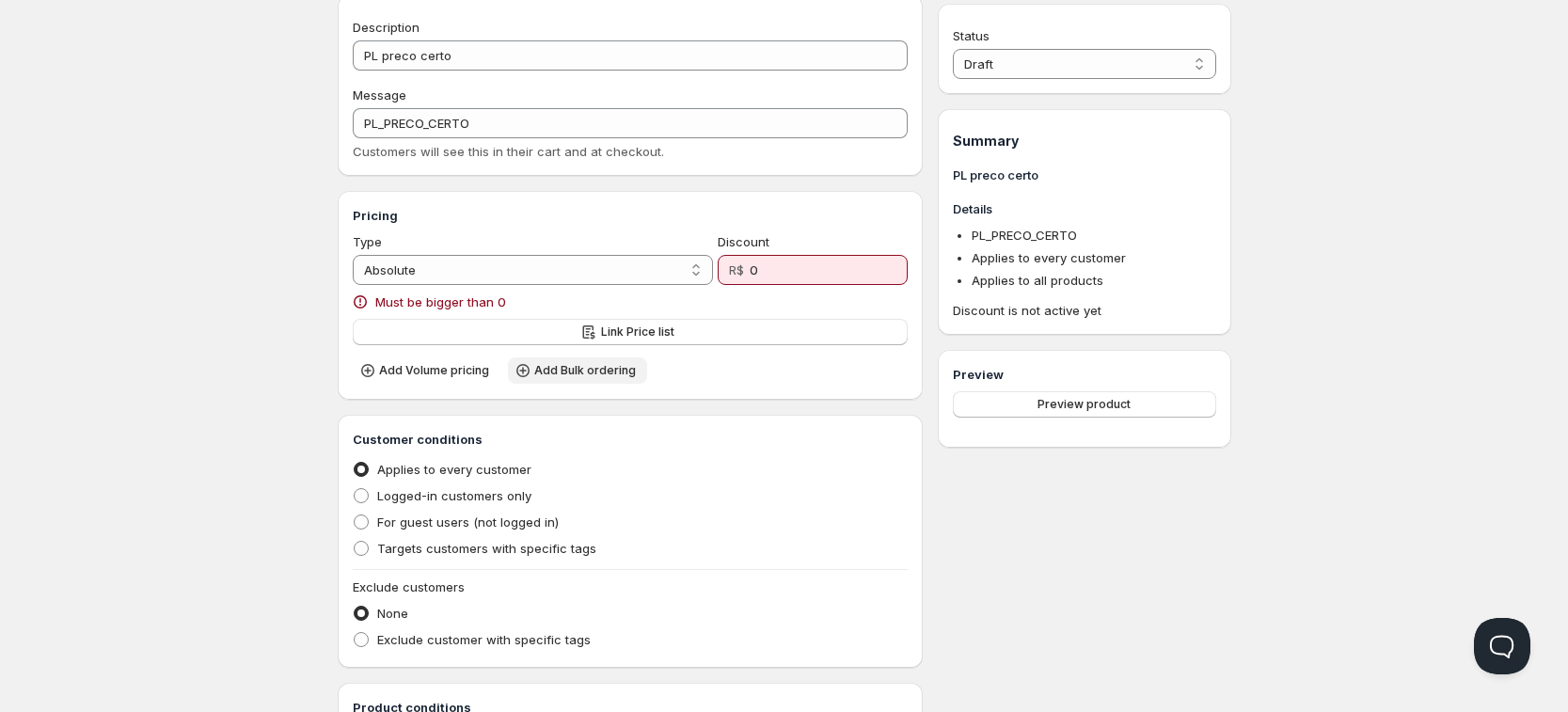
click at [581, 372] on span "Add Bulk ordering" at bounding box center [585, 371] width 102 height 15
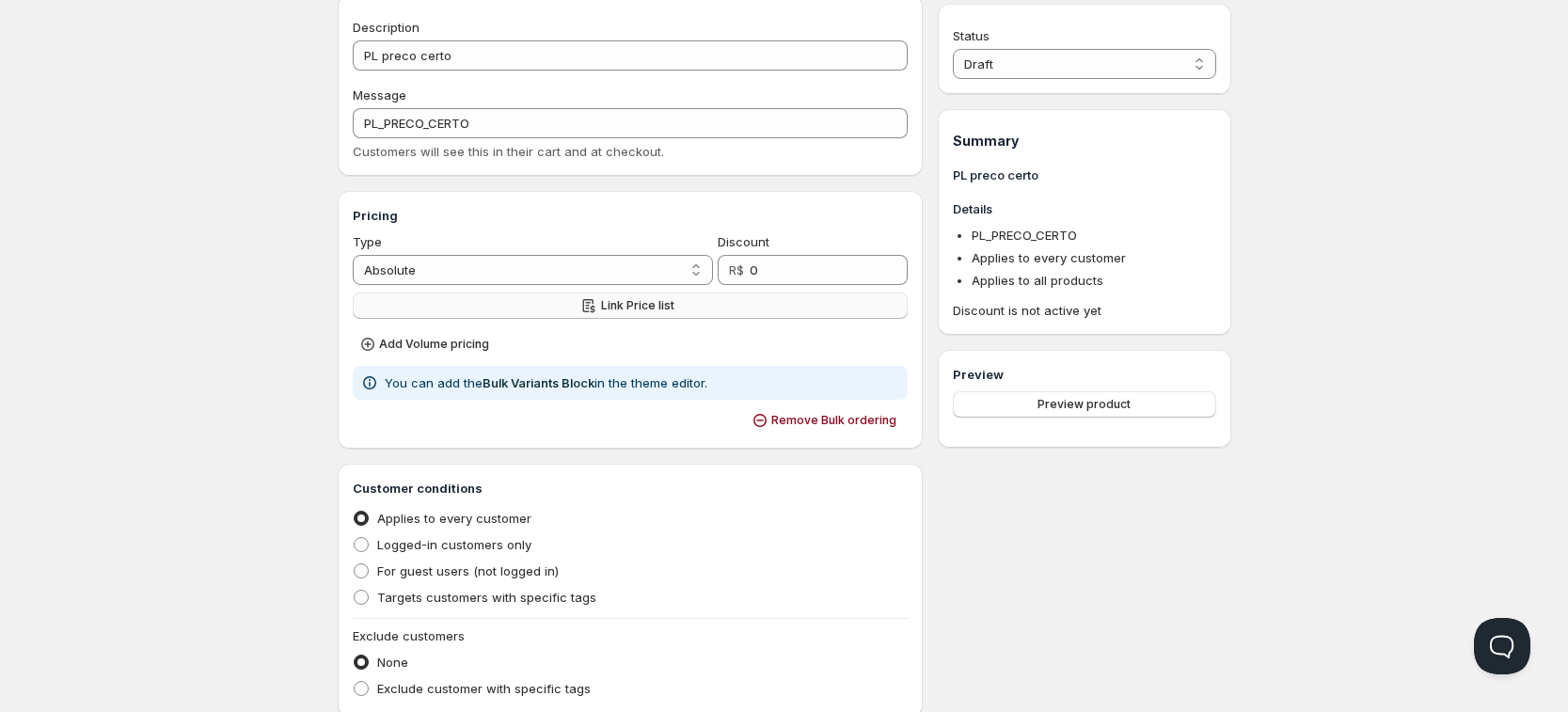
click at [621, 315] on button "Link Price list" at bounding box center [630, 305] width 556 height 26
click at [490, 380] on link "Bulk Variants Block" at bounding box center [538, 383] width 111 height 15
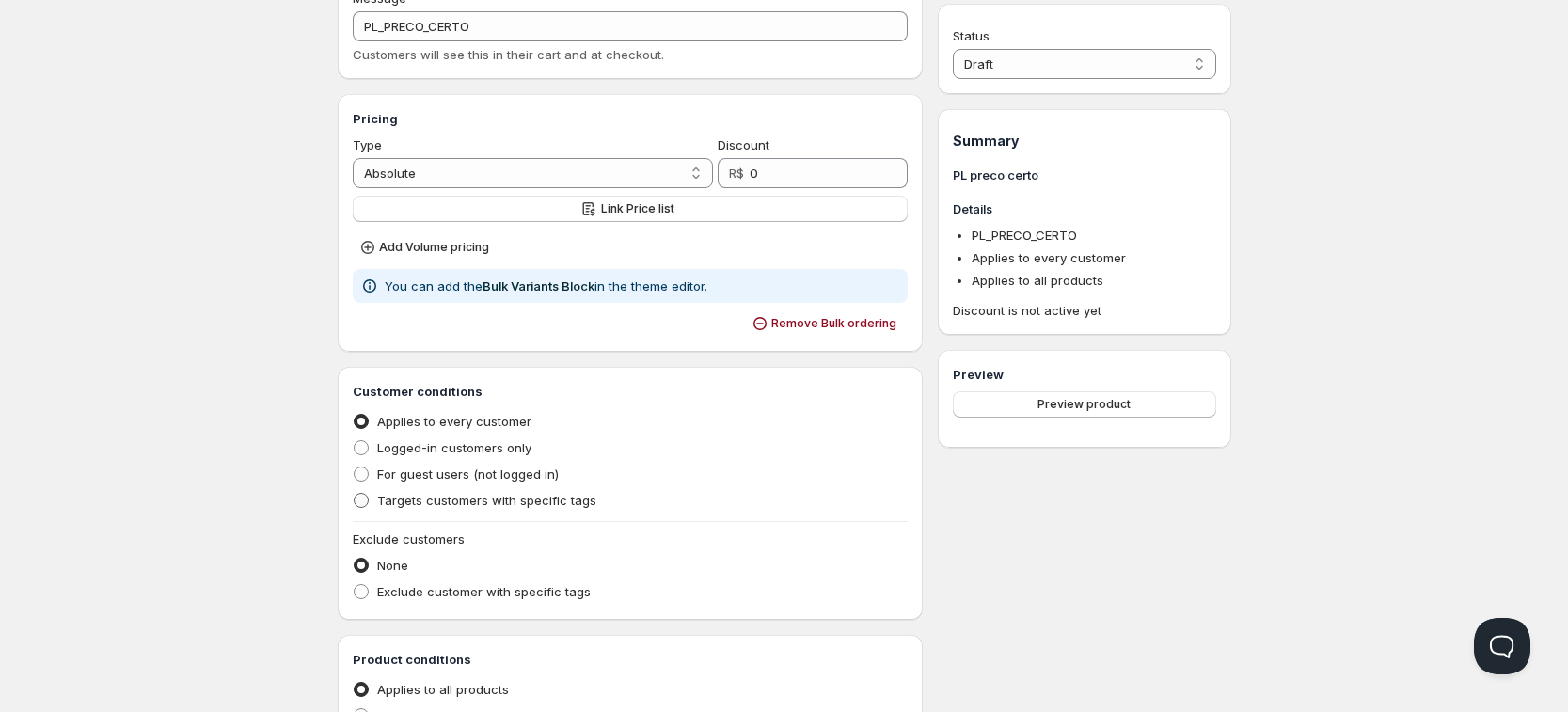
scroll to position [194, 0]
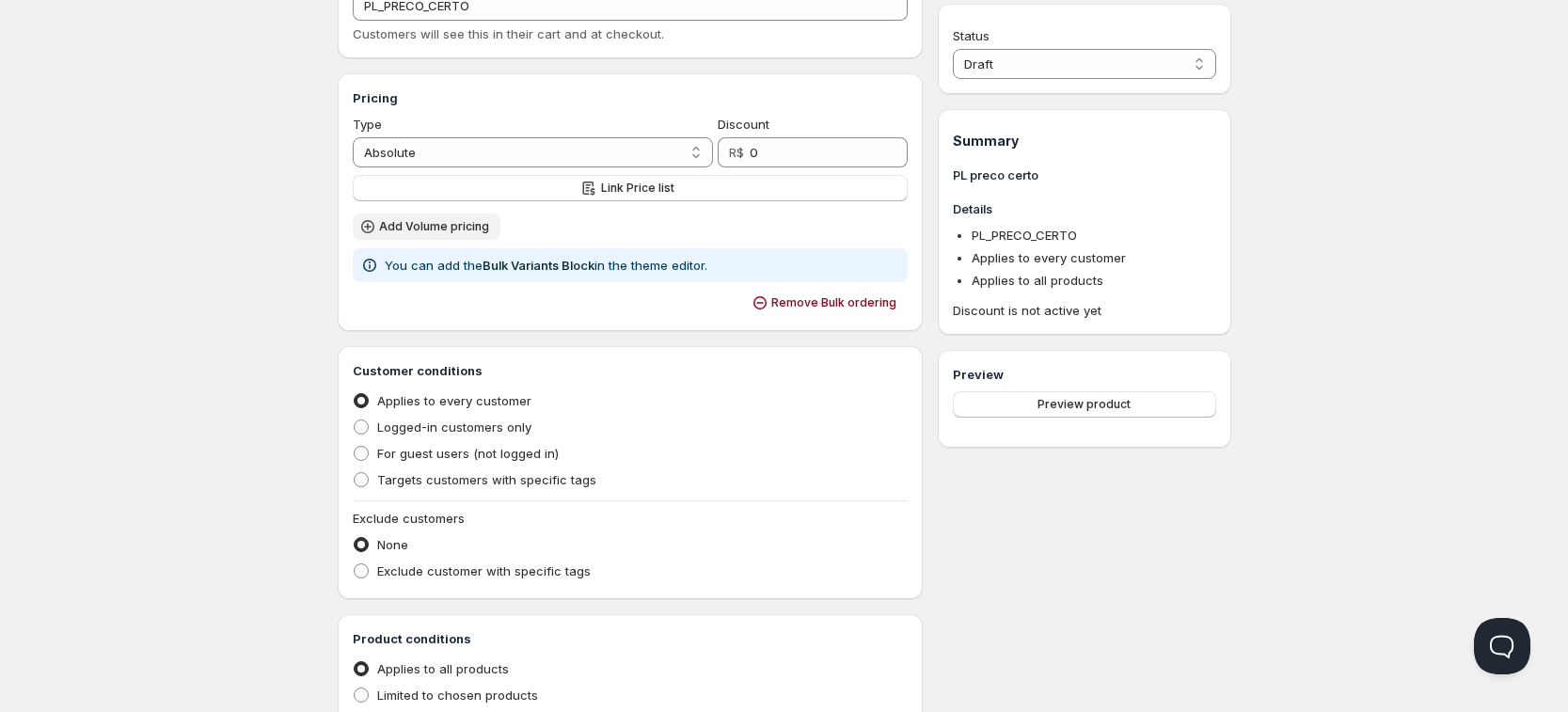
click at [446, 225] on span "Add Volume pricing" at bounding box center [434, 227] width 110 height 15
select select "2"
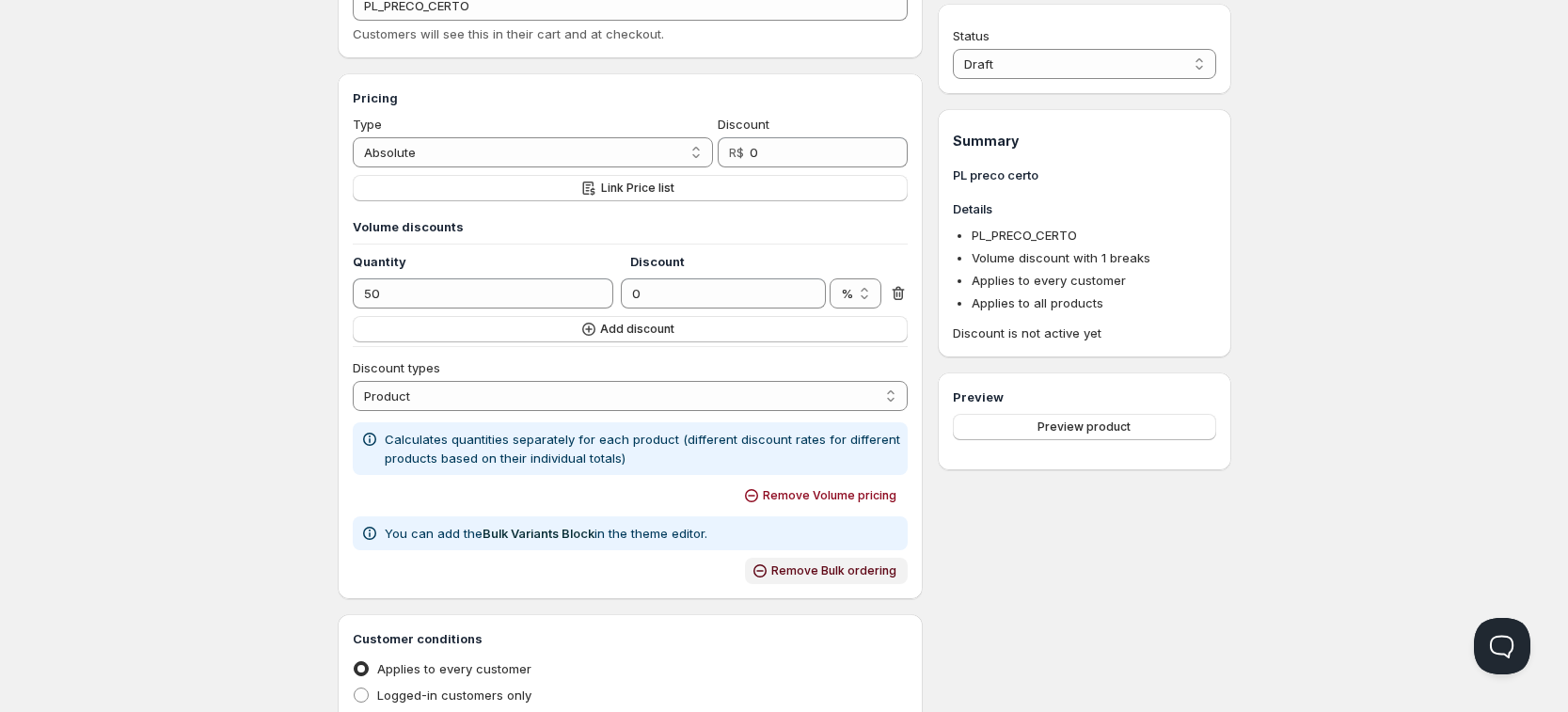
click at [844, 574] on span "Remove Bulk ordering" at bounding box center [834, 571] width 125 height 15
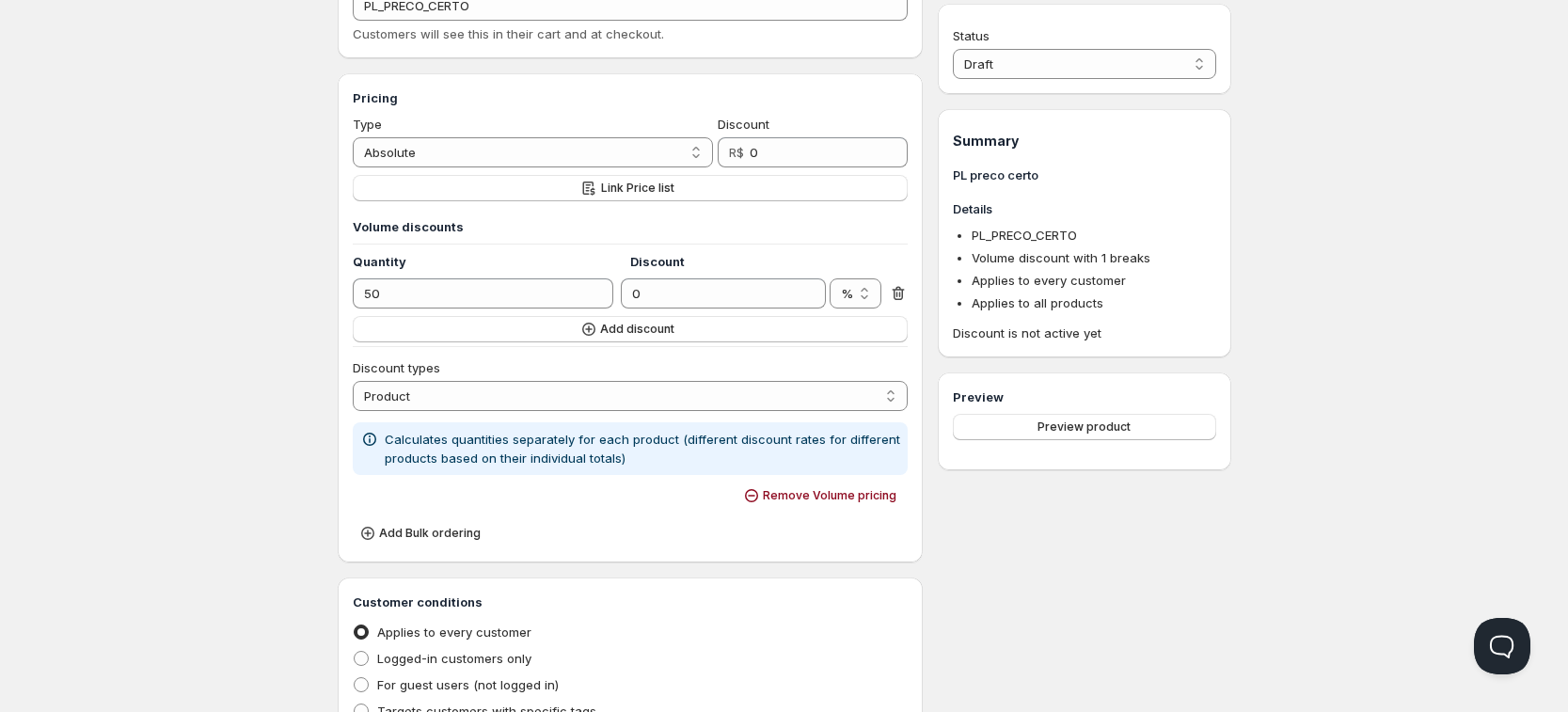
click at [516, 446] on p "Calculates quantities separately for each product (different discount rates for…" at bounding box center [642, 448] width 516 height 37
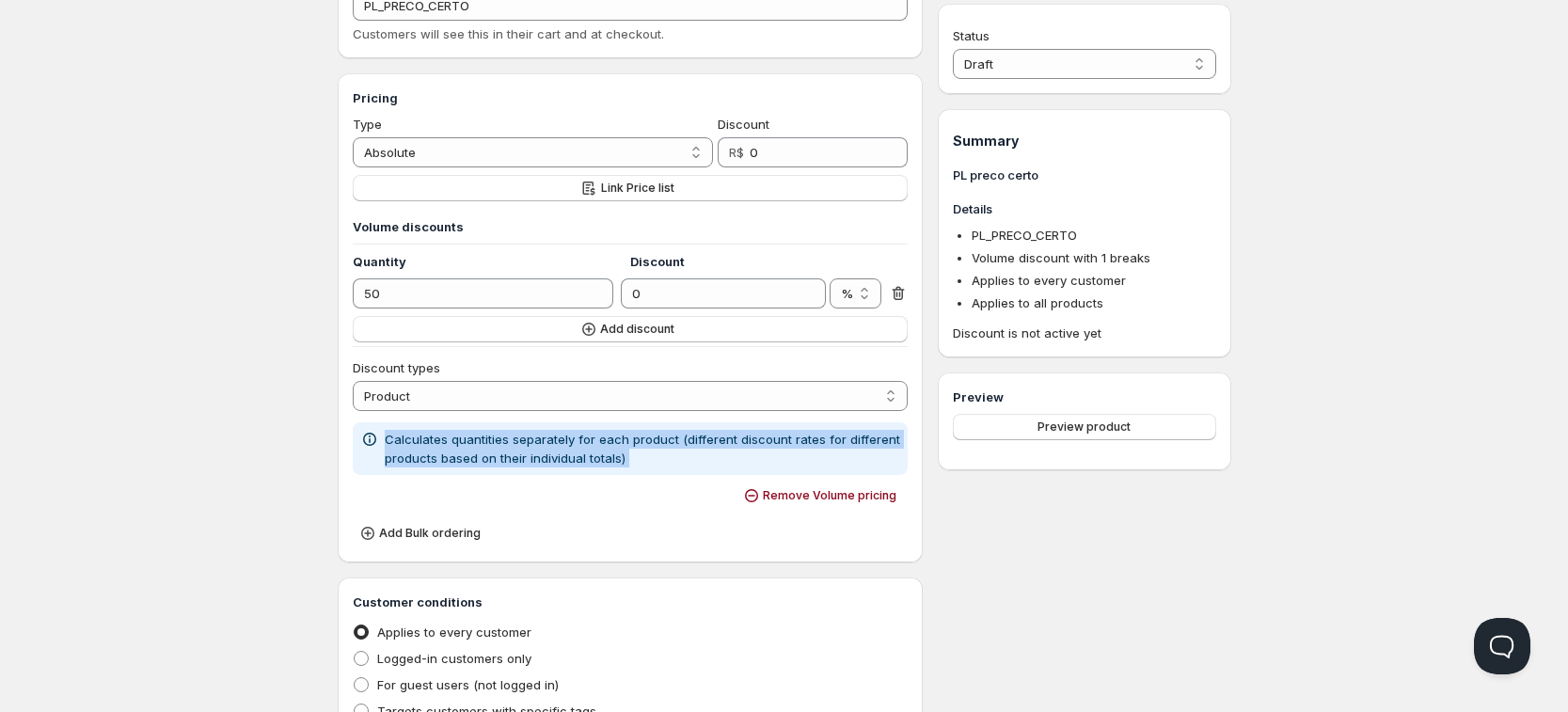
click at [516, 446] on p "Calculates quantities separately for each product (different discount rates for…" at bounding box center [642, 448] width 516 height 37
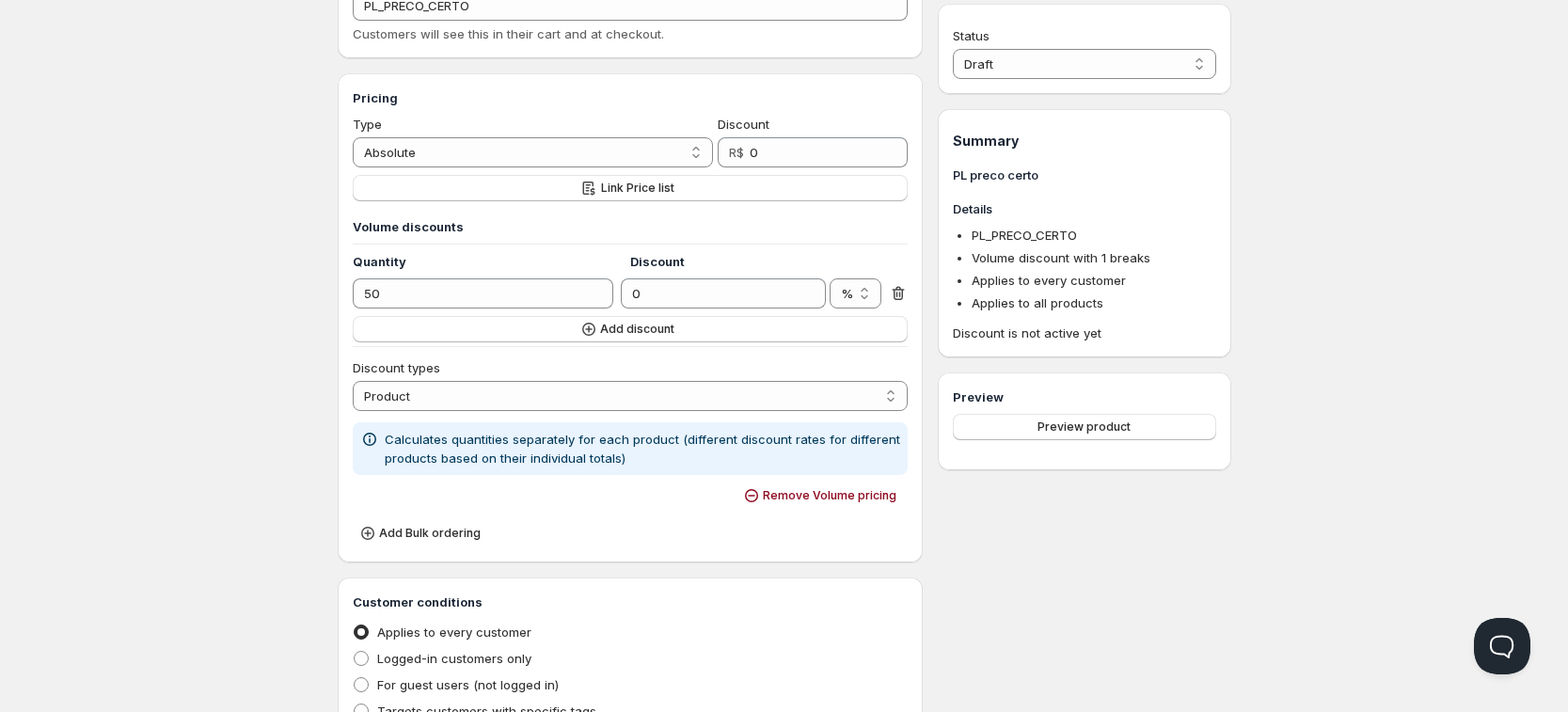
click at [1365, 304] on div "Home Pricing Price lists Checkout Forms Submissions Settings Features Plans Cre…" at bounding box center [784, 552] width 1568 height 1494
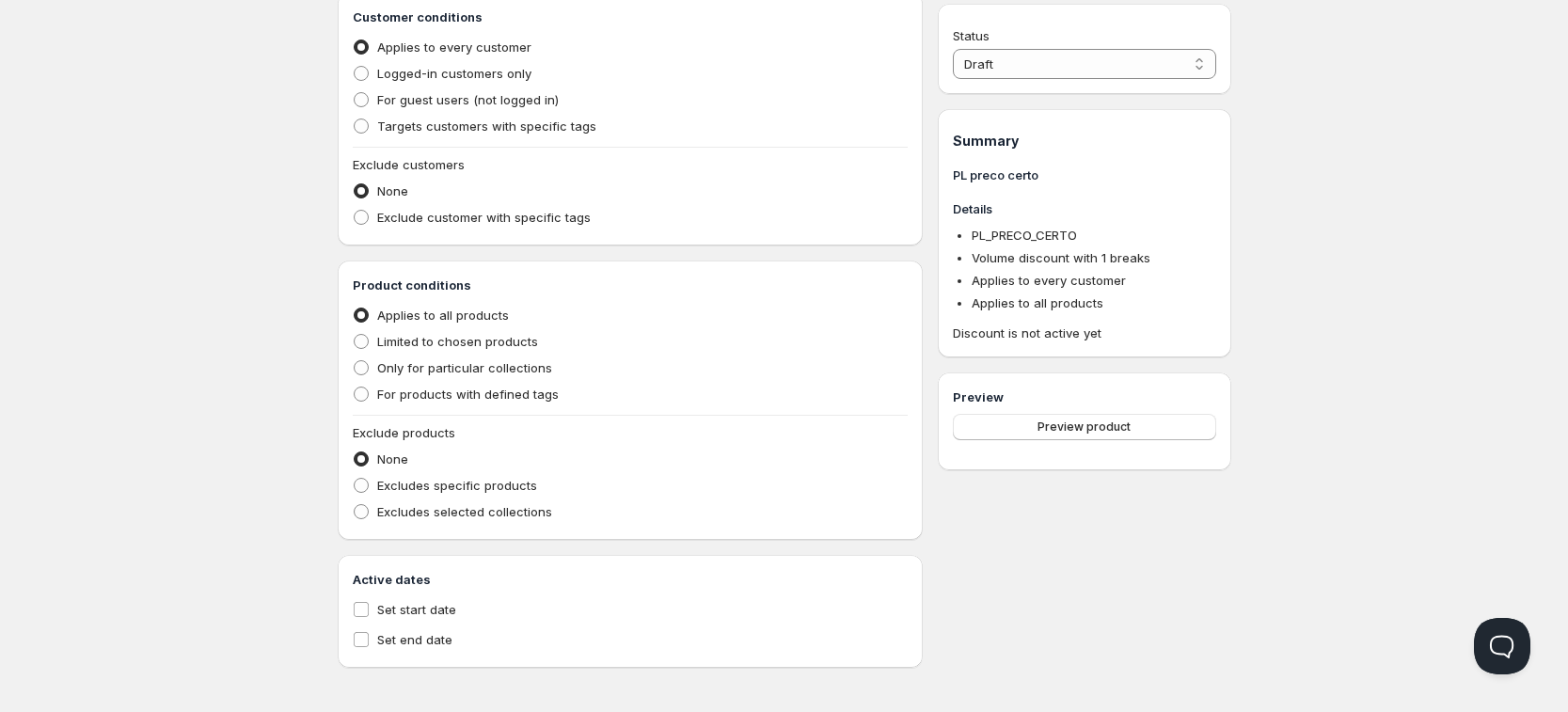
scroll to position [782, 0]
click at [453, 479] on span "Excludes specific products" at bounding box center [457, 481] width 159 height 15
click at [355, 475] on input "Excludes specific products" at bounding box center [354, 474] width 1 height 1
radio input "true"
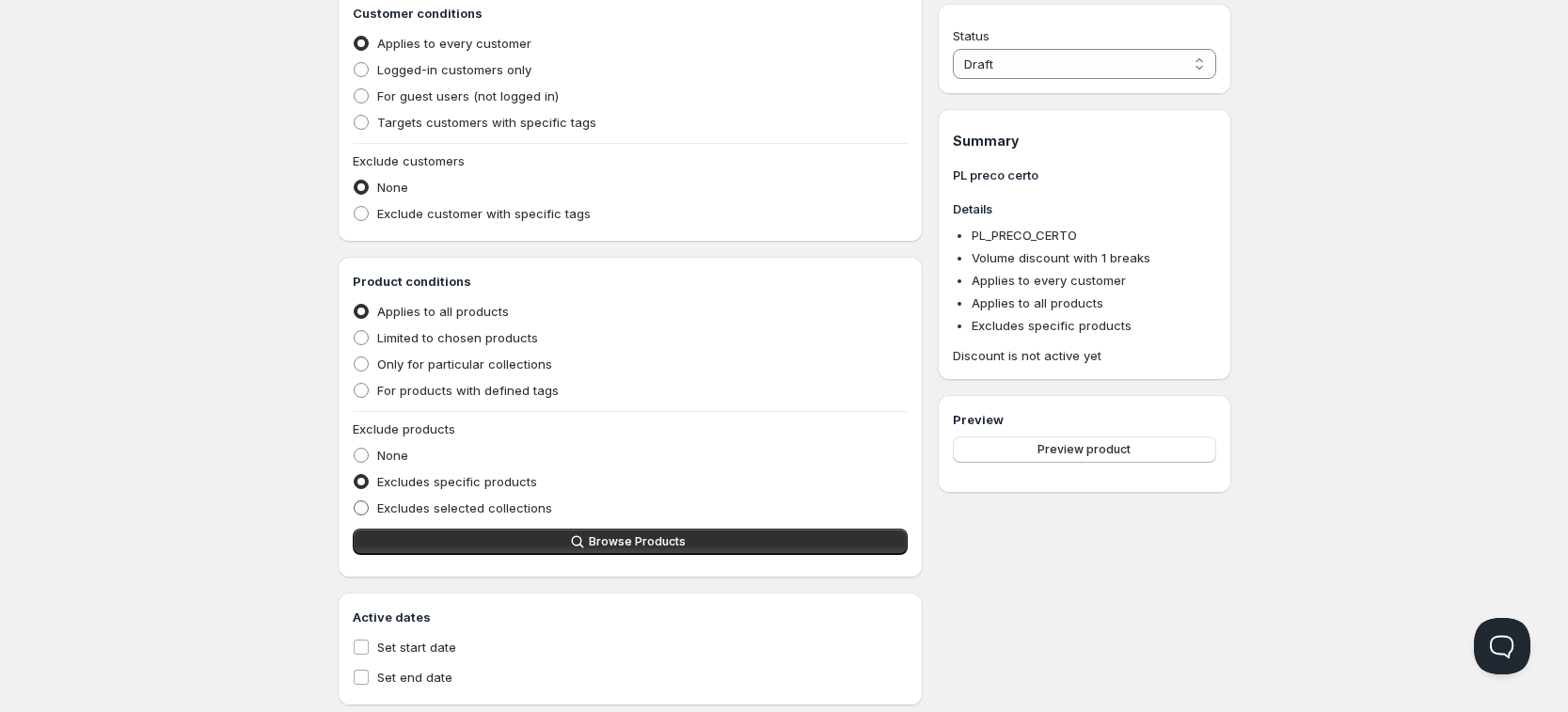
click at [463, 513] on span "Excludes selected collections" at bounding box center [465, 508] width 175 height 15
click at [355, 502] on input "Excludes selected collections" at bounding box center [354, 501] width 1 height 1
radio input "true"
click at [404, 331] on span "Limited to chosen products" at bounding box center [457, 338] width 160 height 15
click at [355, 331] on input "Limited to chosen products" at bounding box center [354, 331] width 1 height 1
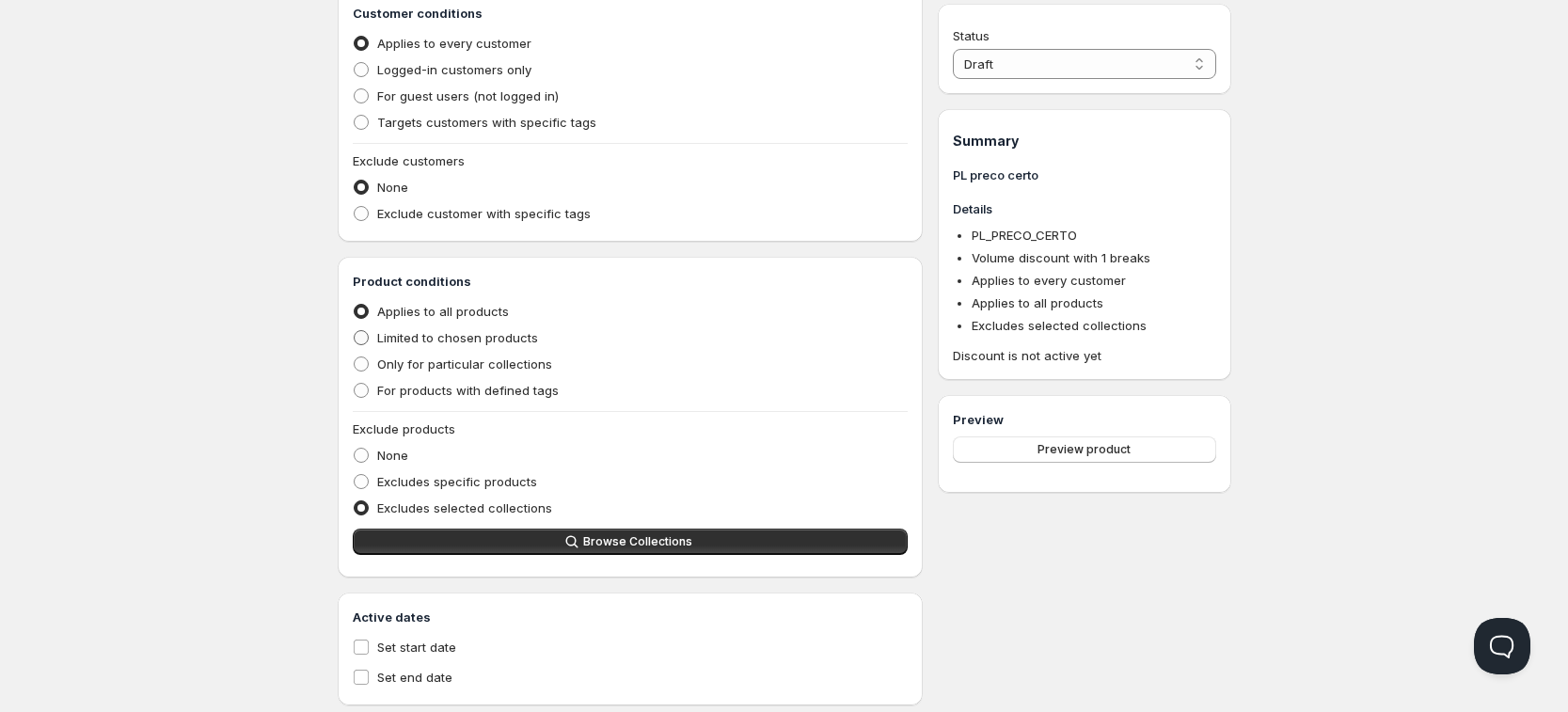
radio input "true"
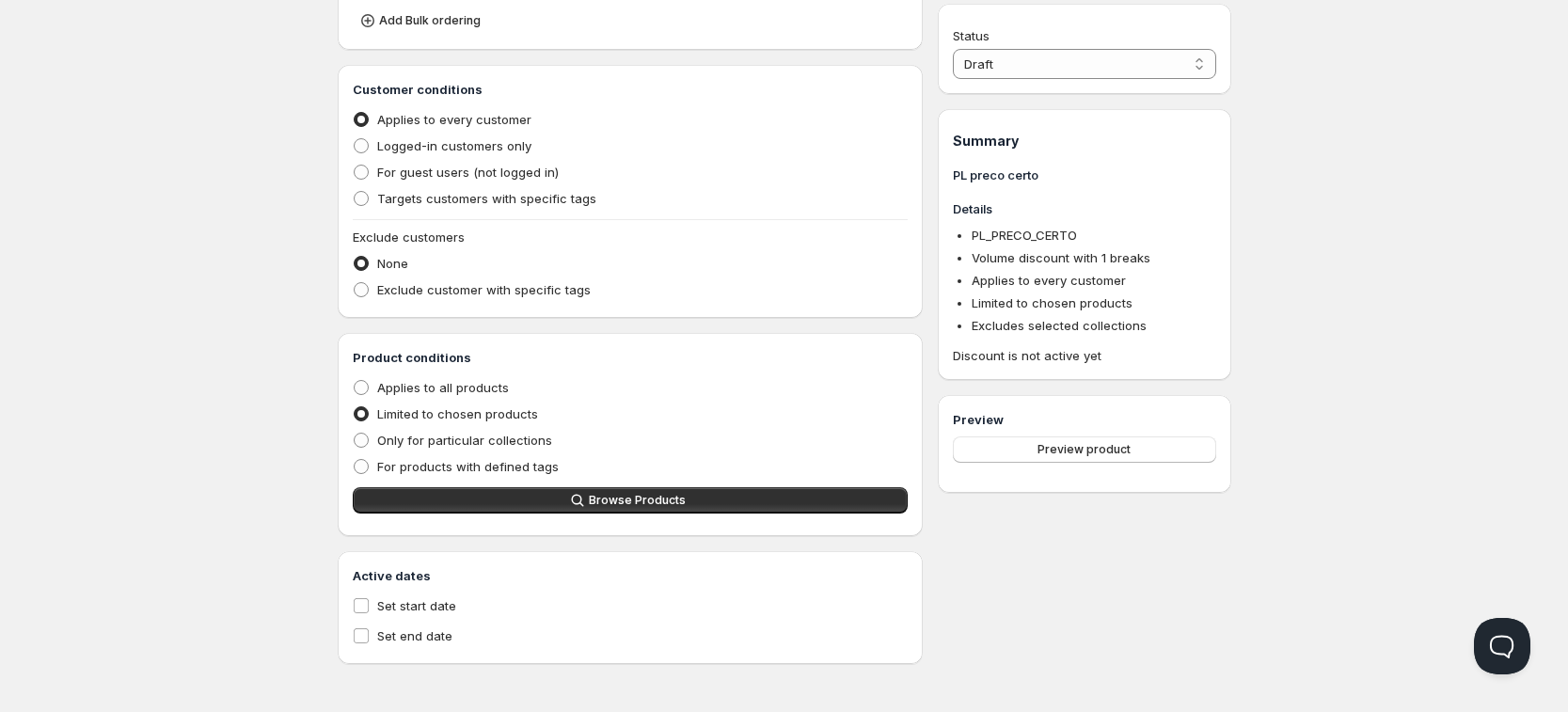
scroll to position [706, 0]
click at [462, 436] on span "Only for particular collections" at bounding box center [465, 440] width 175 height 15
click at [355, 433] on input "Only for particular collections" at bounding box center [354, 432] width 1 height 1
radio input "true"
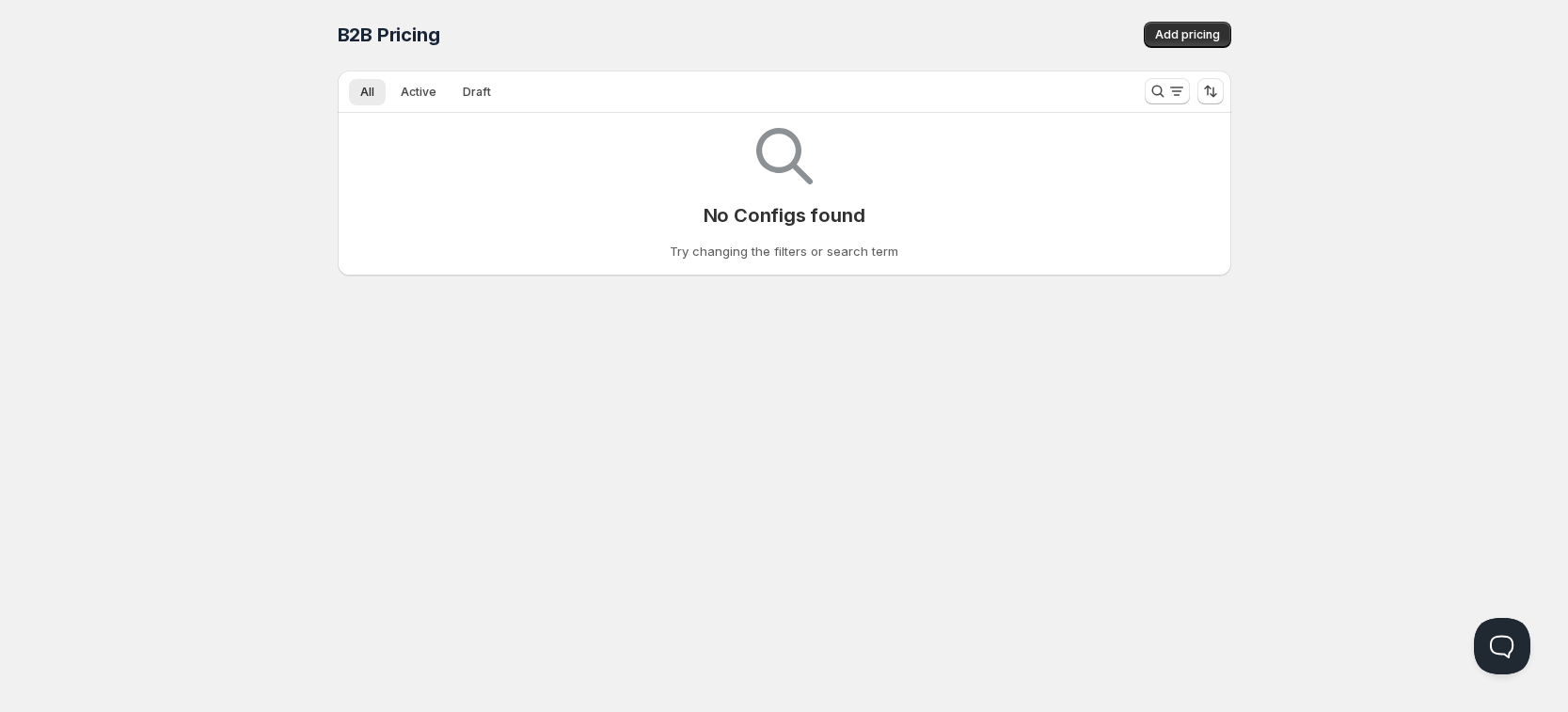
scroll to position [1, 0]
